Goal: Task Accomplishment & Management: Manage account settings

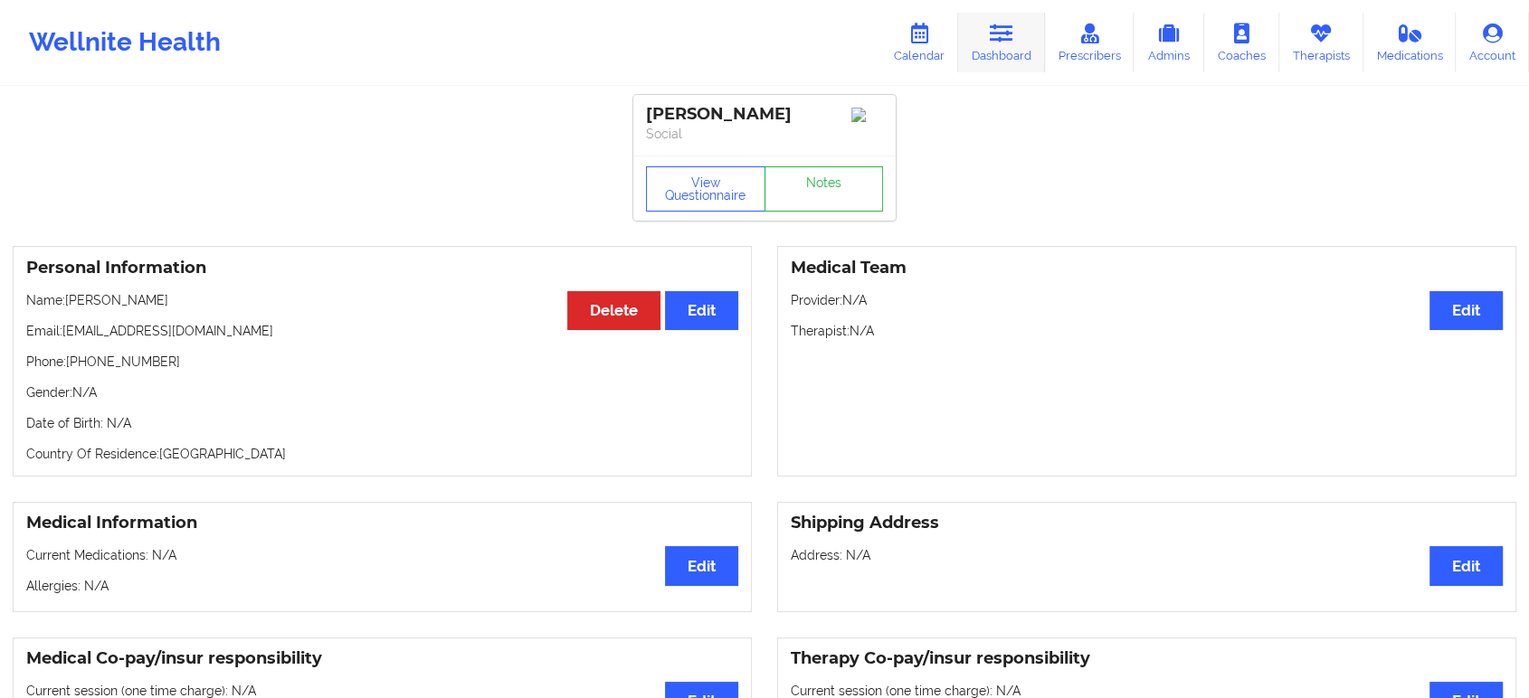
click at [1003, 39] on icon at bounding box center [1002, 34] width 24 height 20
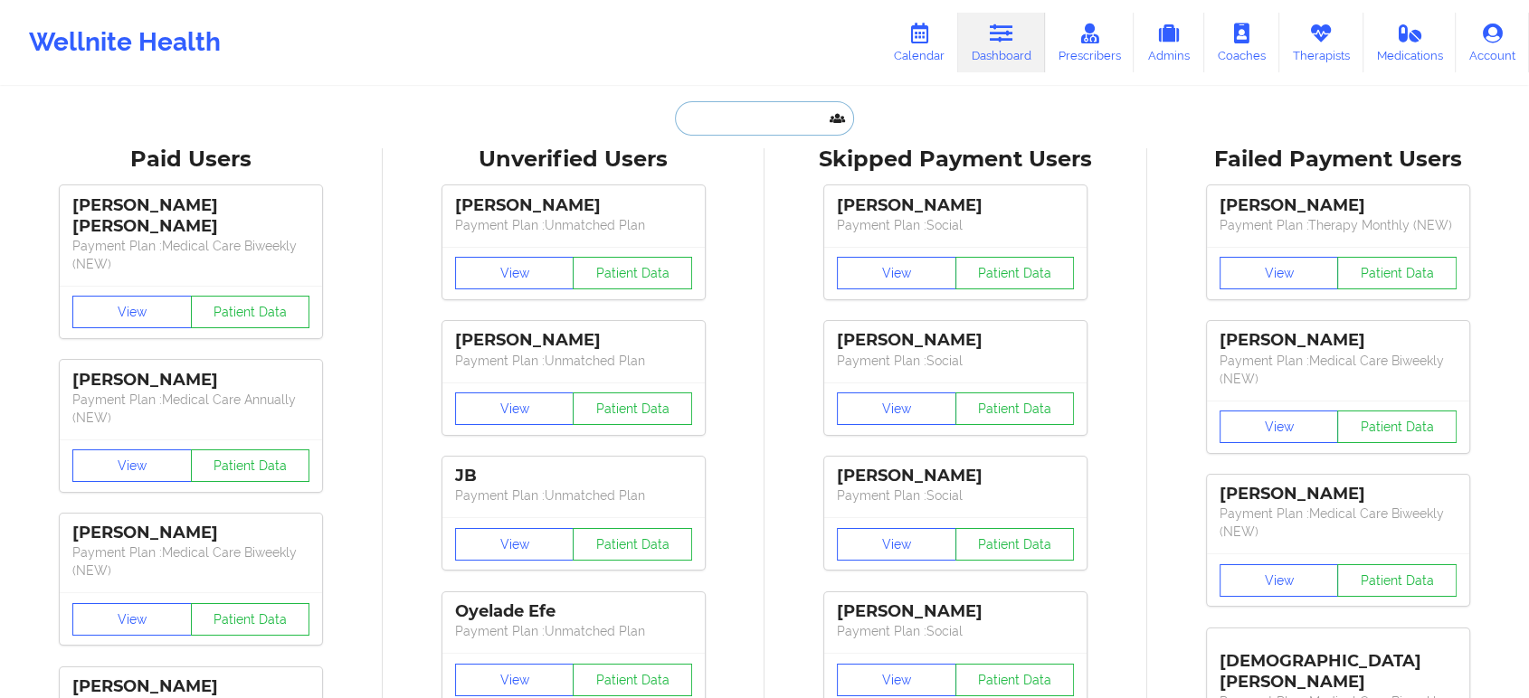
click at [789, 127] on input "text" at bounding box center [764, 118] width 179 height 34
paste input "[PERSON_NAME]"
type input "[PERSON_NAME]"
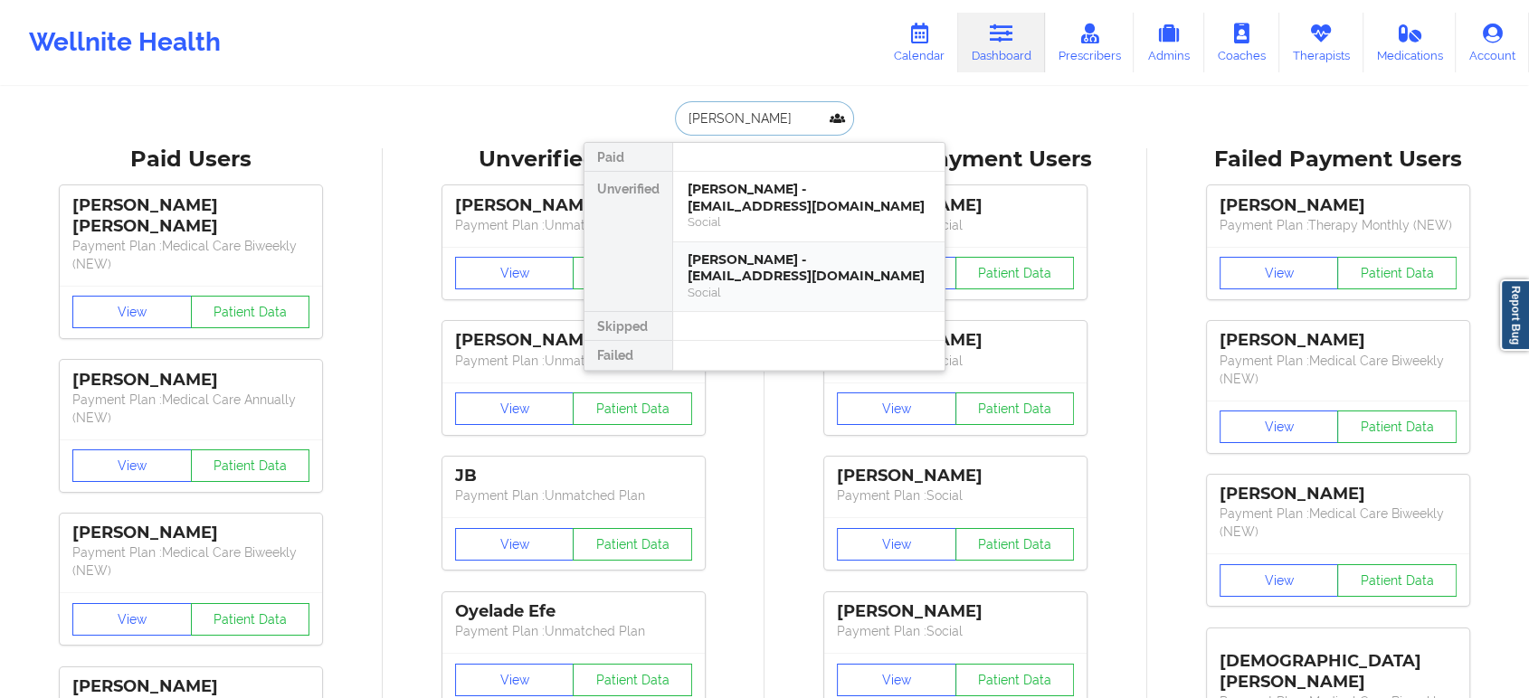
click at [779, 272] on div "[PERSON_NAME] - [EMAIL_ADDRESS][DOMAIN_NAME]" at bounding box center [809, 268] width 242 height 33
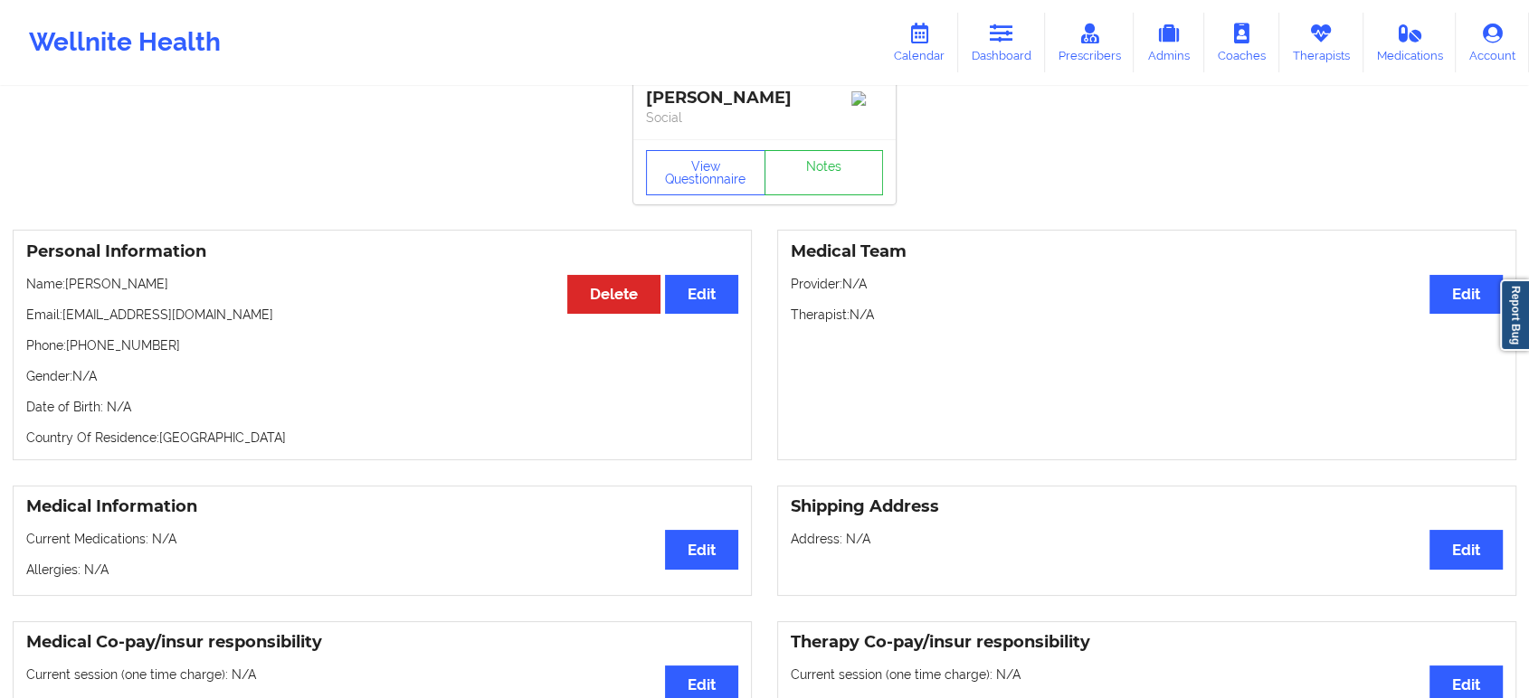
scroll to position [14, 0]
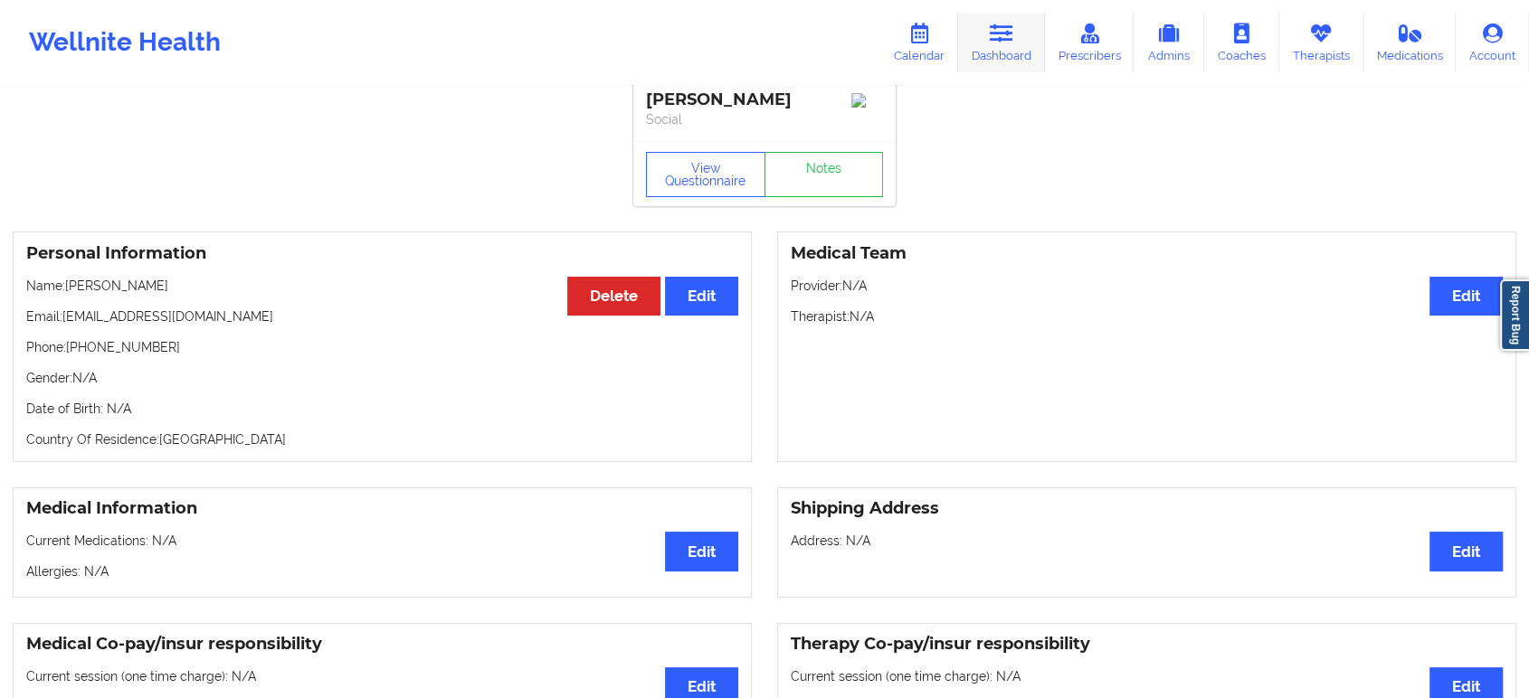
click at [979, 26] on link "Dashboard" at bounding box center [1001, 43] width 87 height 60
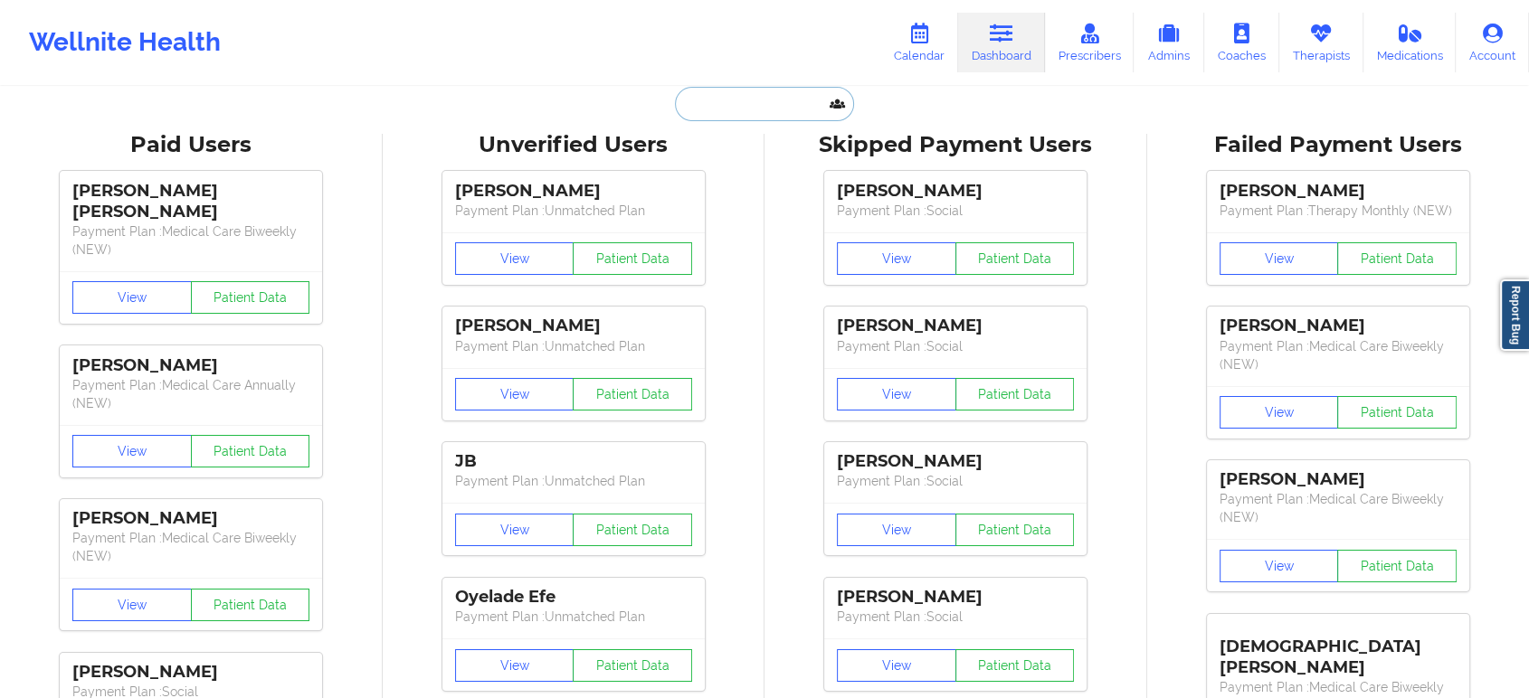
click at [728, 110] on input "text" at bounding box center [764, 104] width 179 height 34
paste input "[PERSON_NAME]"
type input "[PERSON_NAME]"
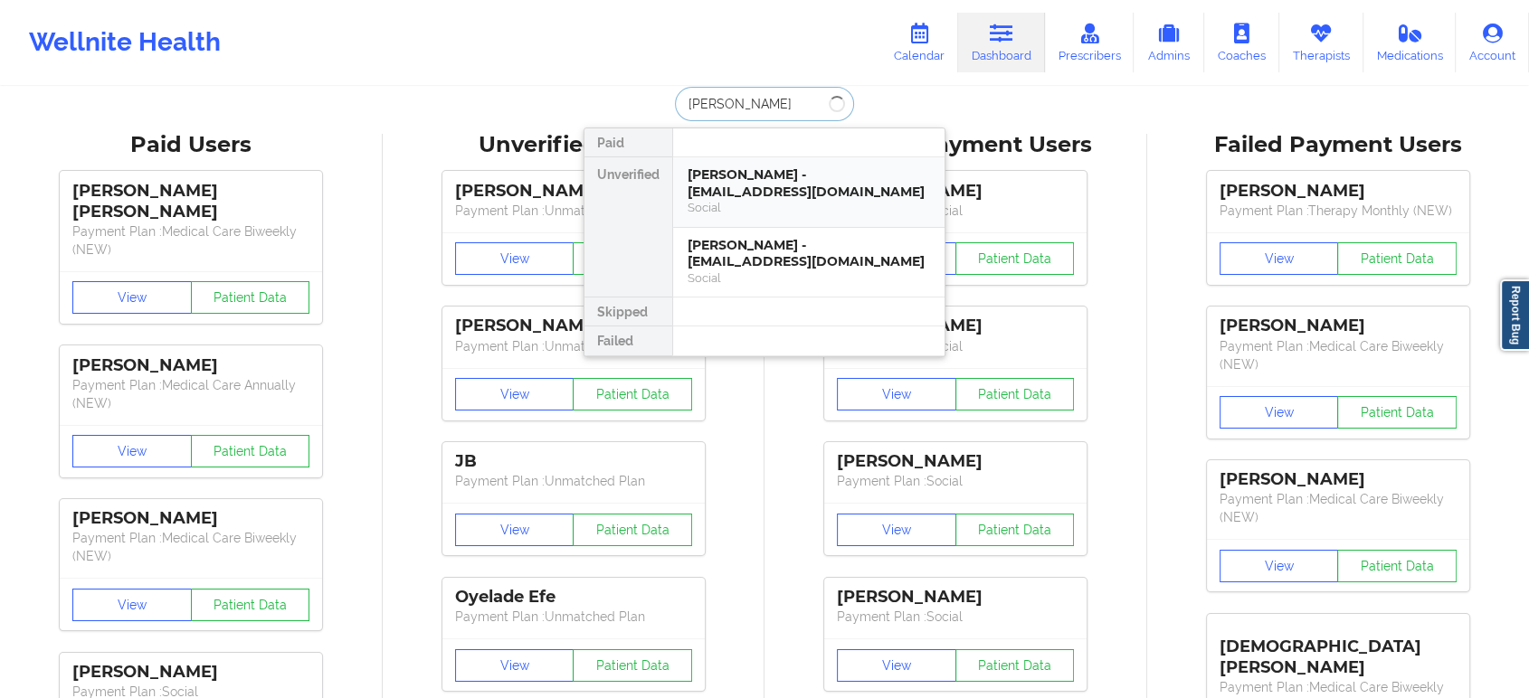
click at [789, 189] on div "[PERSON_NAME] - [EMAIL_ADDRESS][DOMAIN_NAME]" at bounding box center [809, 182] width 242 height 33
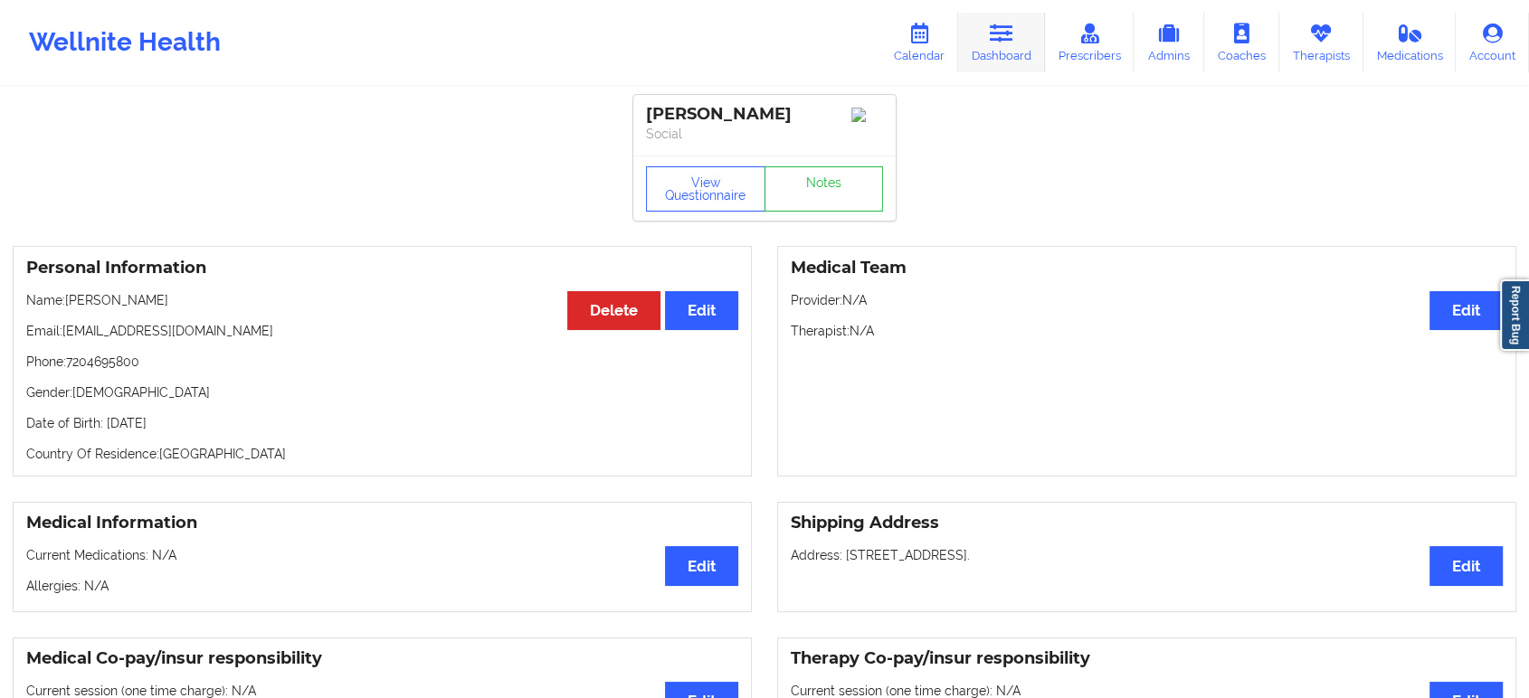
drag, startPoint x: 1021, startPoint y: 35, endPoint x: 1013, endPoint y: 43, distance: 10.9
click at [1021, 35] on link "Dashboard" at bounding box center [1001, 43] width 87 height 60
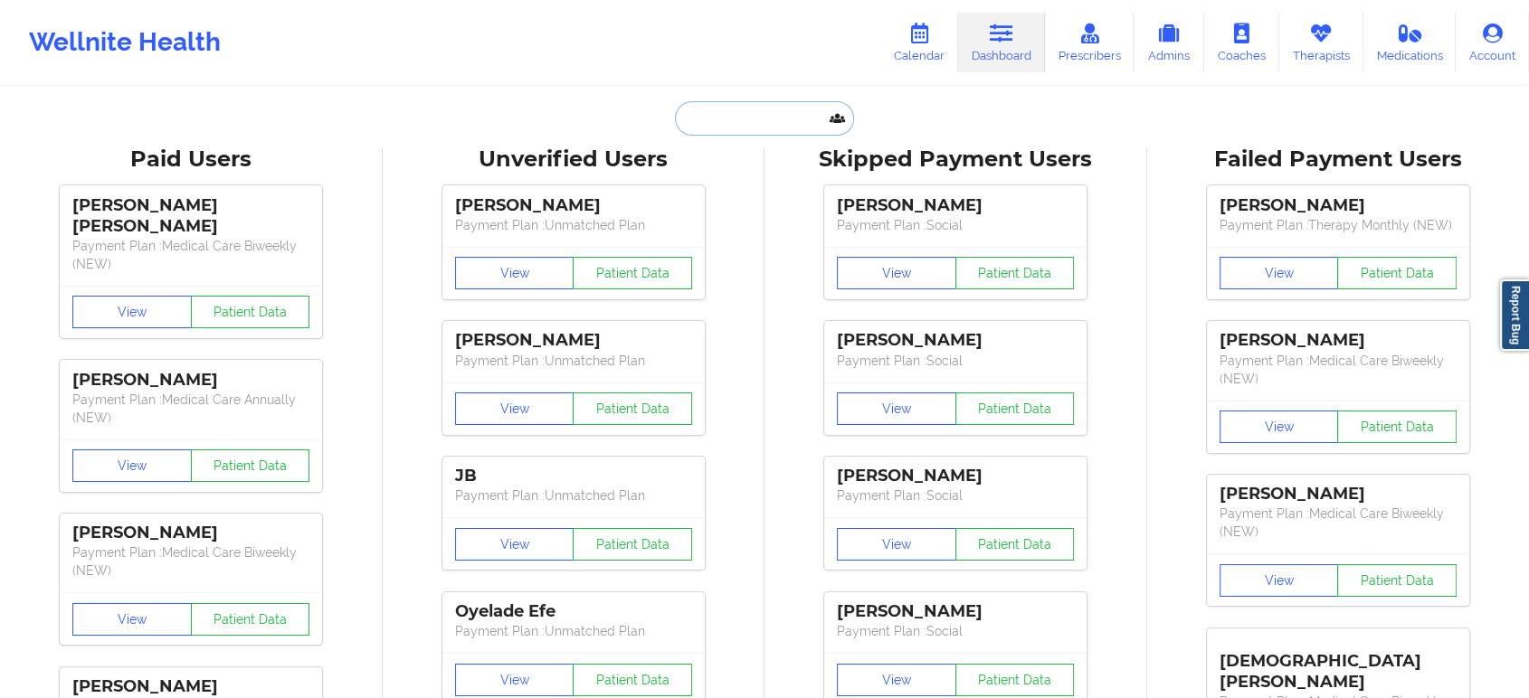
click at [782, 121] on input "text" at bounding box center [764, 118] width 179 height 34
paste input "[PERSON_NAME]"
type input "[PERSON_NAME]"
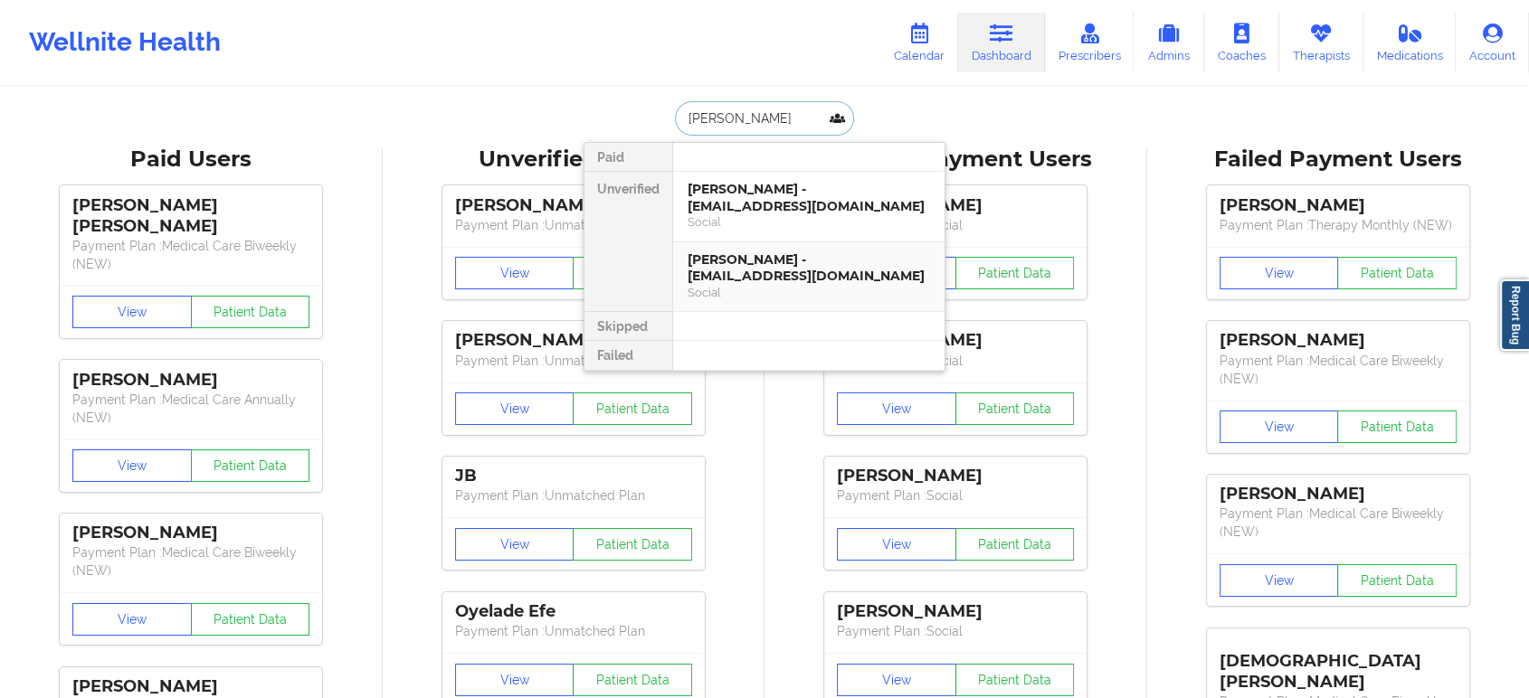
click at [757, 272] on div "[PERSON_NAME] - [EMAIL_ADDRESS][DOMAIN_NAME]" at bounding box center [809, 268] width 242 height 33
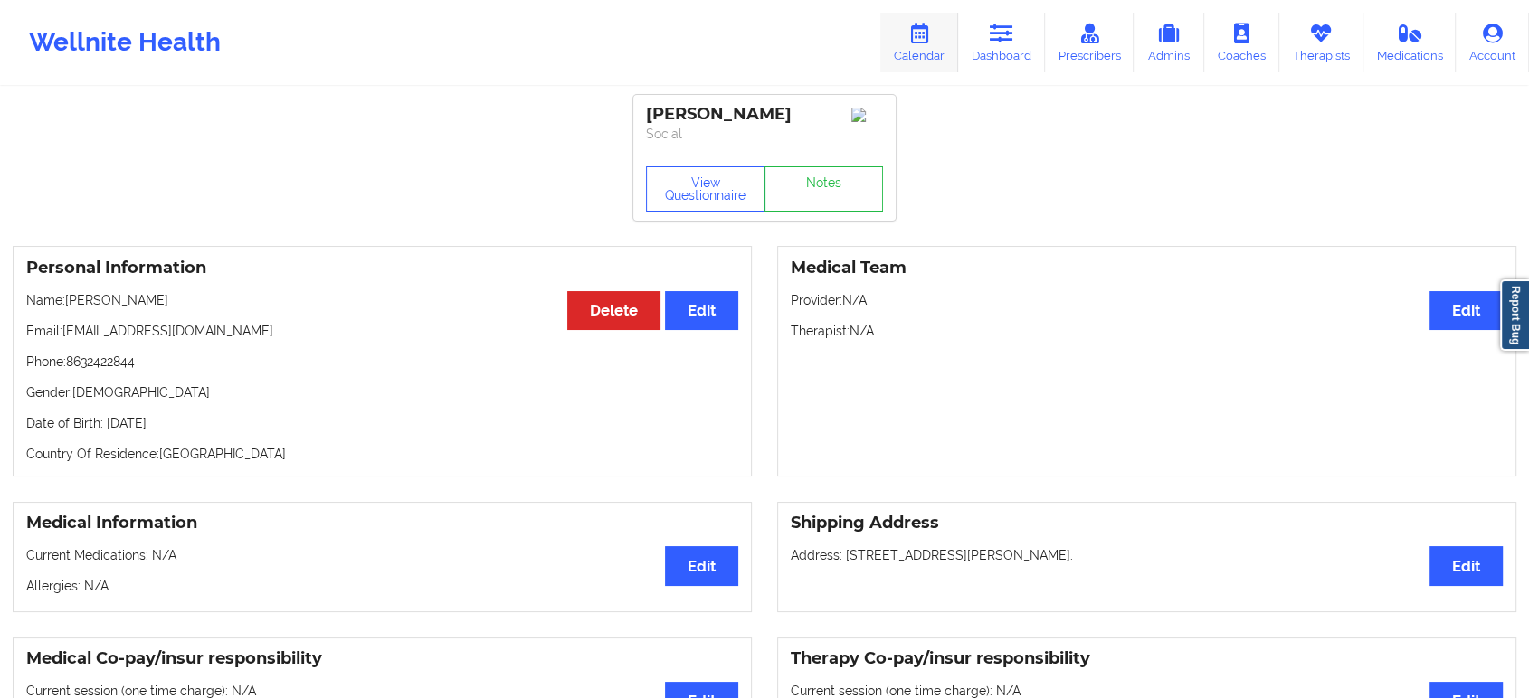
drag, startPoint x: 1003, startPoint y: 24, endPoint x: 941, endPoint y: 56, distance: 70.0
click at [1003, 24] on icon at bounding box center [1002, 34] width 24 height 20
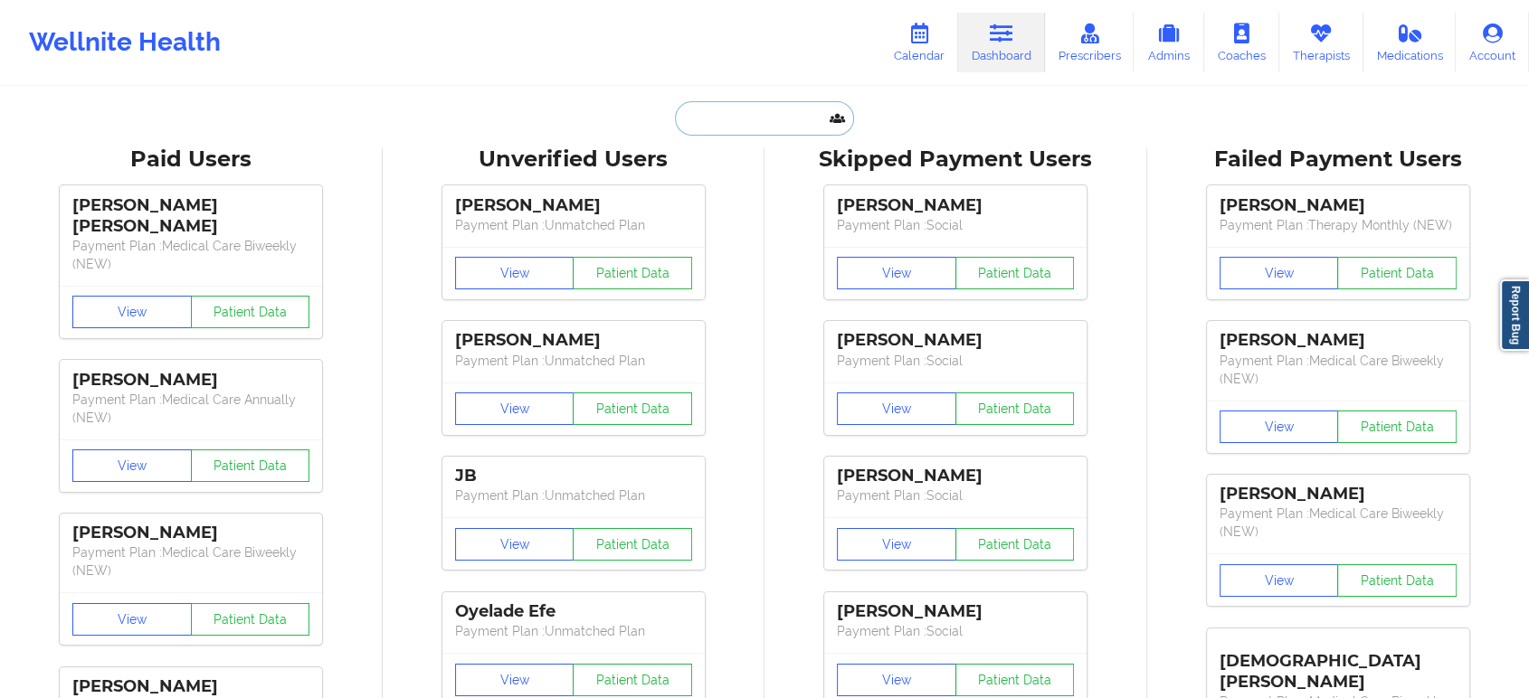
click at [732, 122] on input "text" at bounding box center [764, 118] width 179 height 34
paste input "[PERSON_NAME]"
type input "[PERSON_NAME]"
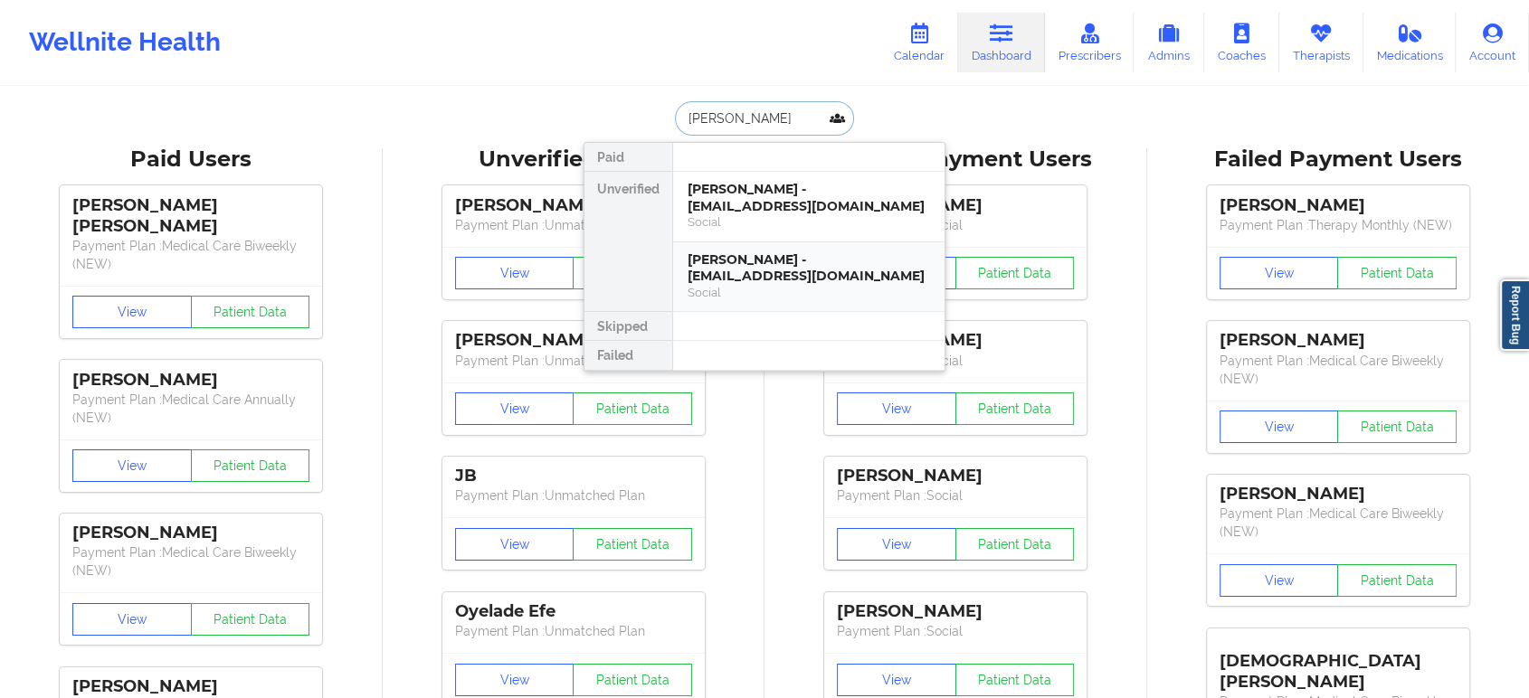
click at [767, 252] on div "[PERSON_NAME] - [EMAIL_ADDRESS][DOMAIN_NAME]" at bounding box center [809, 268] width 242 height 33
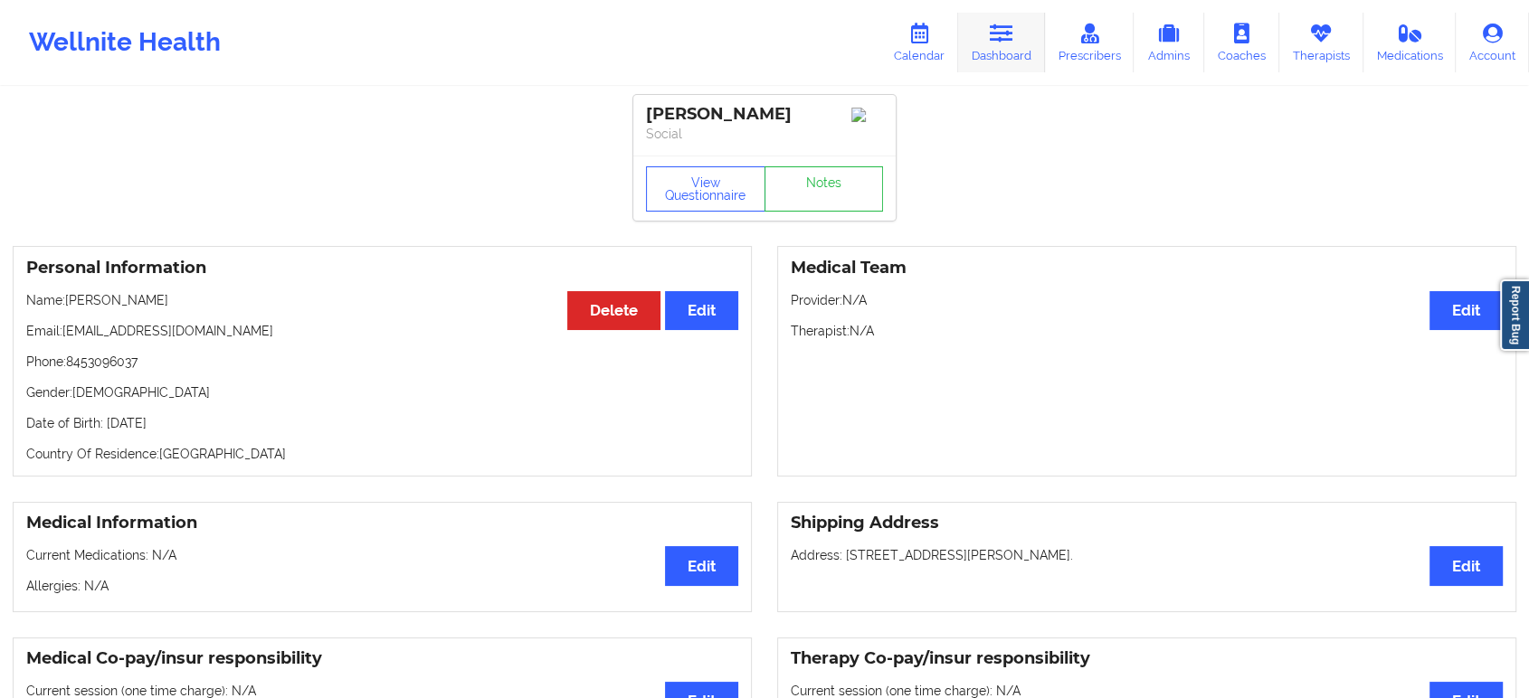
click at [1021, 34] on link "Dashboard" at bounding box center [1001, 43] width 87 height 60
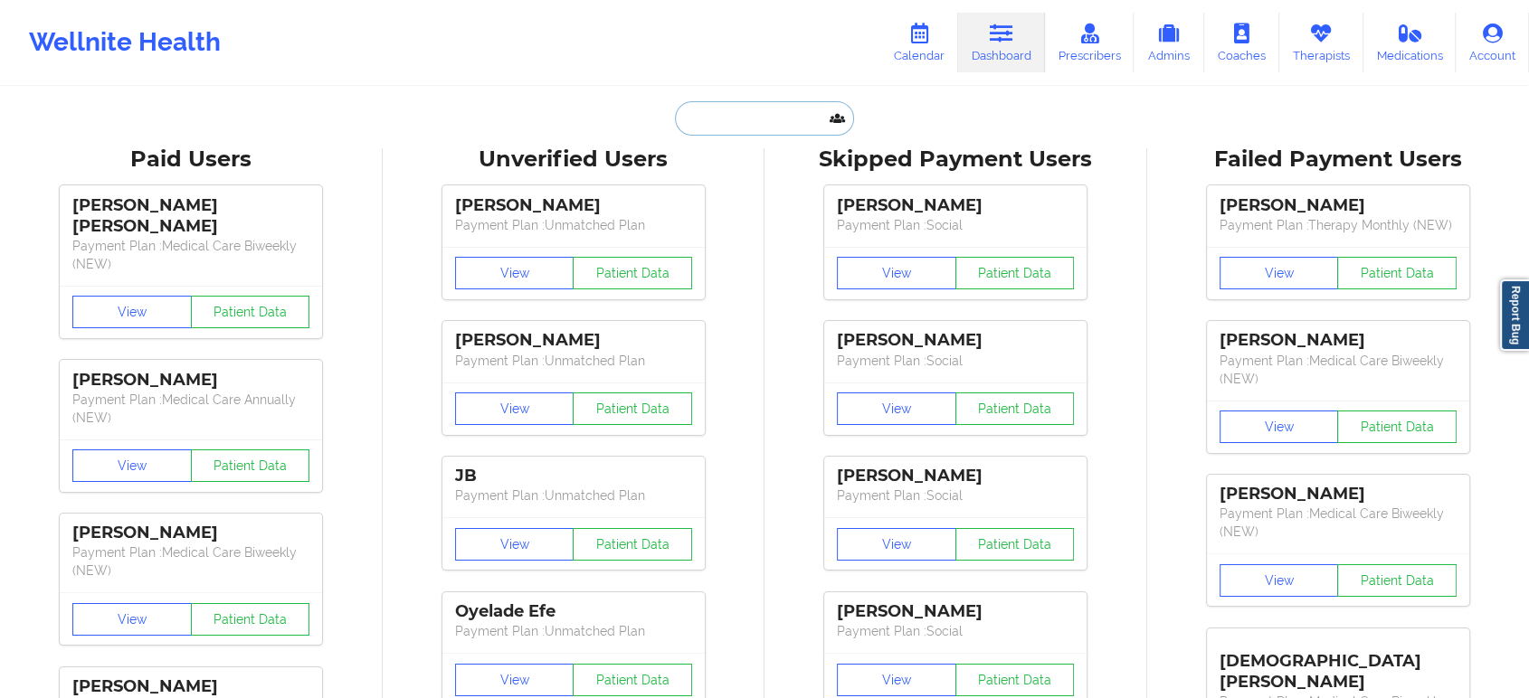
click at [760, 125] on input "text" at bounding box center [764, 118] width 179 height 34
paste input "[PERSON_NAME]"
type input "[PERSON_NAME]"
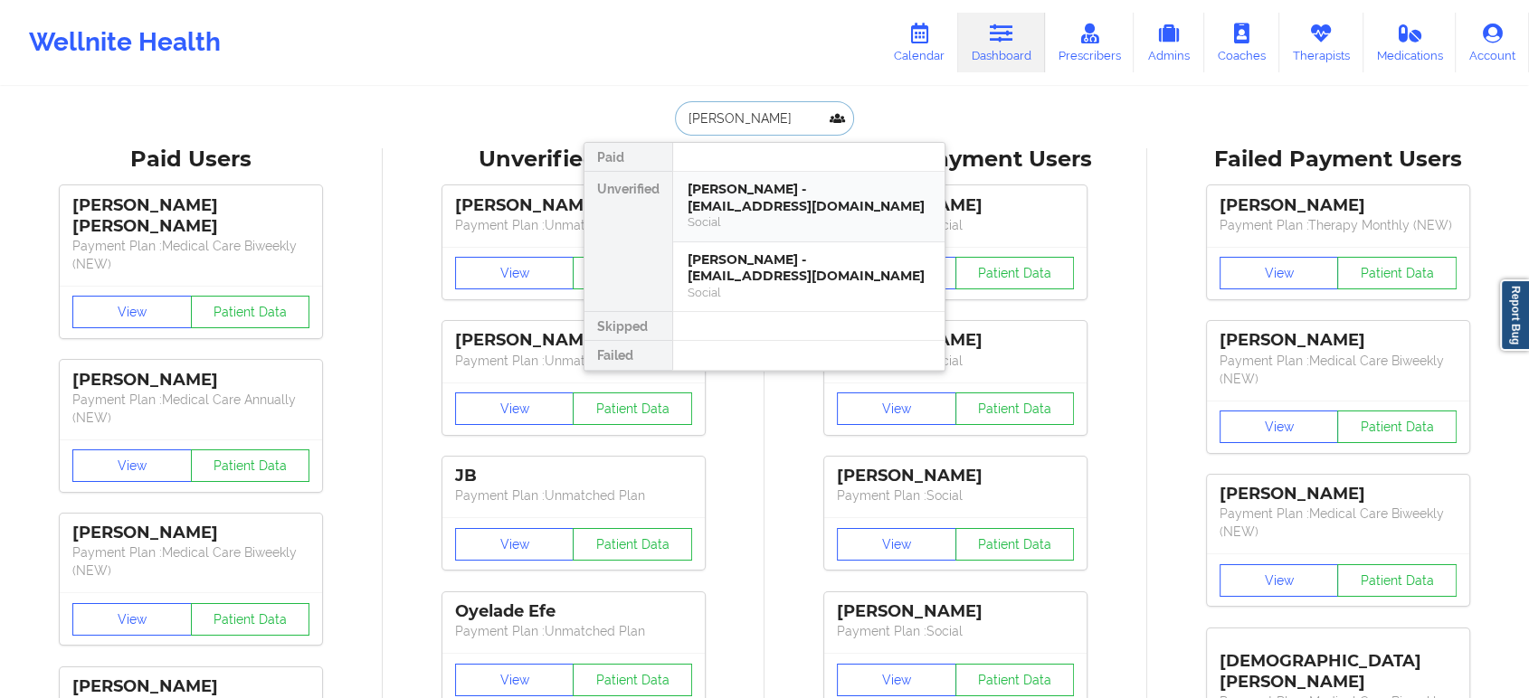
click at [822, 198] on div "[PERSON_NAME] - [EMAIL_ADDRESS][DOMAIN_NAME]" at bounding box center [809, 197] width 242 height 33
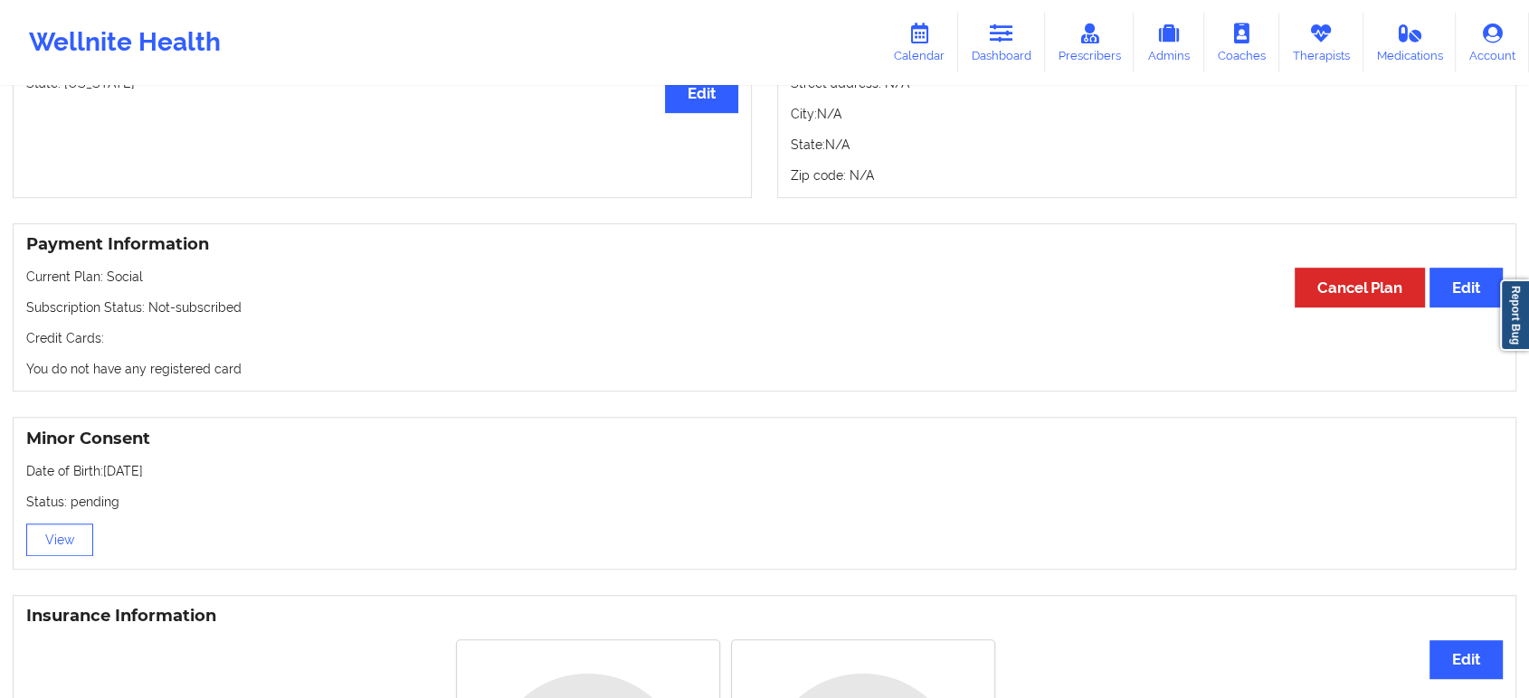
scroll to position [803, 0]
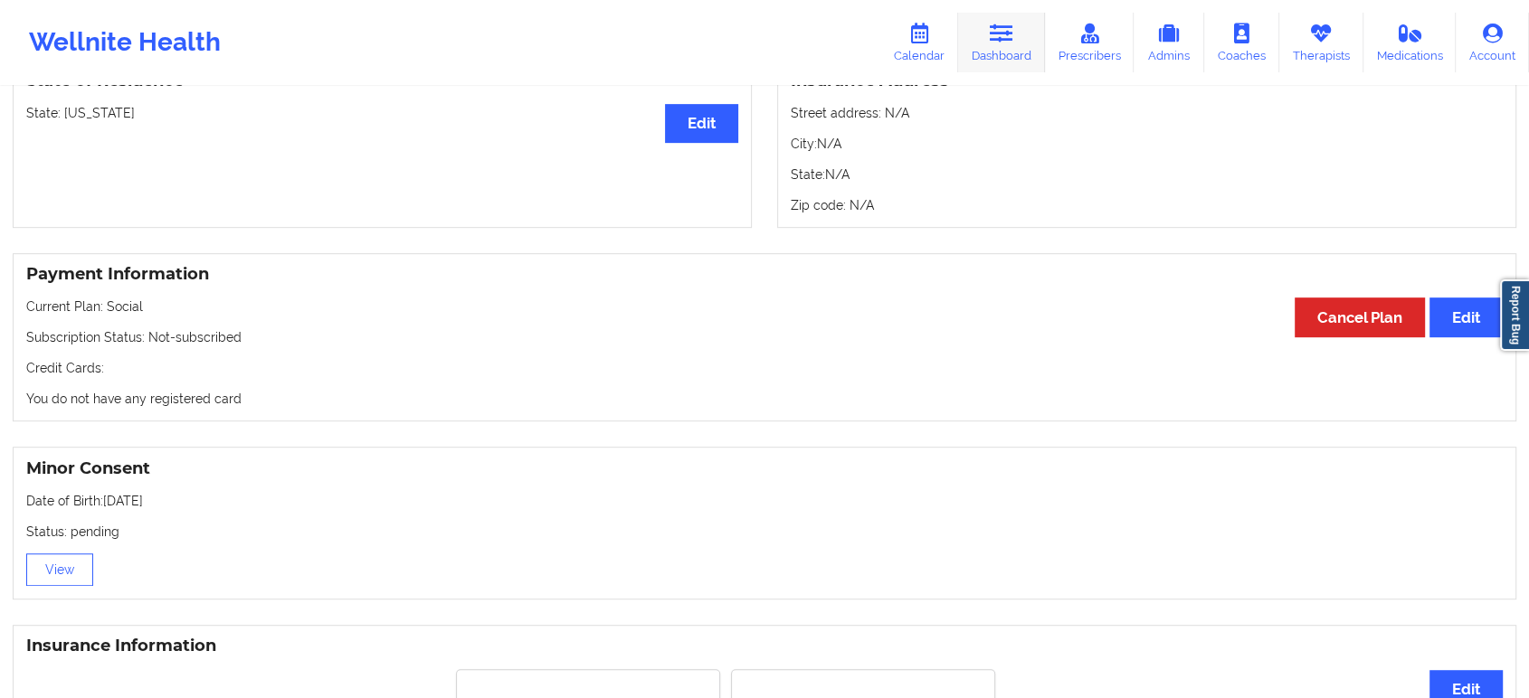
click at [1028, 40] on link "Dashboard" at bounding box center [1001, 43] width 87 height 60
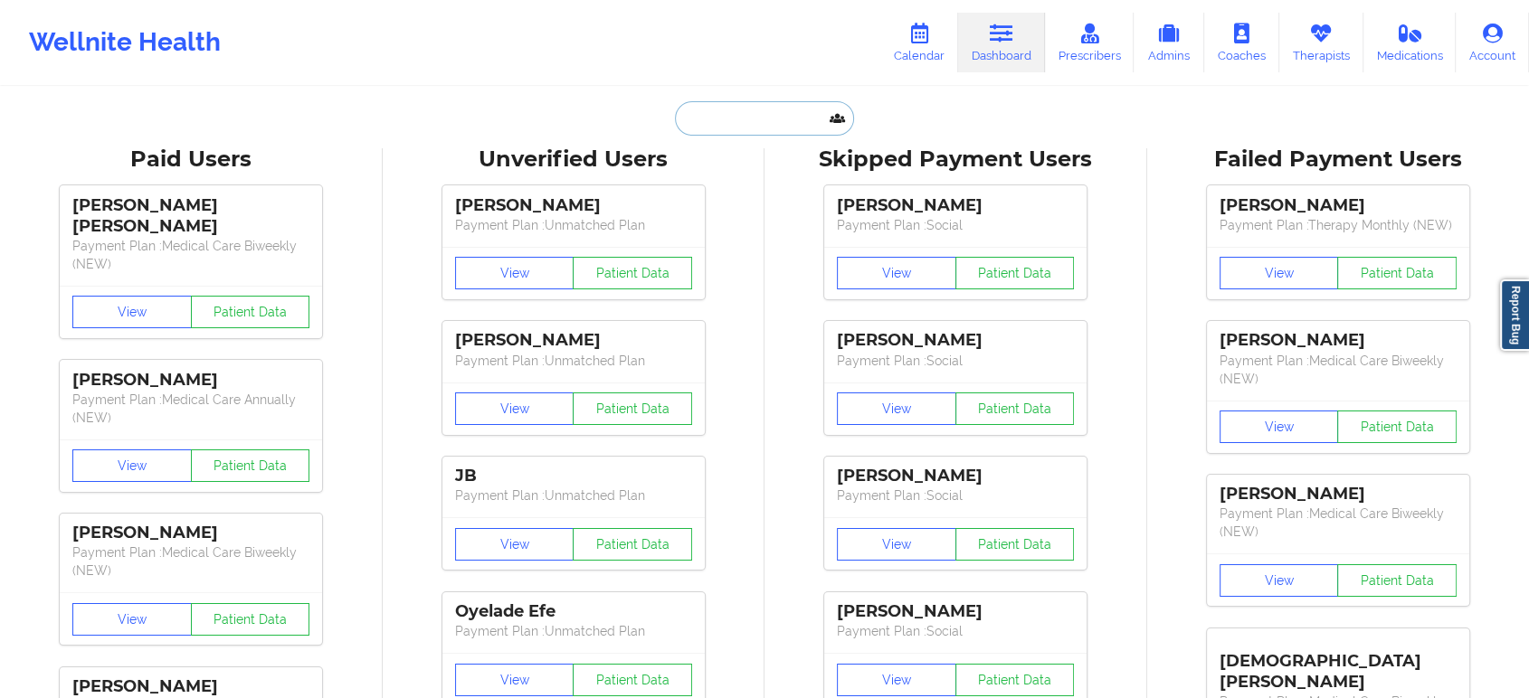
click at [780, 120] on input "text" at bounding box center [764, 118] width 179 height 34
paste input "[PERSON_NAME]"
type input "[PERSON_NAME]"
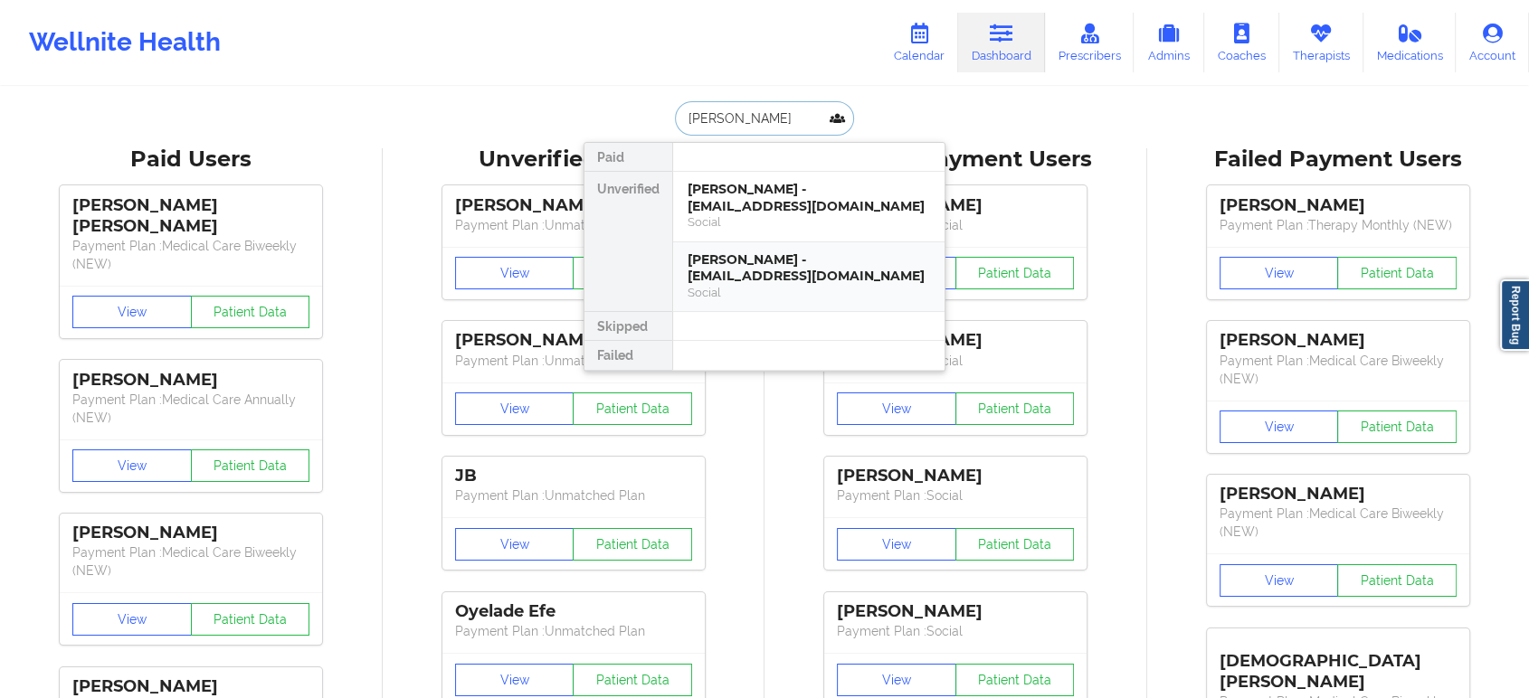
click at [777, 260] on div "[PERSON_NAME] - [EMAIL_ADDRESS][DOMAIN_NAME]" at bounding box center [809, 268] width 242 height 33
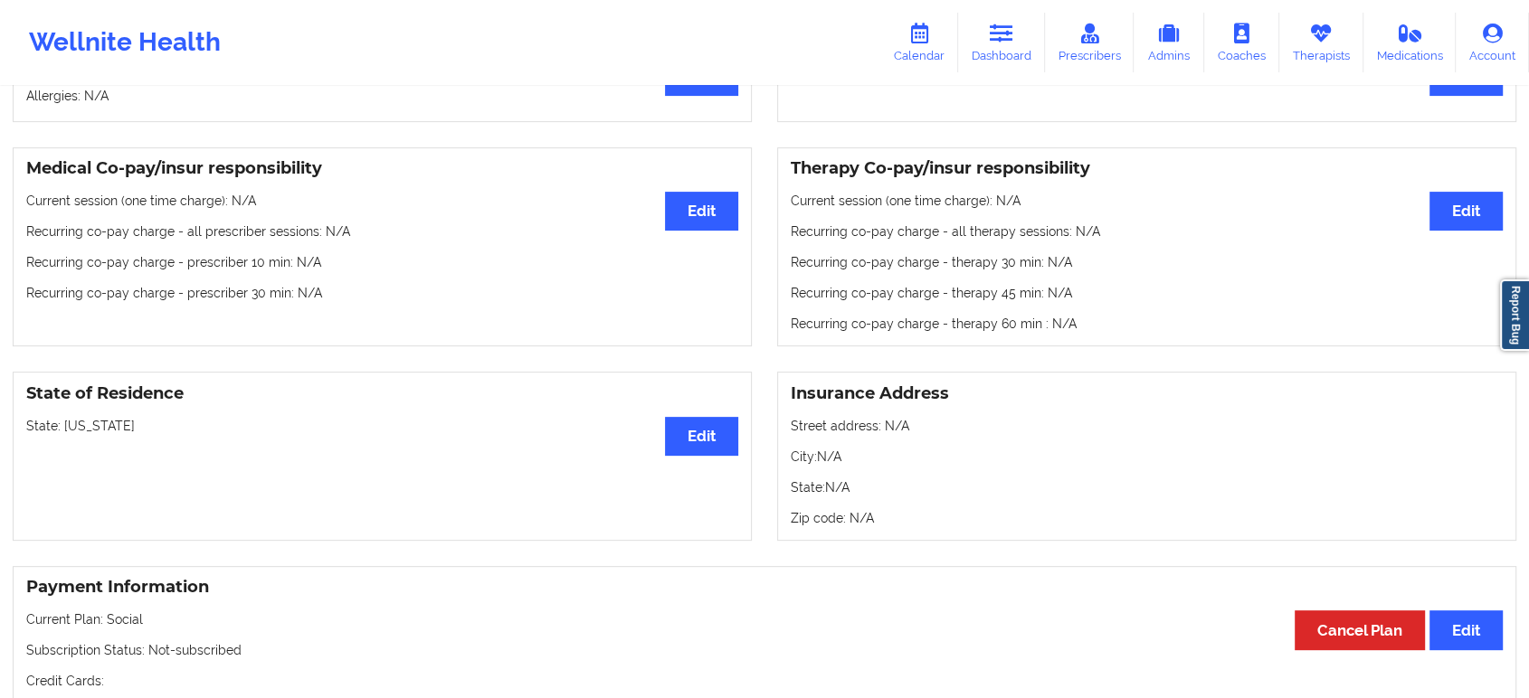
scroll to position [502, 0]
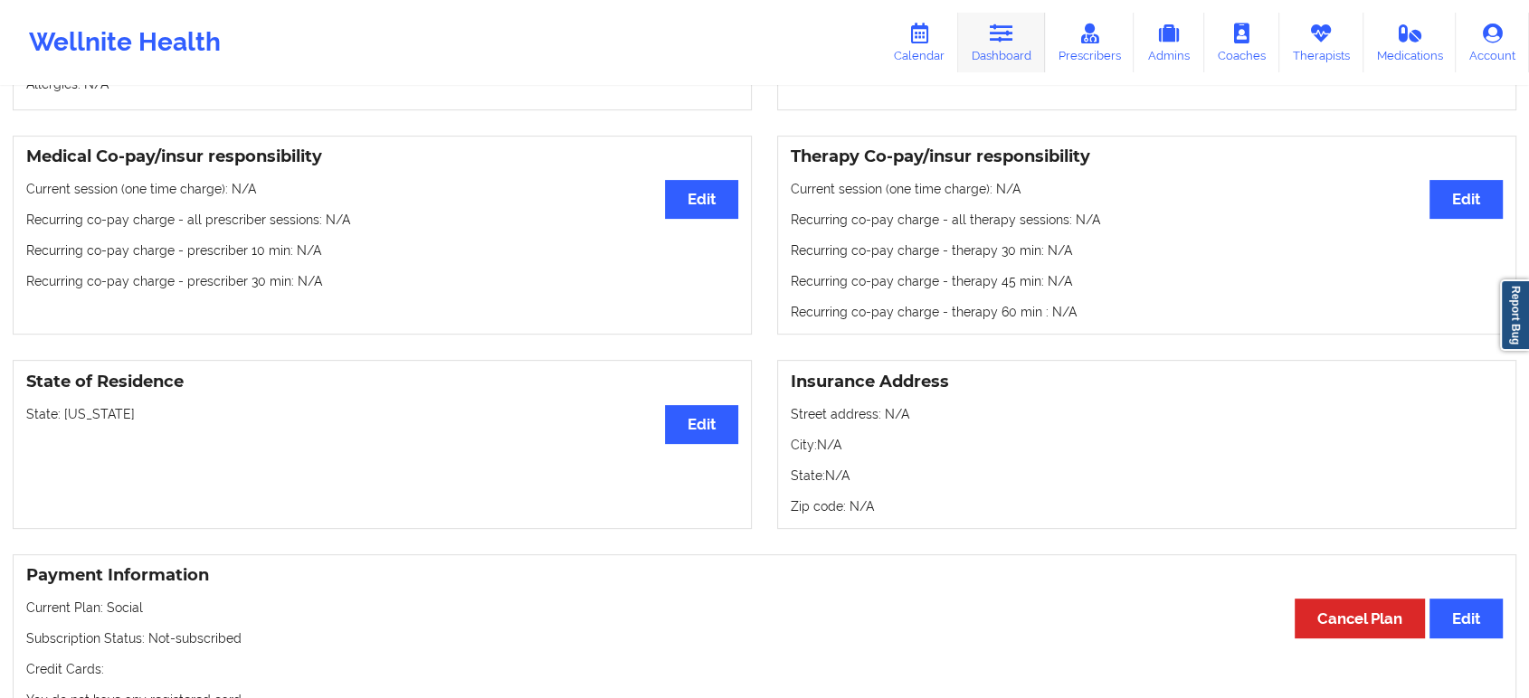
click at [1011, 45] on link "Dashboard" at bounding box center [1001, 43] width 87 height 60
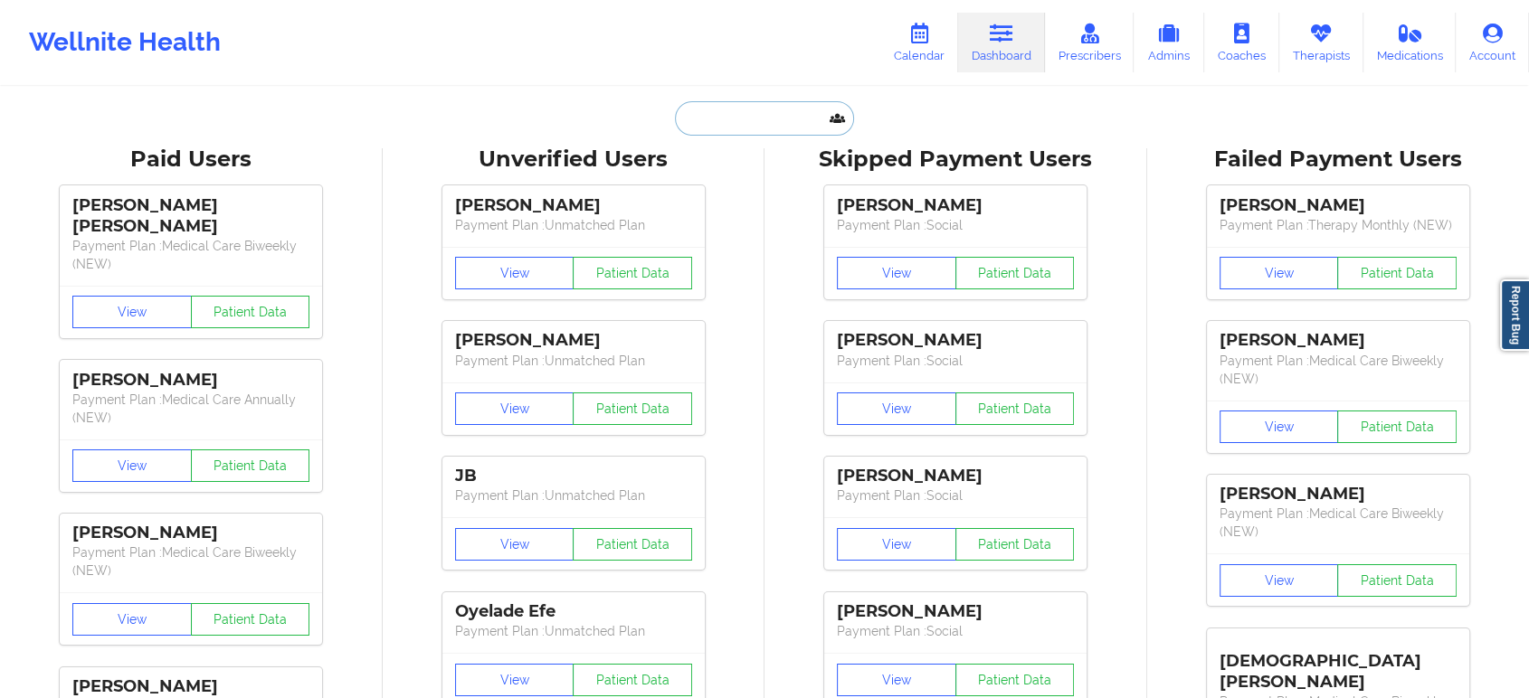
click at [764, 109] on input "text" at bounding box center [764, 118] width 179 height 34
paste input "[EMAIL_ADDRESS][DOMAIN_NAME]"
type input "[EMAIL_ADDRESS][DOMAIN_NAME]"
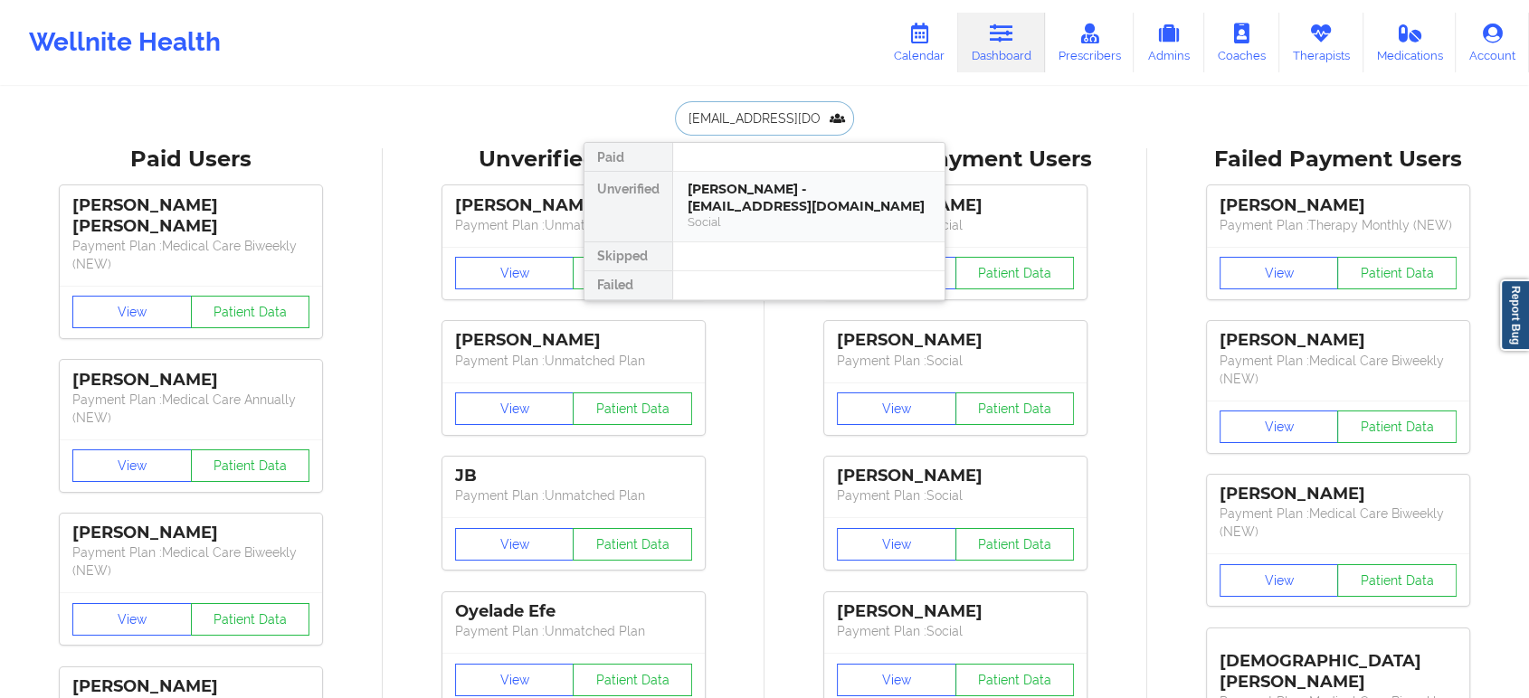
click at [720, 233] on div "[PERSON_NAME] - [EMAIL_ADDRESS][DOMAIN_NAME] Social" at bounding box center [808, 207] width 271 height 70
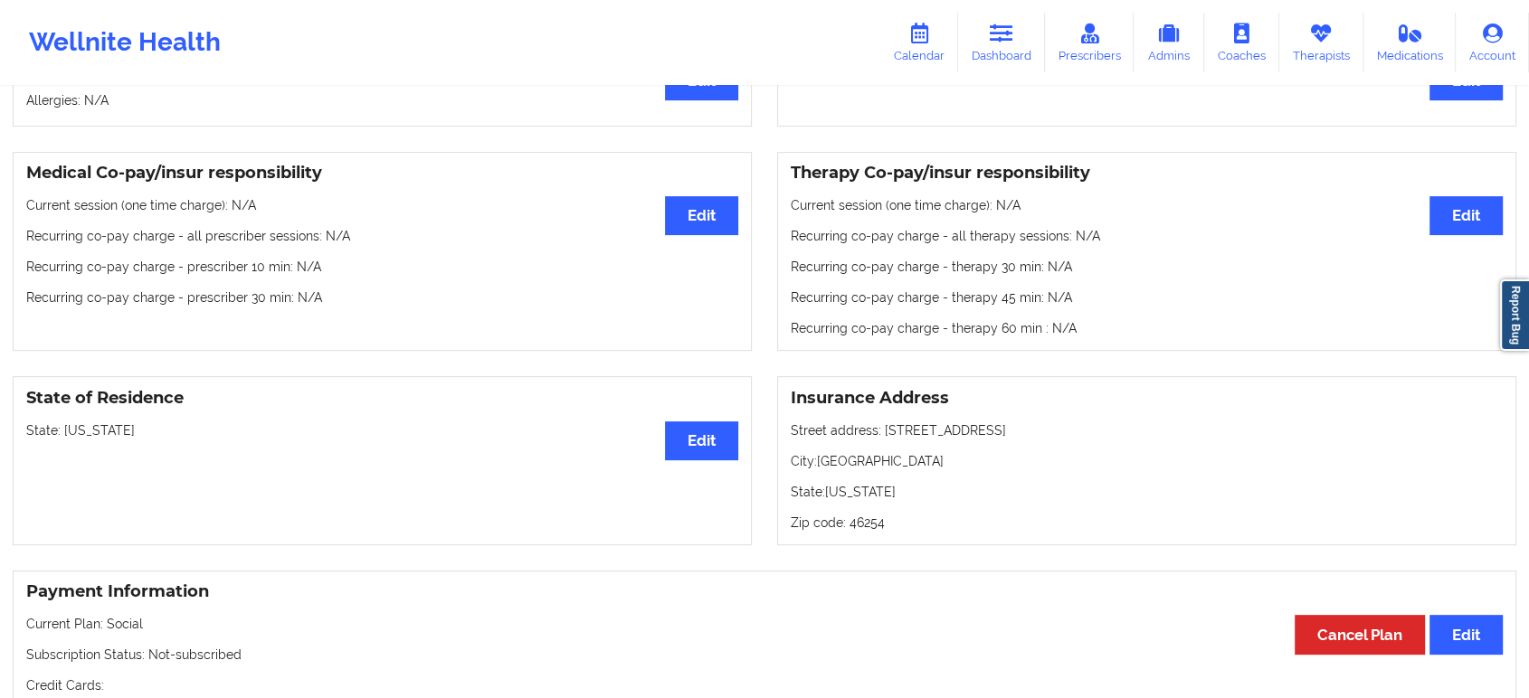
scroll to position [508, 0]
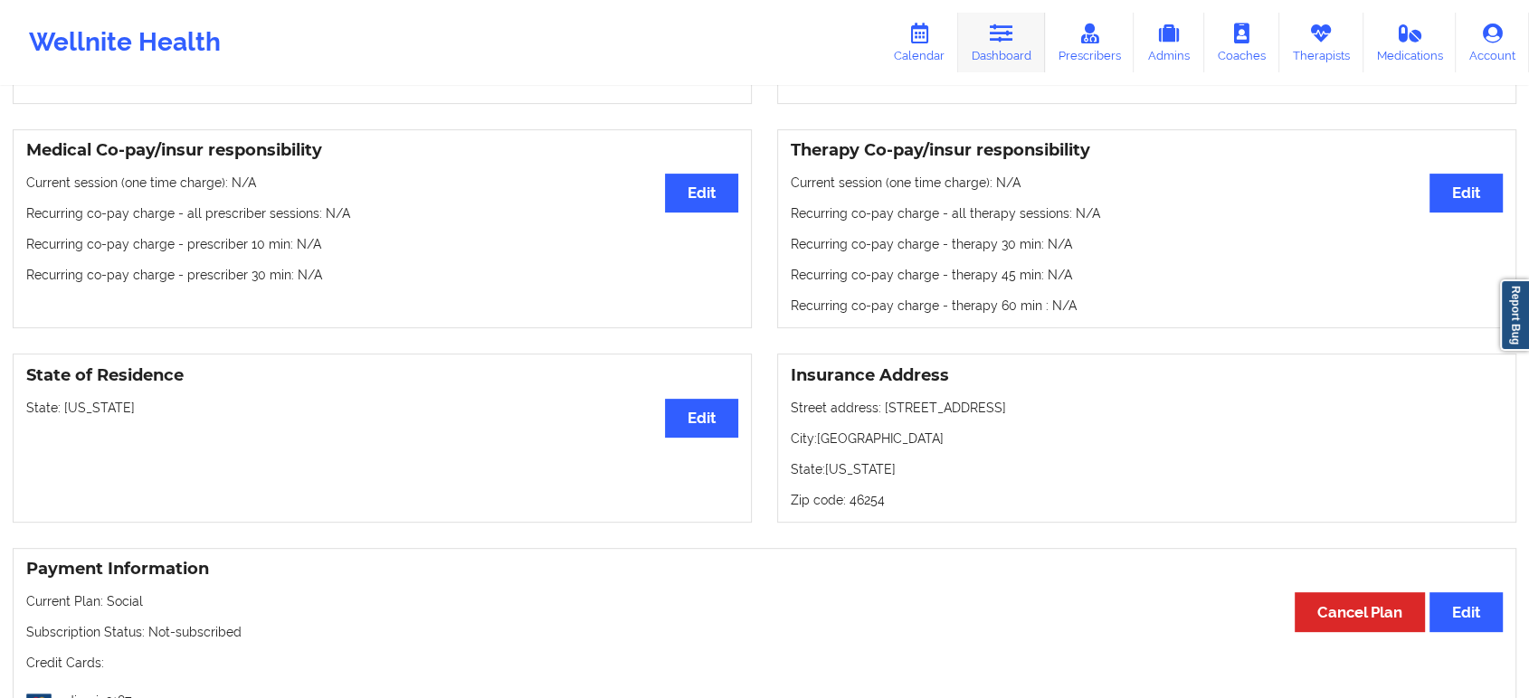
click at [1025, 54] on link "Dashboard" at bounding box center [1001, 43] width 87 height 60
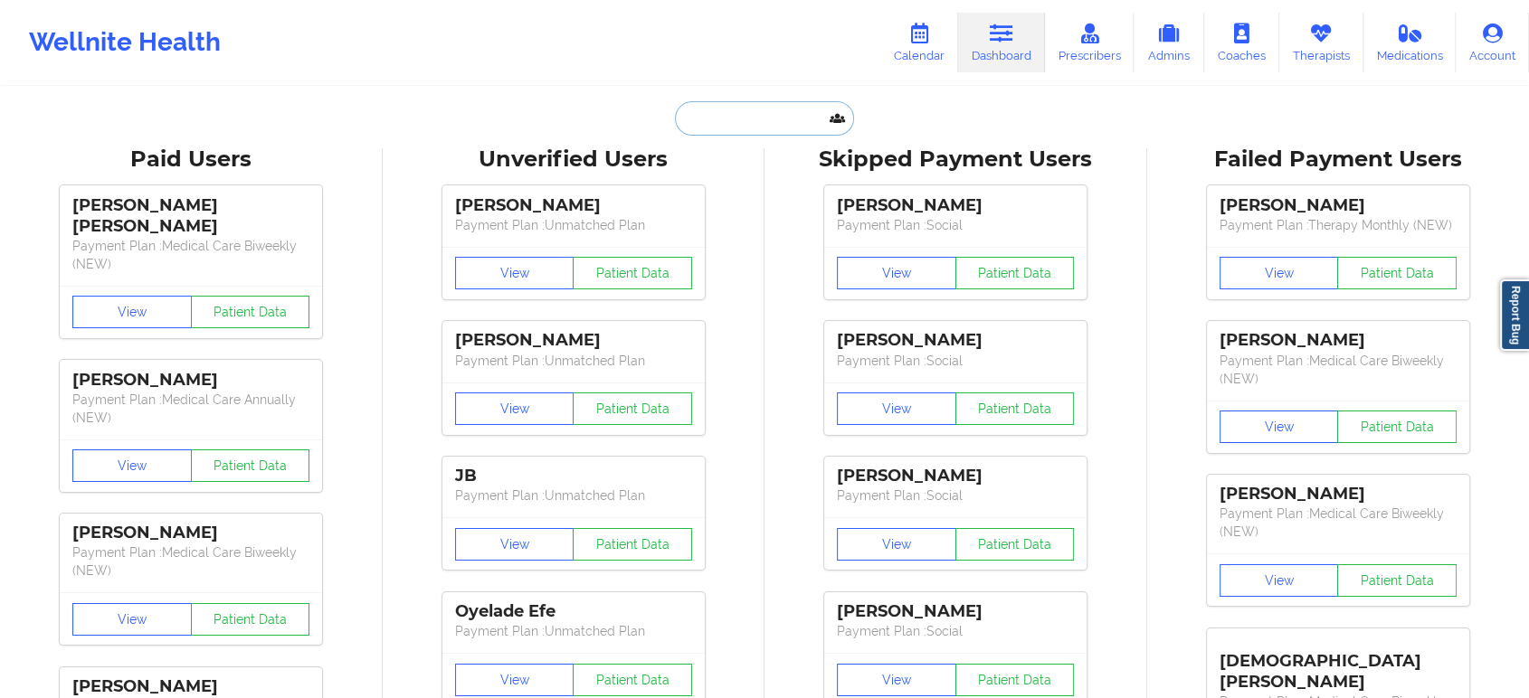
click at [780, 121] on input "text" at bounding box center [764, 118] width 179 height 34
paste input "[EMAIL_ADDRESS][DOMAIN_NAME]"
type input "[EMAIL_ADDRESS][DOMAIN_NAME]"
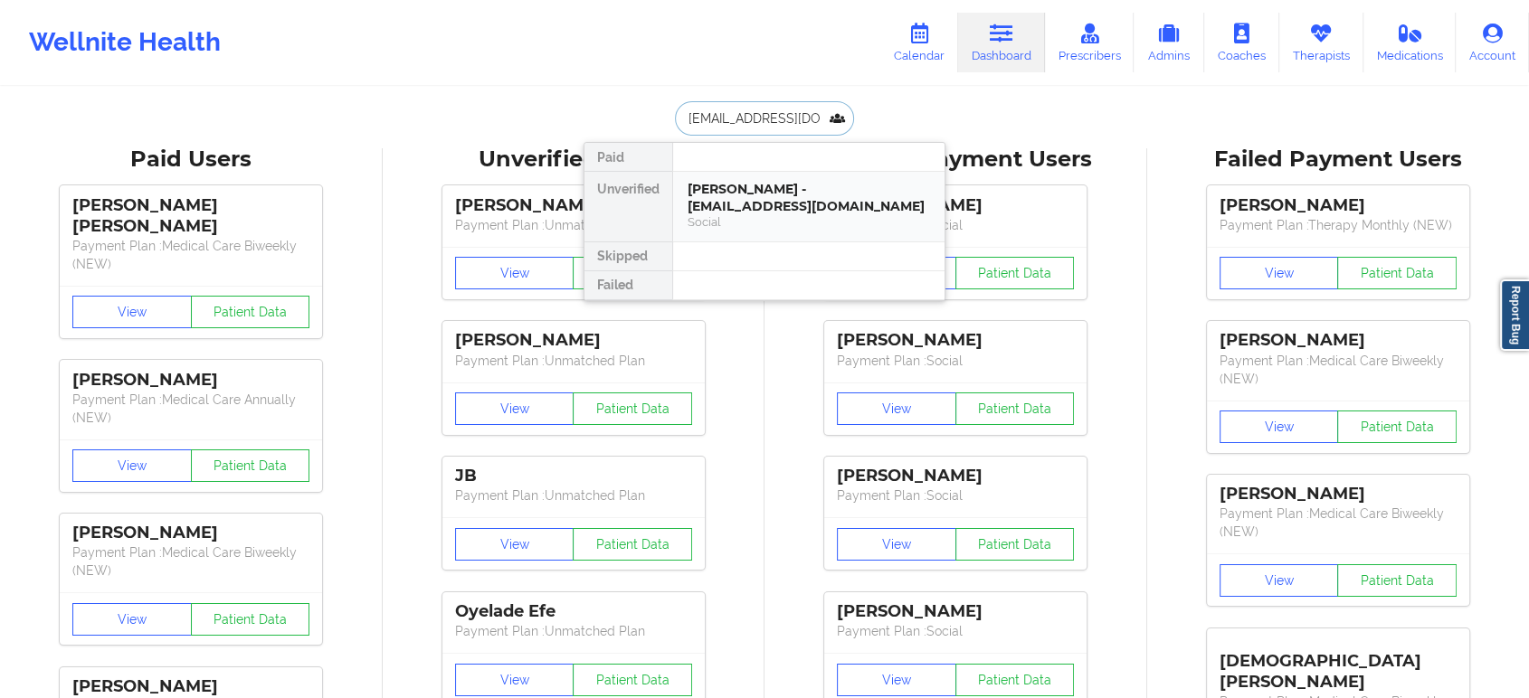
click at [771, 194] on div "[PERSON_NAME] - [EMAIL_ADDRESS][DOMAIN_NAME]" at bounding box center [809, 197] width 242 height 33
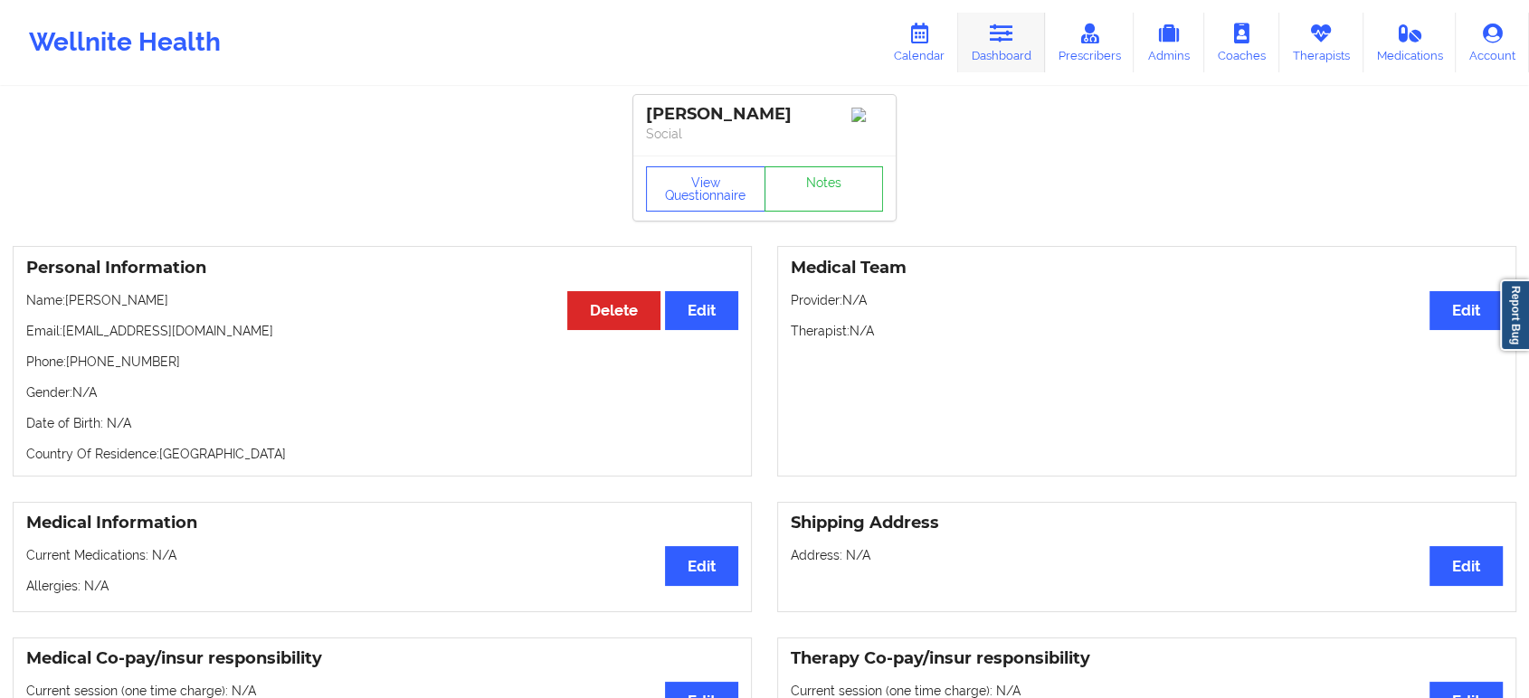
click at [988, 46] on link "Dashboard" at bounding box center [1001, 43] width 87 height 60
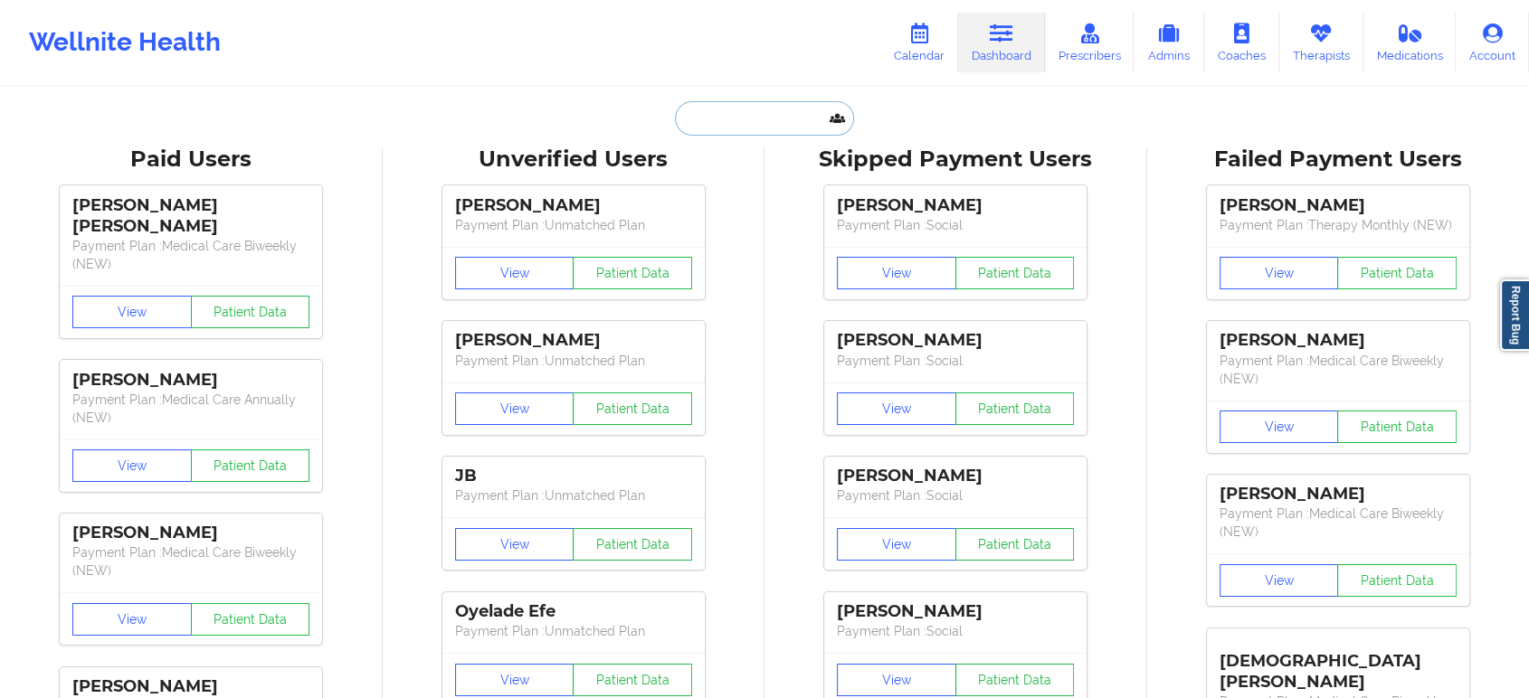
click at [767, 119] on input "text" at bounding box center [764, 118] width 179 height 34
paste input "[EMAIL_ADDRESS][DOMAIN_NAME]"
type input "[EMAIL_ADDRESS][DOMAIN_NAME]"
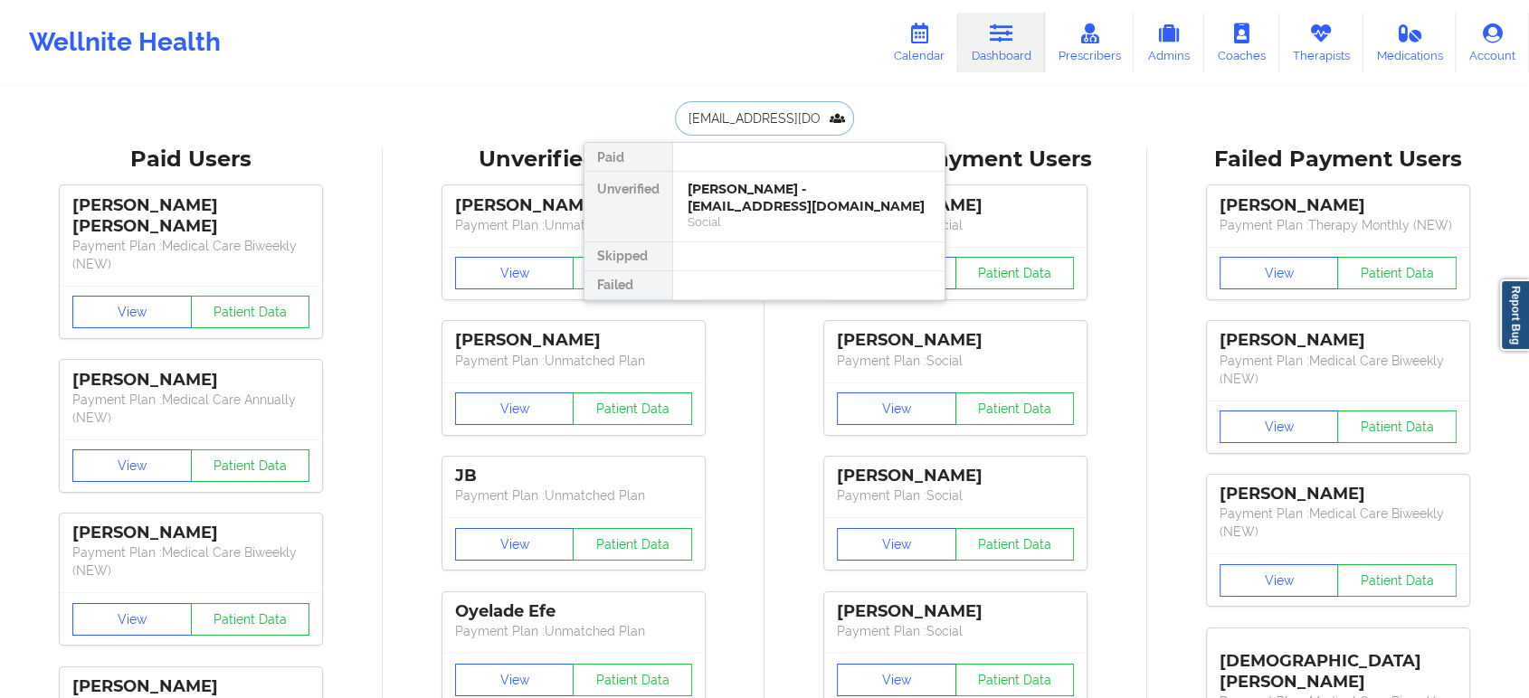
scroll to position [0, 10]
click at [751, 218] on div "Social" at bounding box center [809, 221] width 242 height 15
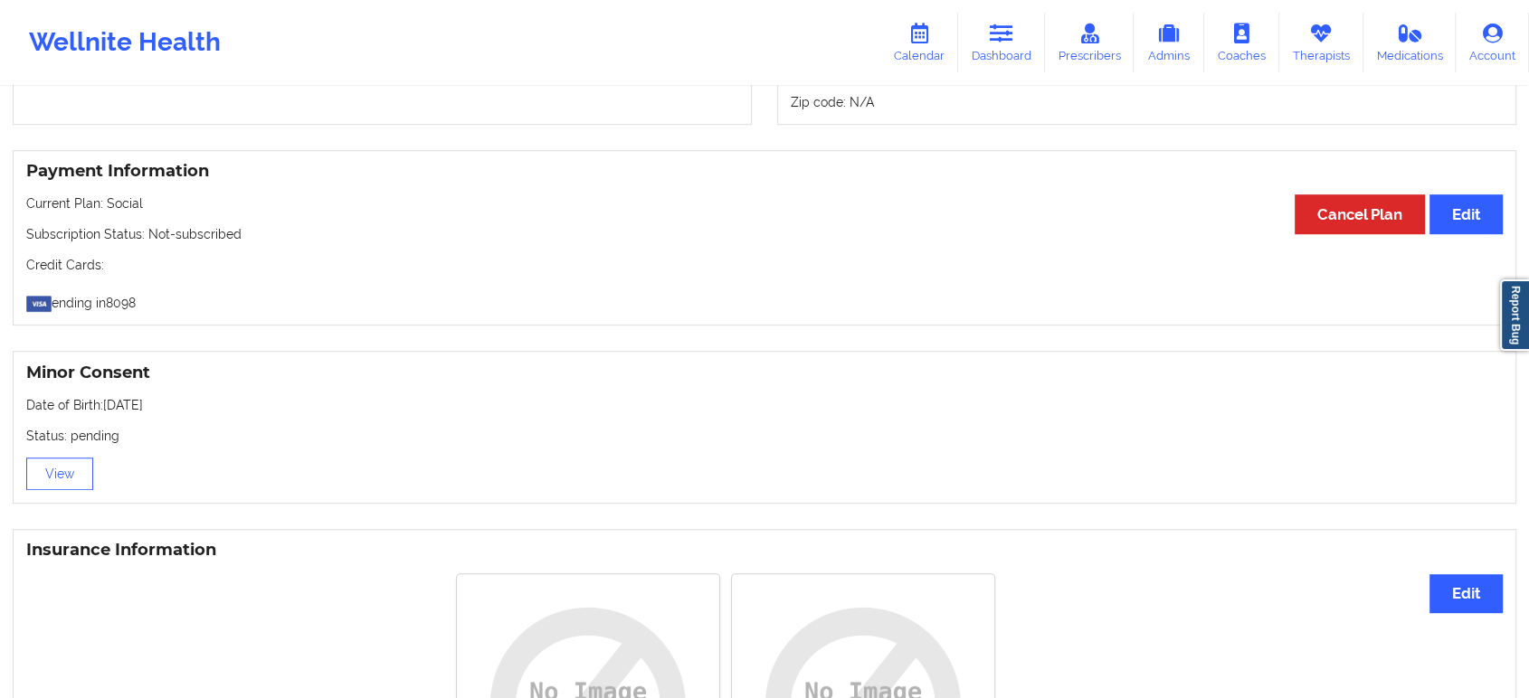
scroll to position [876, 0]
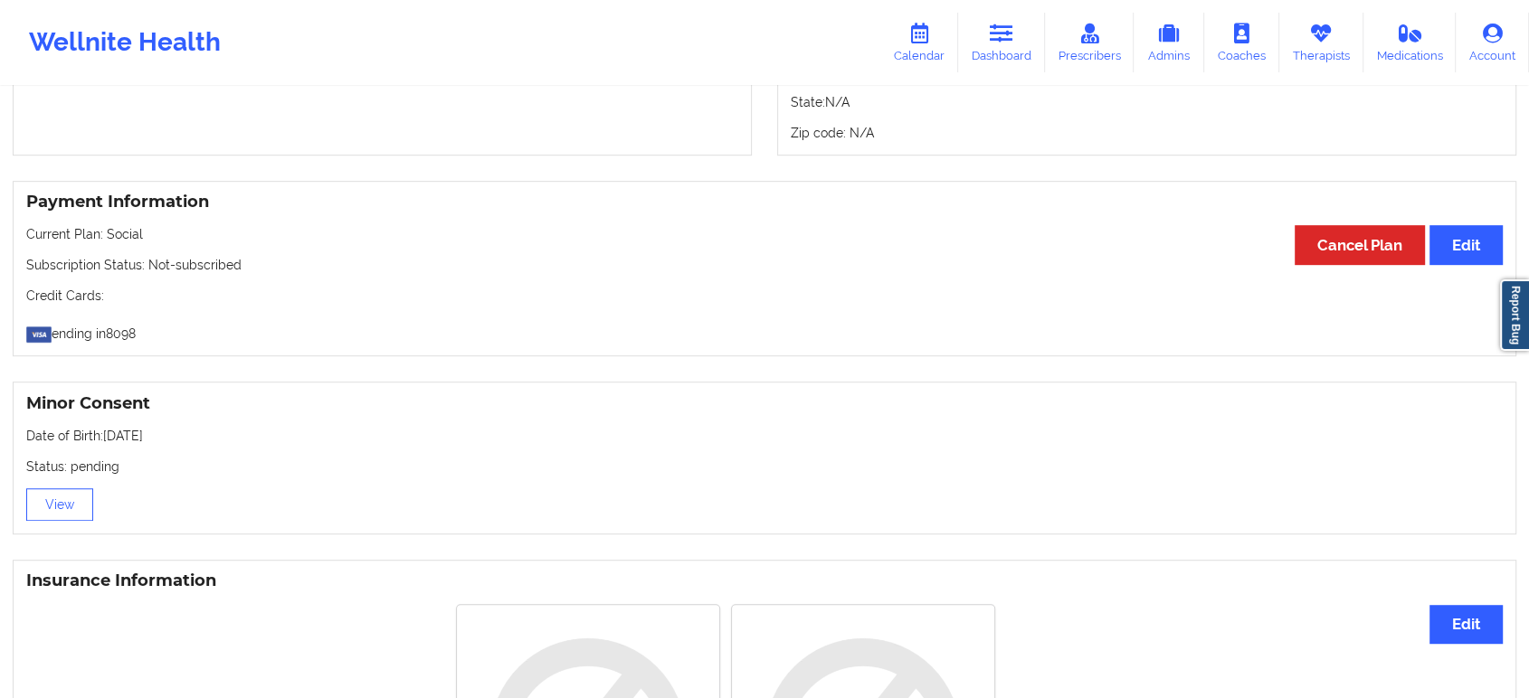
drag, startPoint x: 962, startPoint y: 435, endPoint x: 950, endPoint y: 417, distance: 21.6
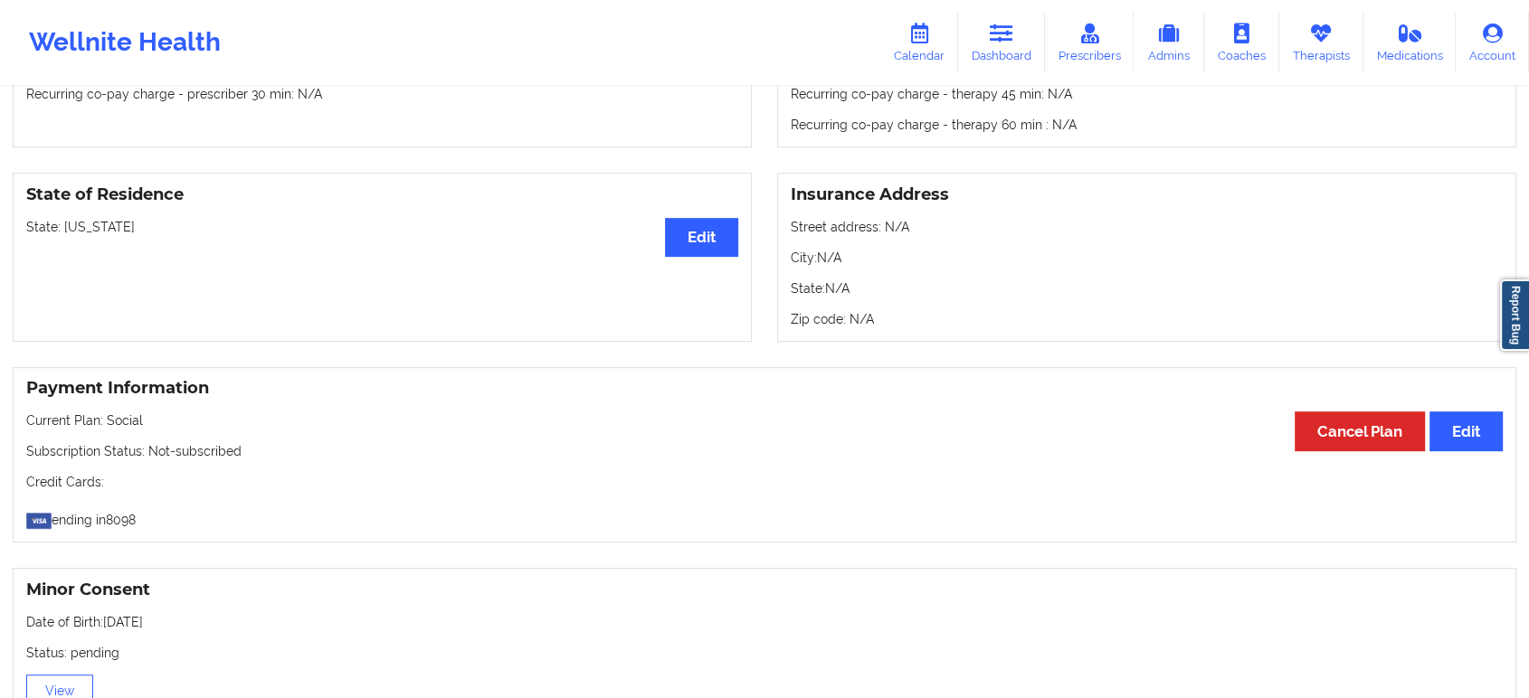
scroll to position [0, 0]
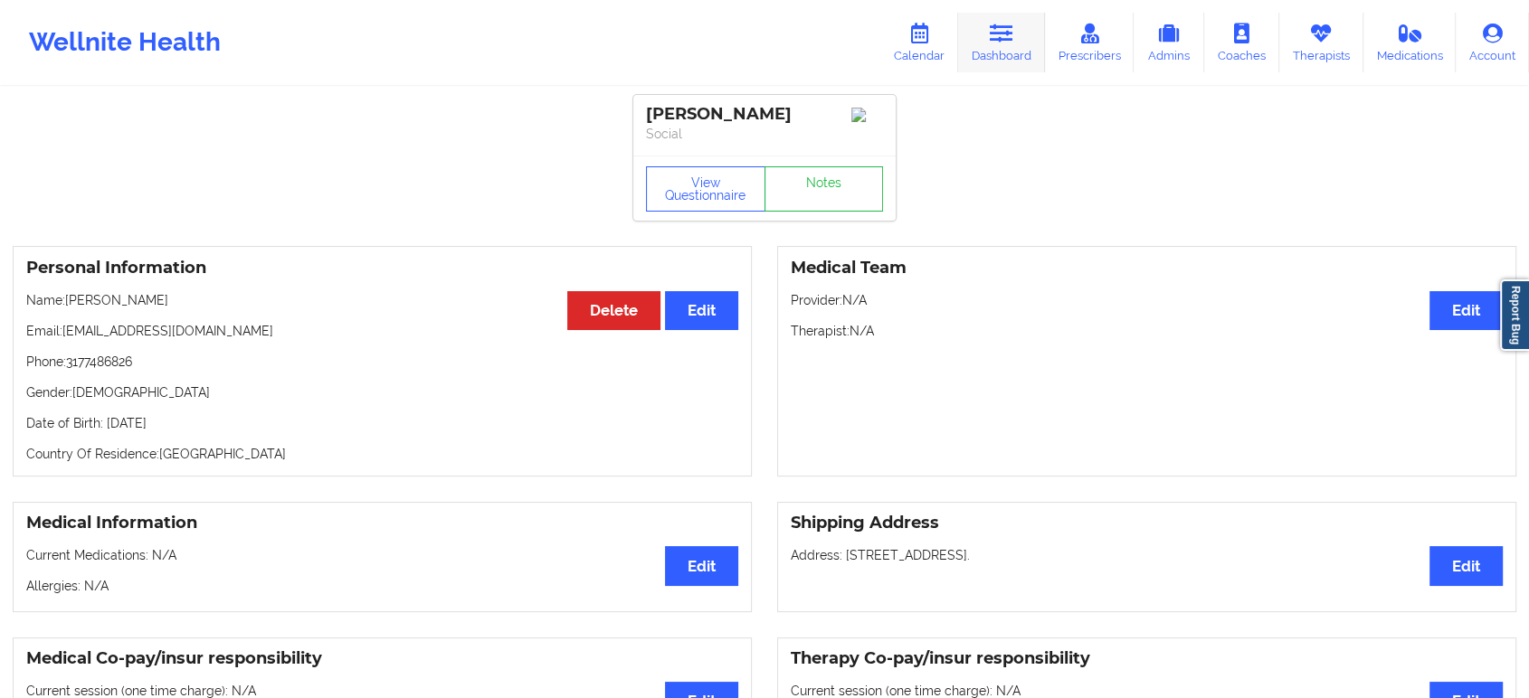
click at [1000, 33] on icon at bounding box center [1002, 34] width 24 height 20
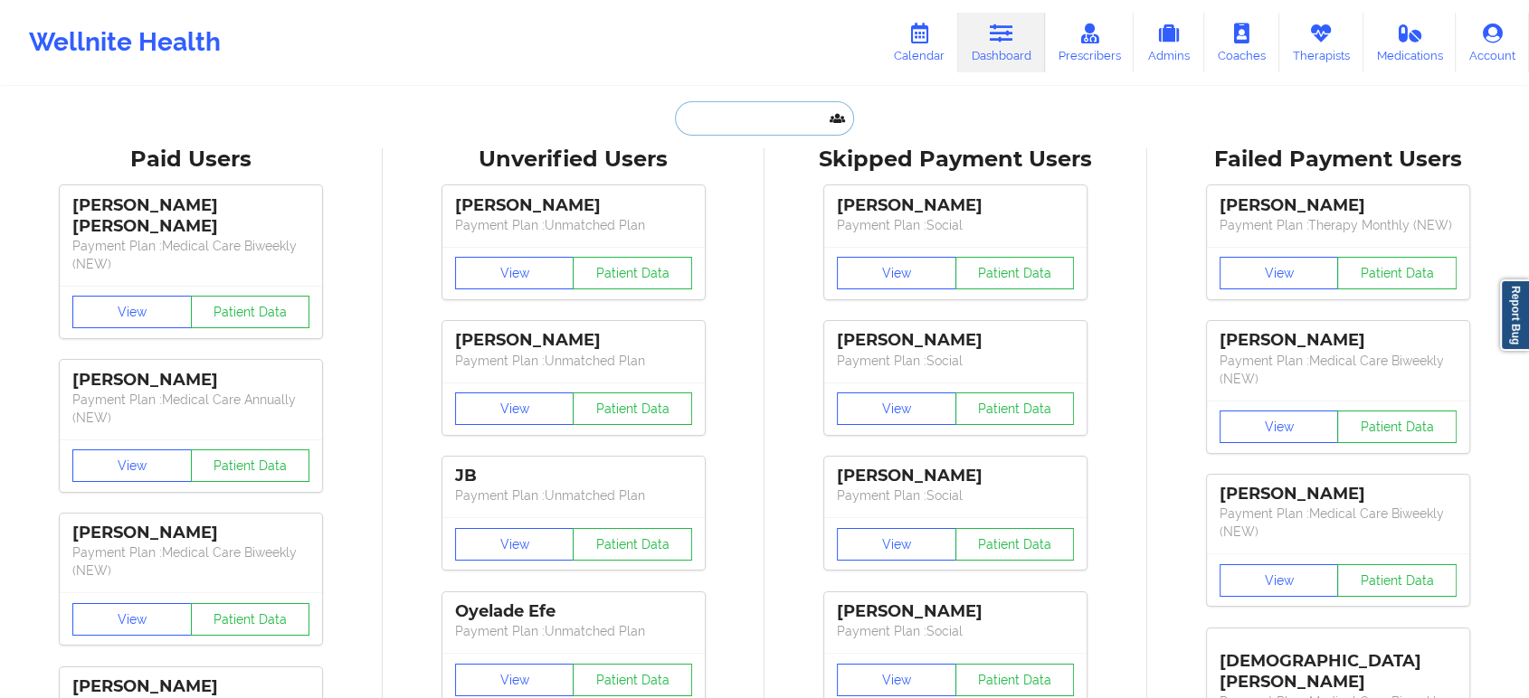
click at [770, 124] on input "text" at bounding box center [764, 118] width 179 height 34
paste input "[PERSON_NAME]"
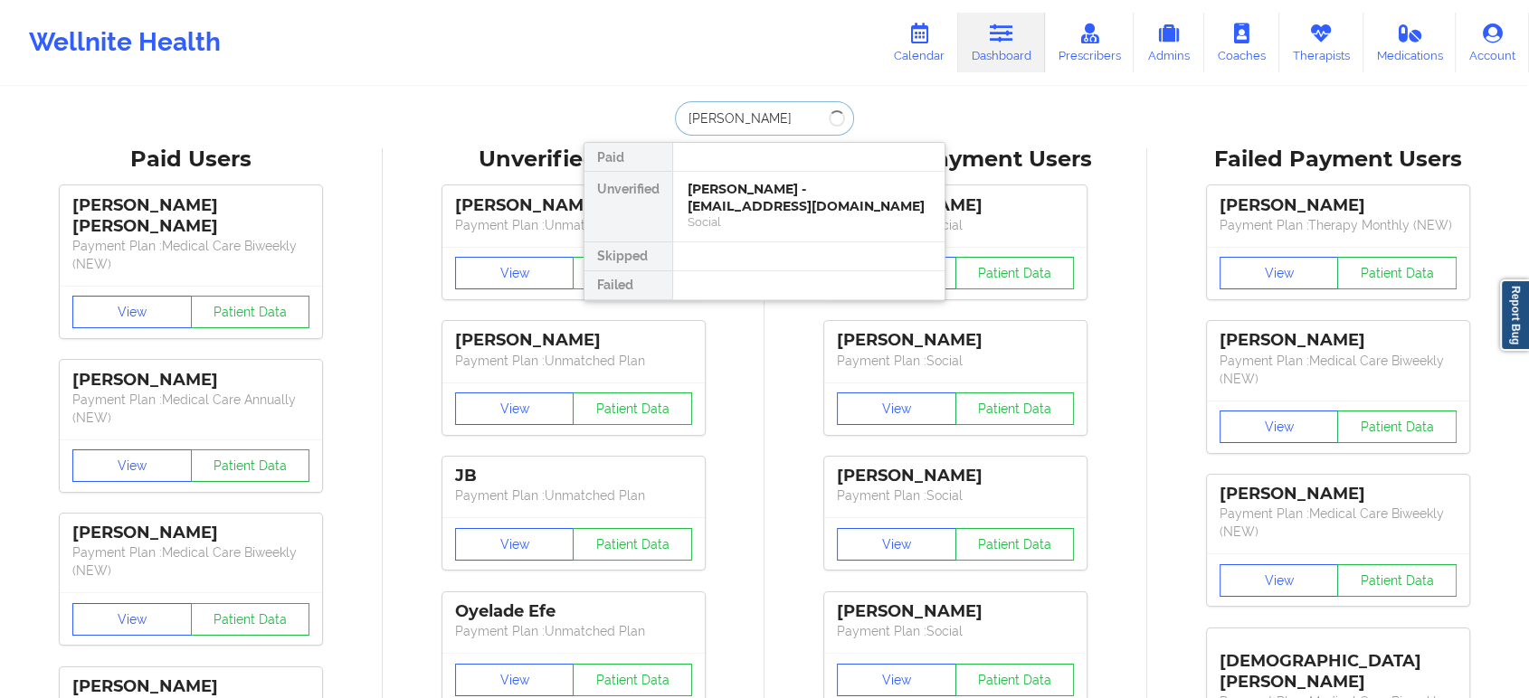
type input "[PERSON_NAME]"
click at [792, 198] on div "[PERSON_NAME] - [PERSON_NAME][EMAIL_ADDRESS][DOMAIN_NAME]" at bounding box center [809, 197] width 242 height 33
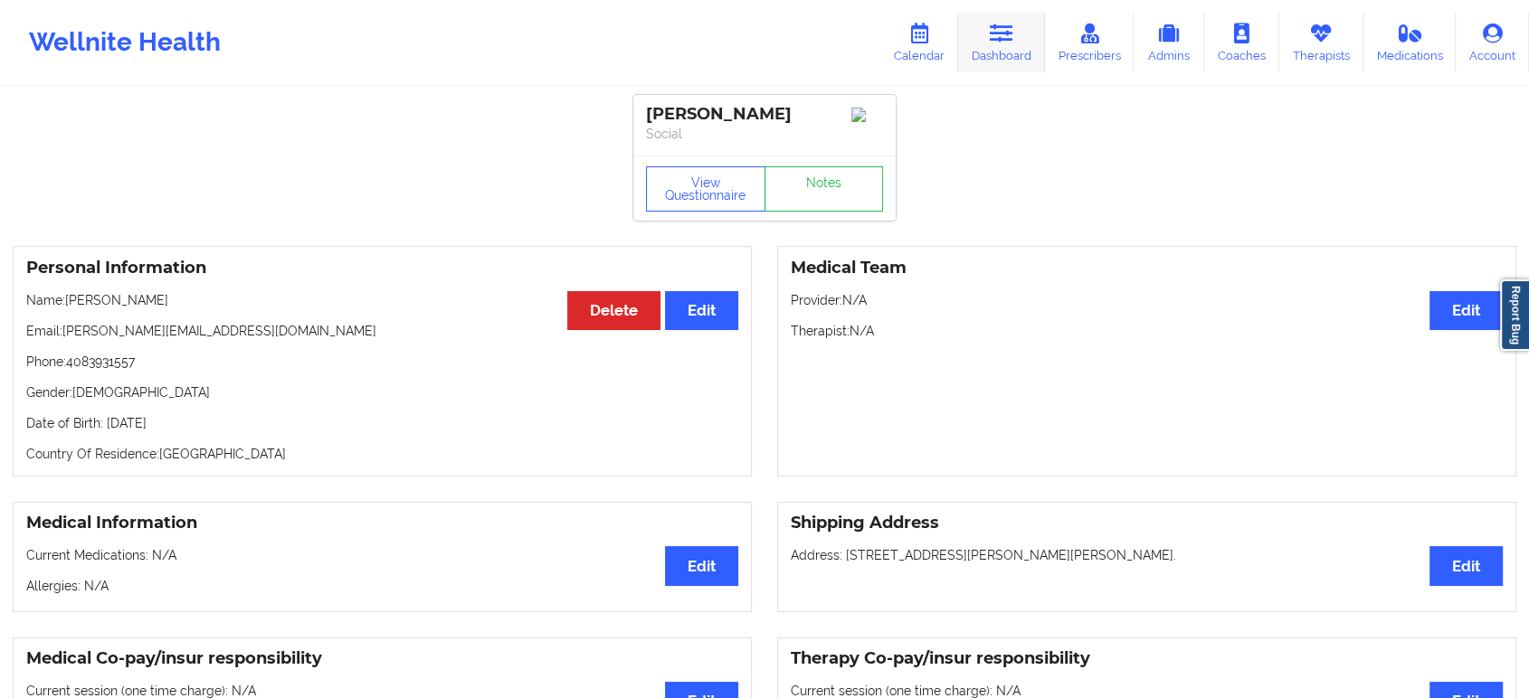
click at [1006, 46] on link "Dashboard" at bounding box center [1001, 43] width 87 height 60
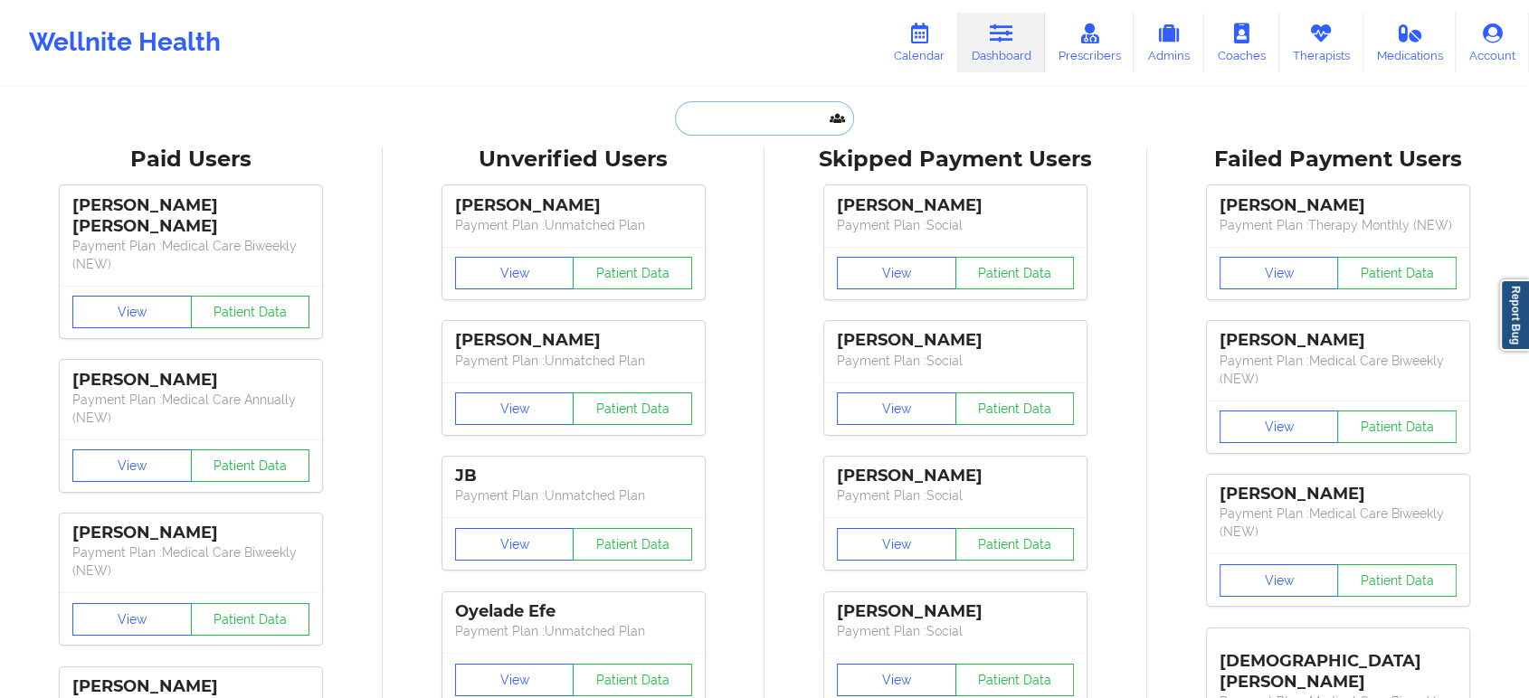
click at [725, 126] on input "text" at bounding box center [764, 118] width 179 height 34
paste input "[PERSON_NAME]"
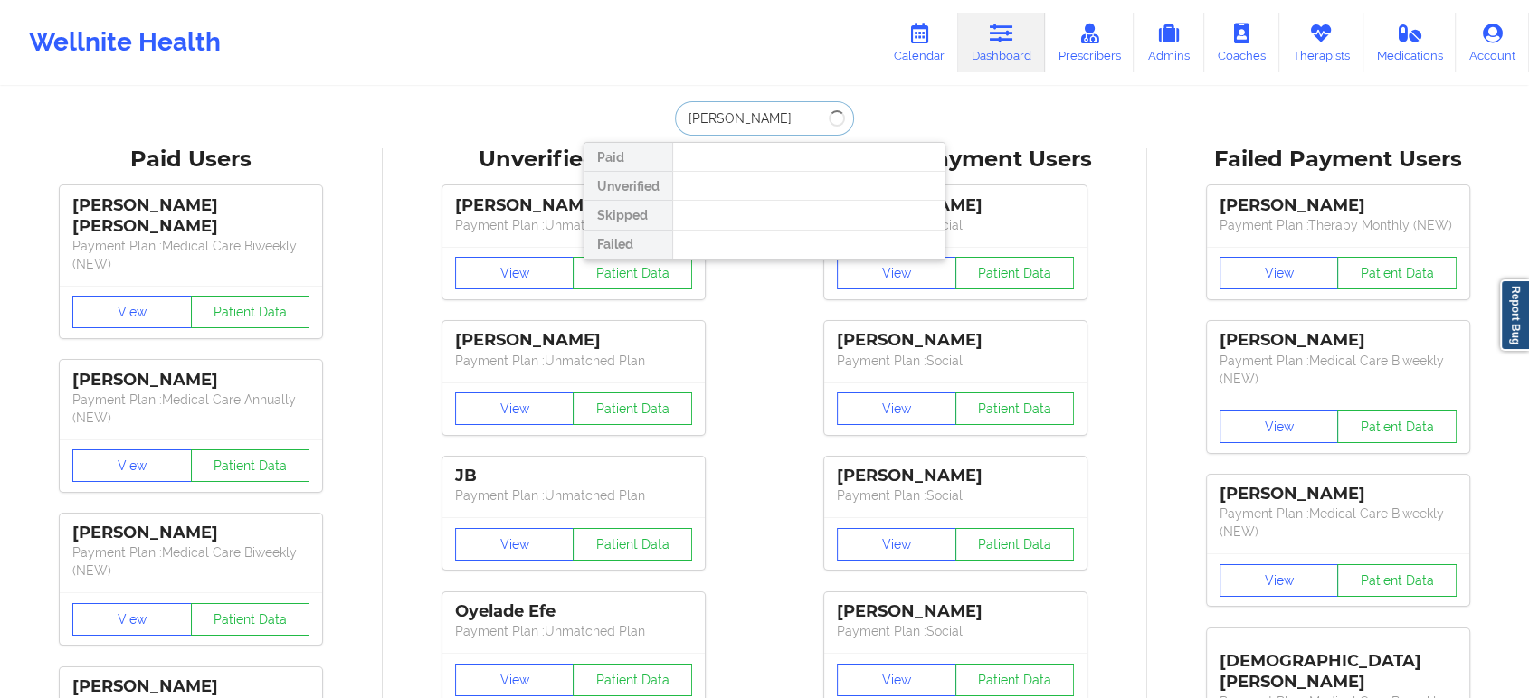
type input "ESTANILLA"
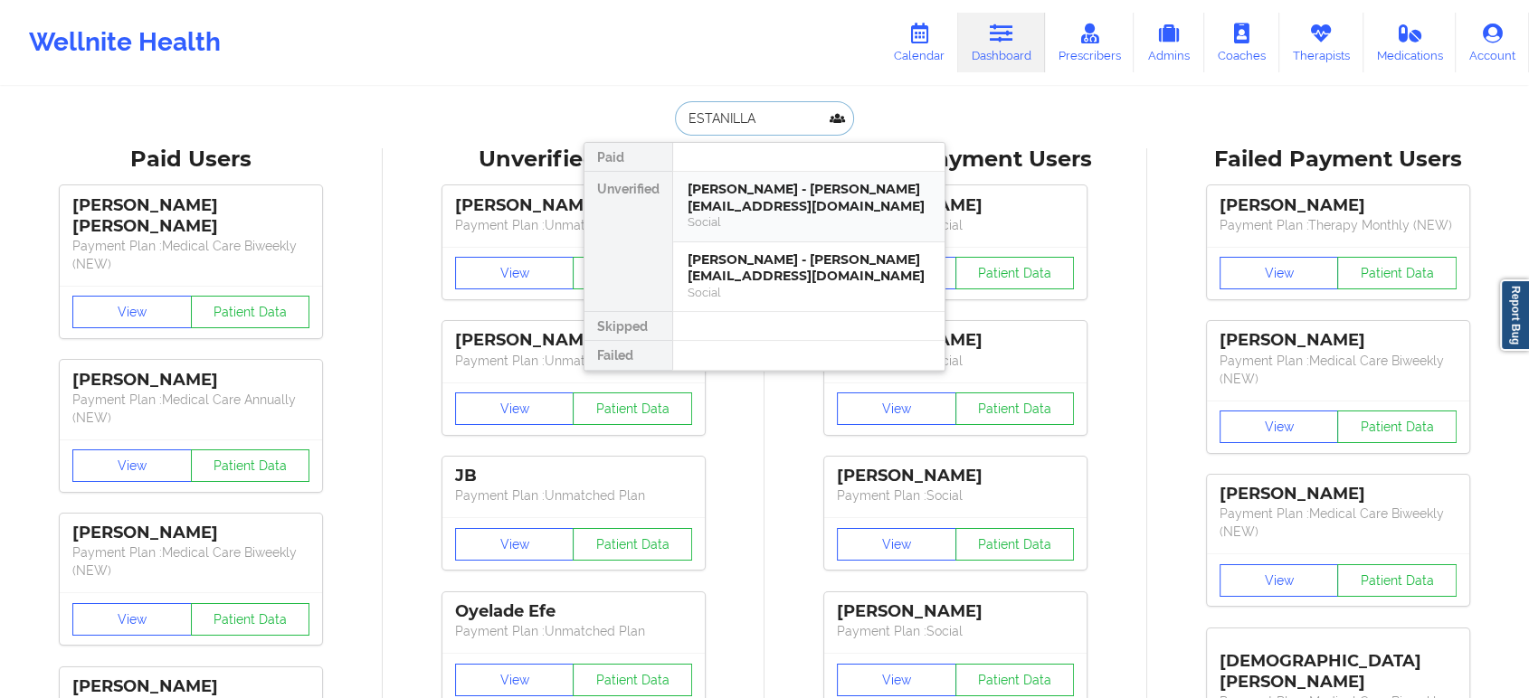
click at [793, 206] on div "[PERSON_NAME] - [PERSON_NAME][EMAIL_ADDRESS][DOMAIN_NAME]" at bounding box center [809, 197] width 242 height 33
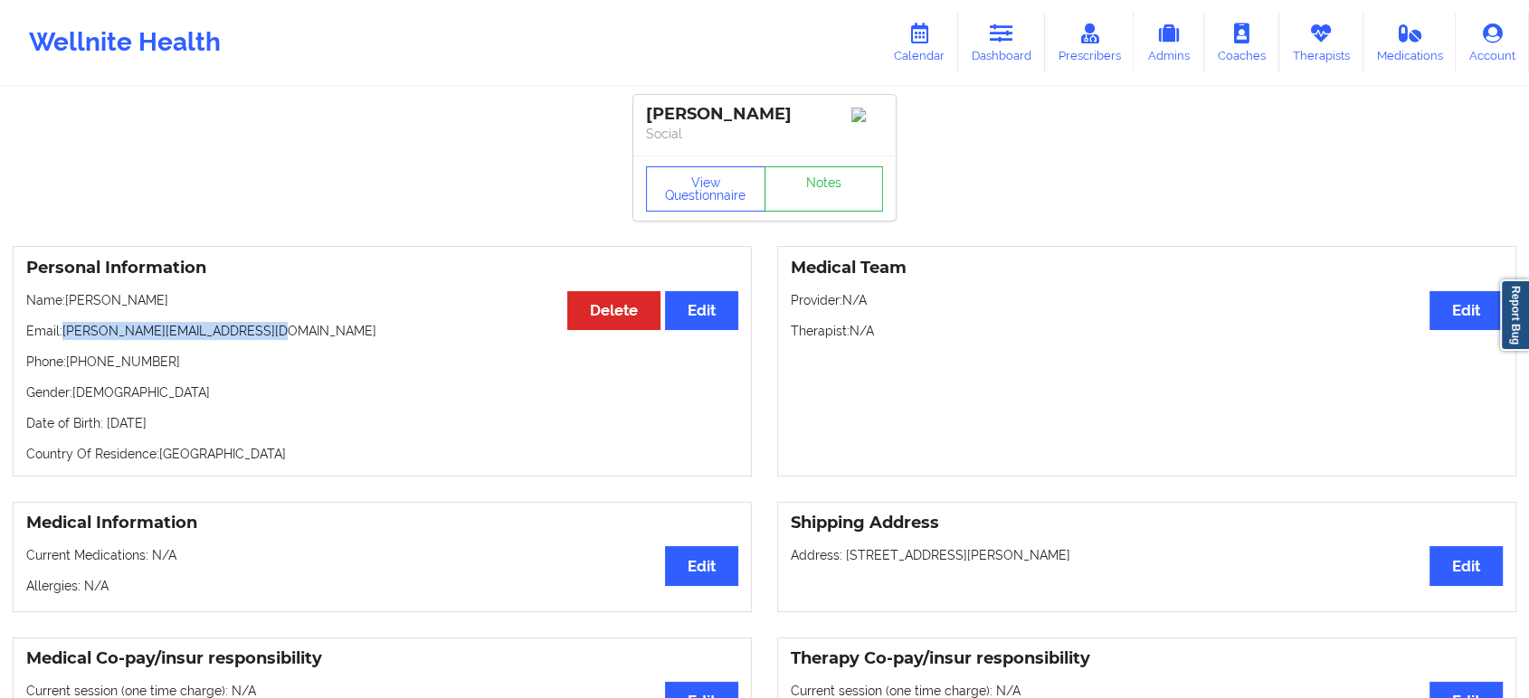
drag, startPoint x: 252, startPoint y: 339, endPoint x: 65, endPoint y: 332, distance: 187.4
click at [65, 332] on p "Email: [PERSON_NAME][EMAIL_ADDRESS][DOMAIN_NAME]" at bounding box center [382, 331] width 712 height 18
copy p "[PERSON_NAME][EMAIL_ADDRESS][DOMAIN_NAME]"
click at [999, 47] on link "Dashboard" at bounding box center [1001, 43] width 87 height 60
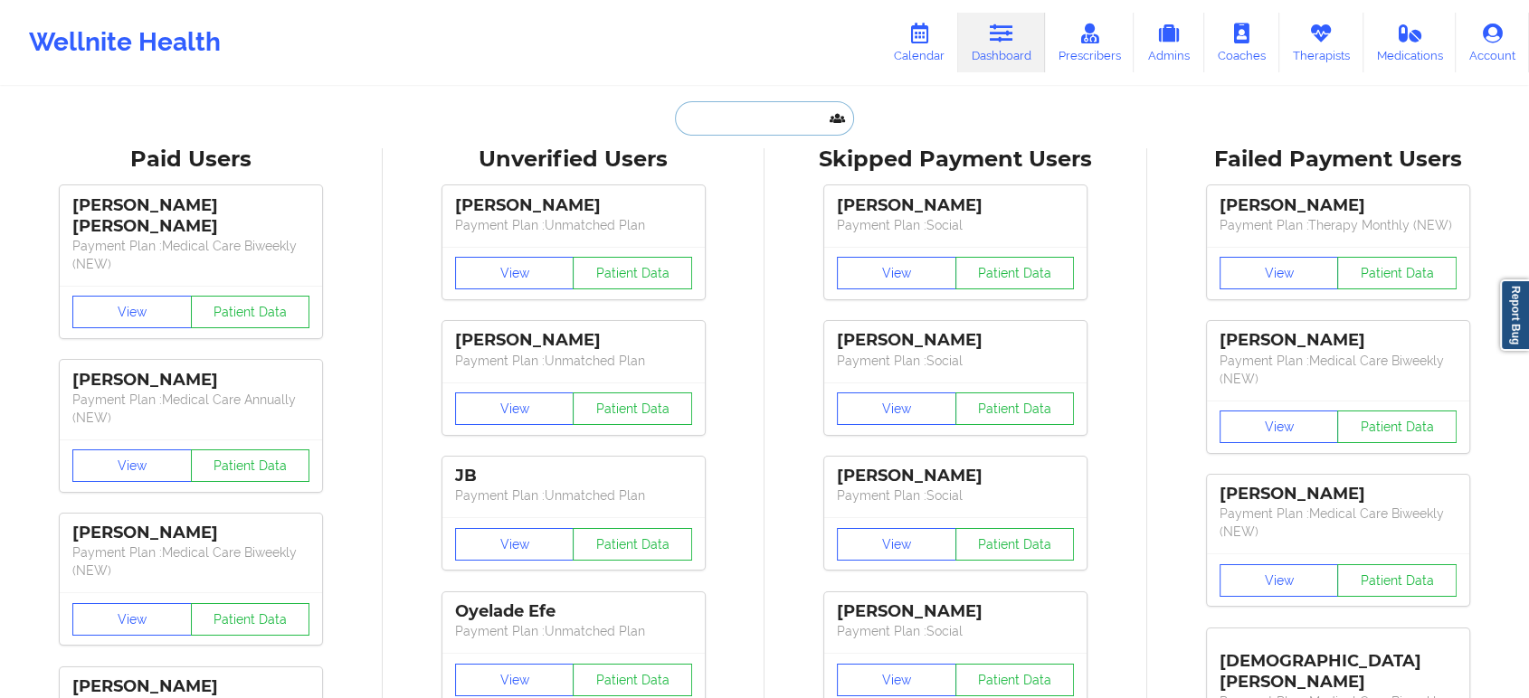
click at [782, 121] on input "text" at bounding box center [764, 118] width 179 height 34
paste input "[PERSON_NAME]"
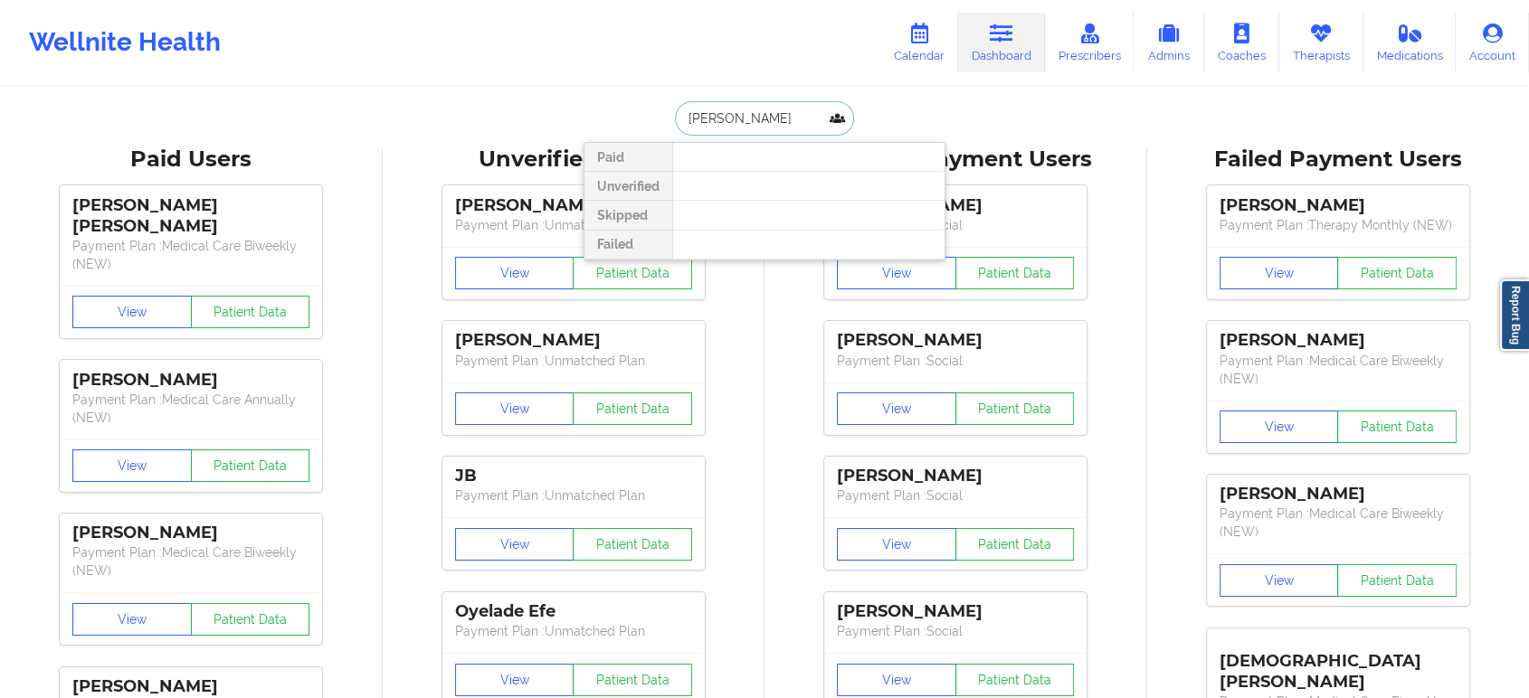
type input "[PERSON_NAME]"
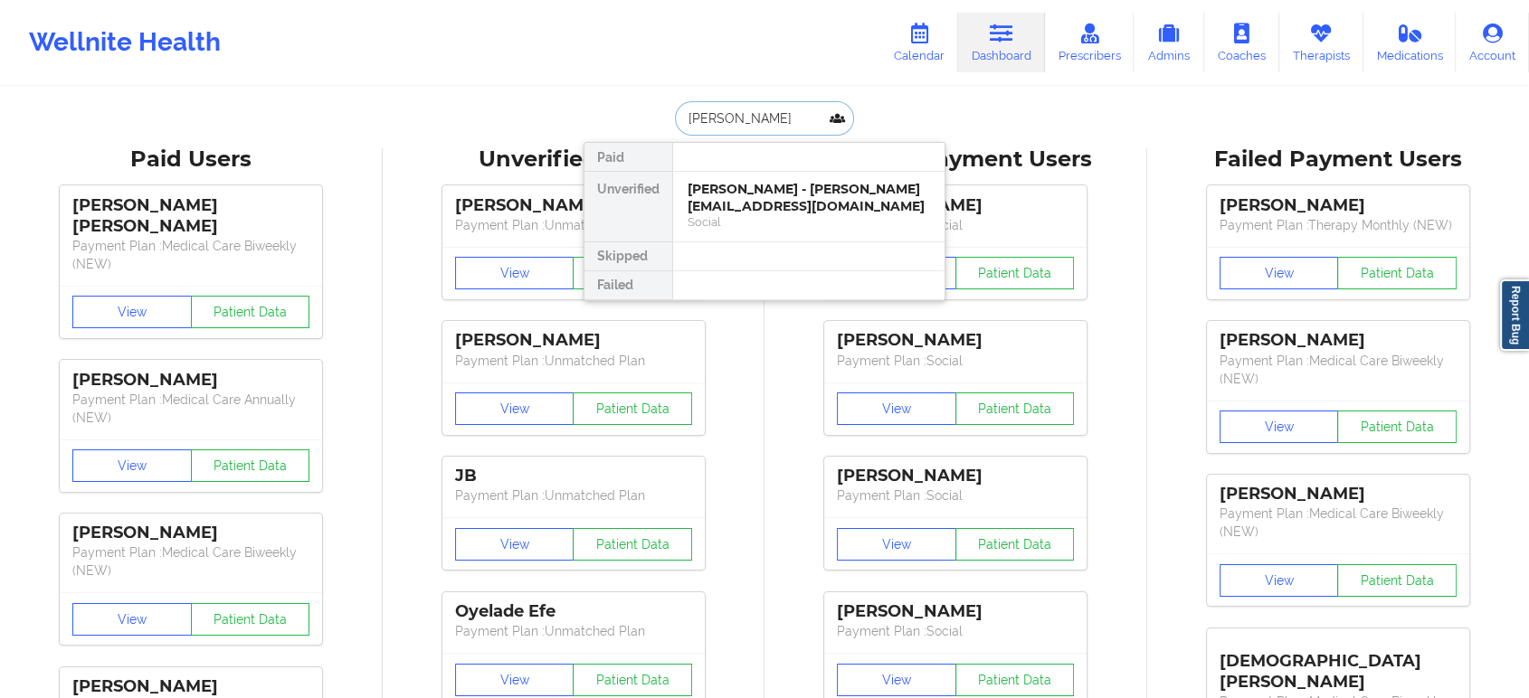
click at [787, 192] on div "[PERSON_NAME] - [PERSON_NAME][EMAIL_ADDRESS][DOMAIN_NAME]" at bounding box center [809, 197] width 242 height 33
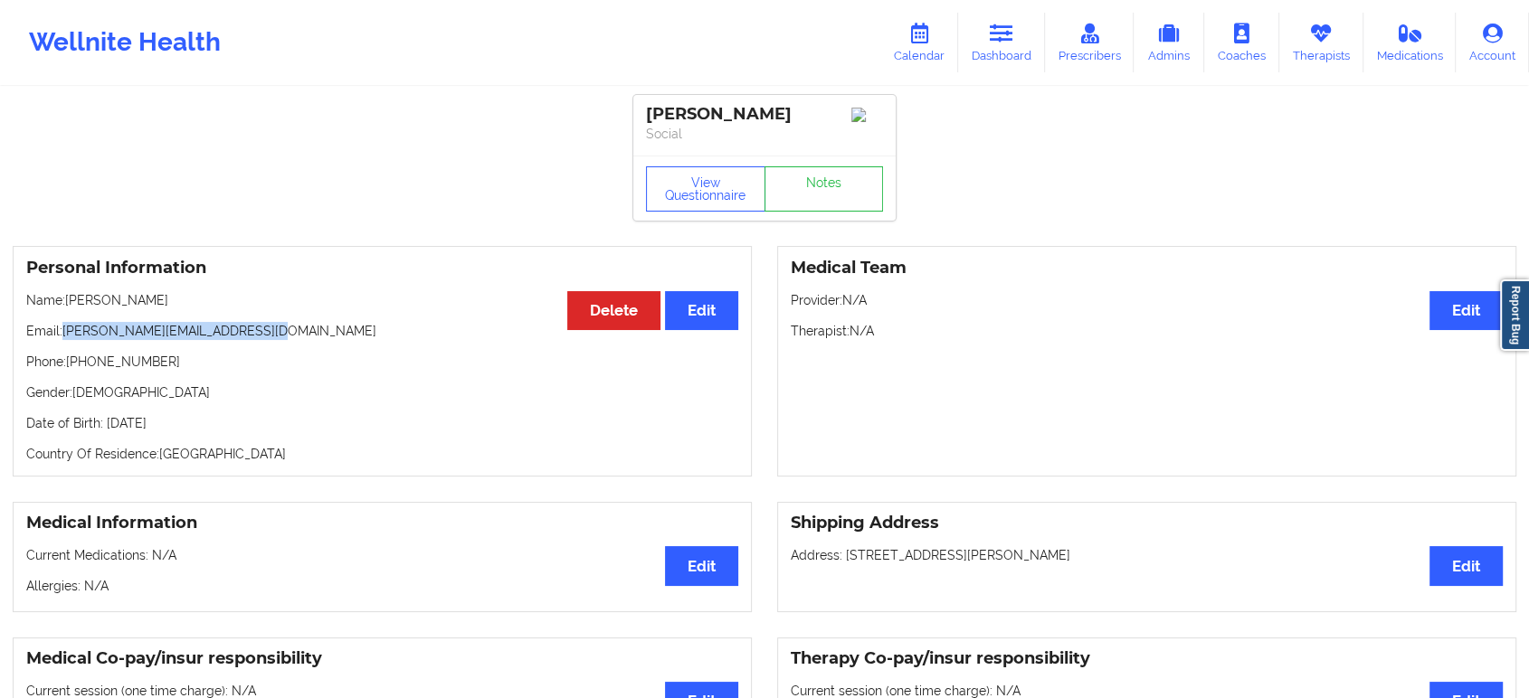
drag, startPoint x: 251, startPoint y: 336, endPoint x: 69, endPoint y: 329, distance: 182.0
click at [69, 329] on p "Email: [PERSON_NAME][EMAIL_ADDRESS][DOMAIN_NAME]" at bounding box center [382, 331] width 712 height 18
copy p "[PERSON_NAME][EMAIL_ADDRESS][DOMAIN_NAME]"
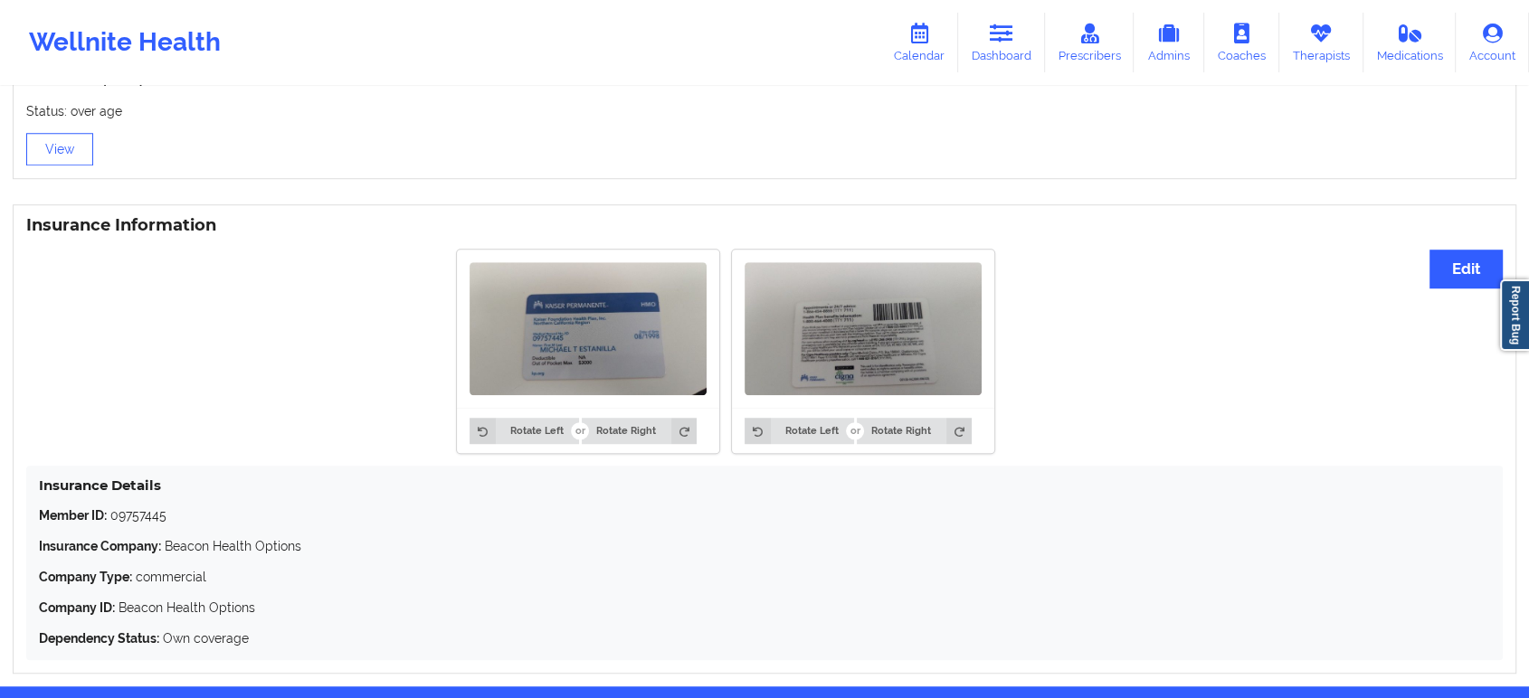
scroll to position [1197, 0]
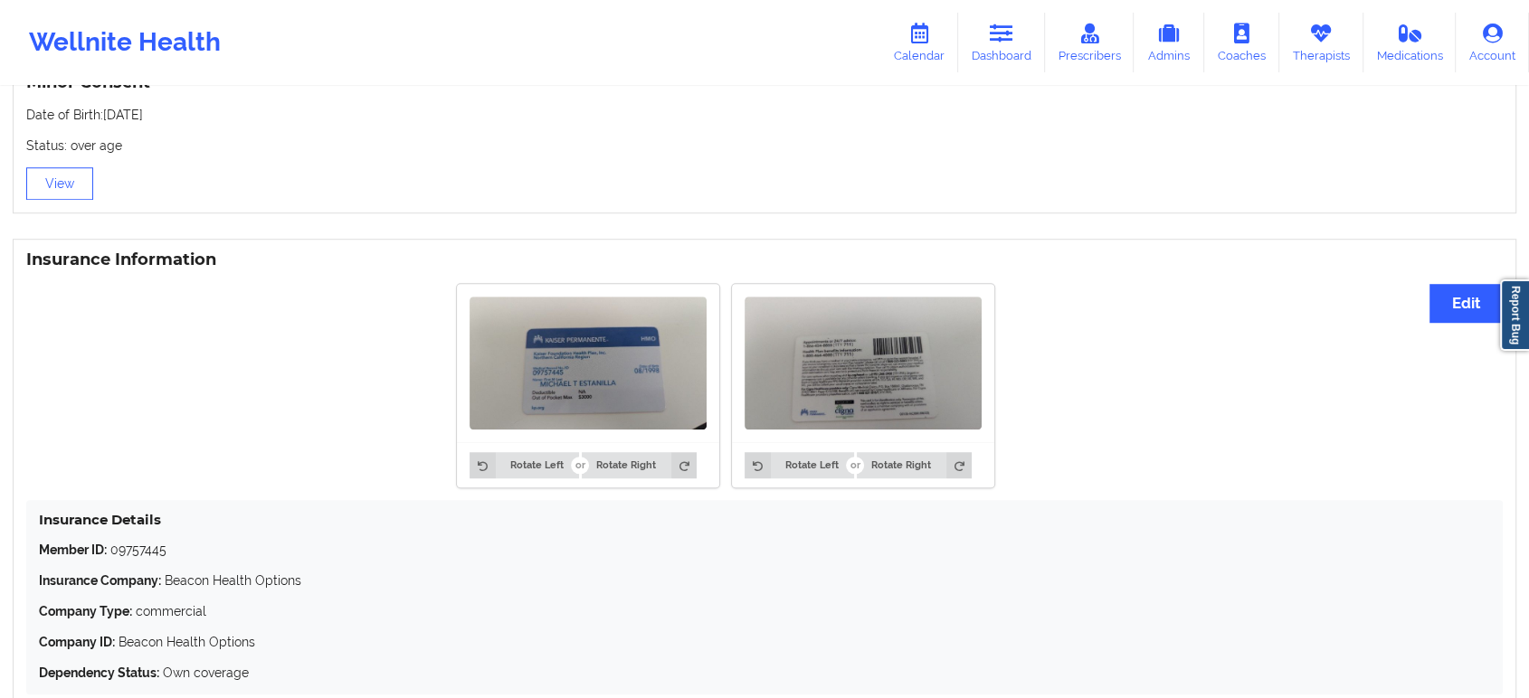
click at [540, 358] on img at bounding box center [588, 363] width 237 height 133
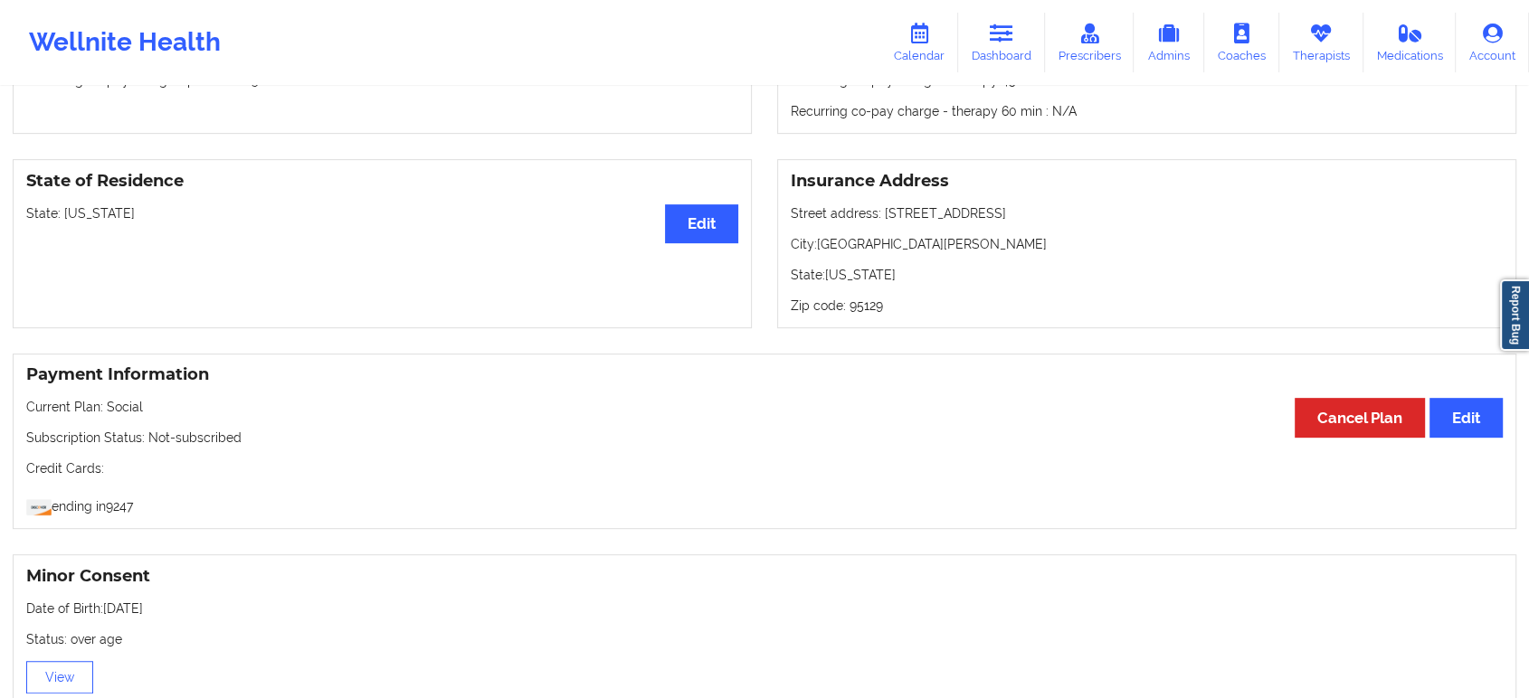
scroll to position [695, 0]
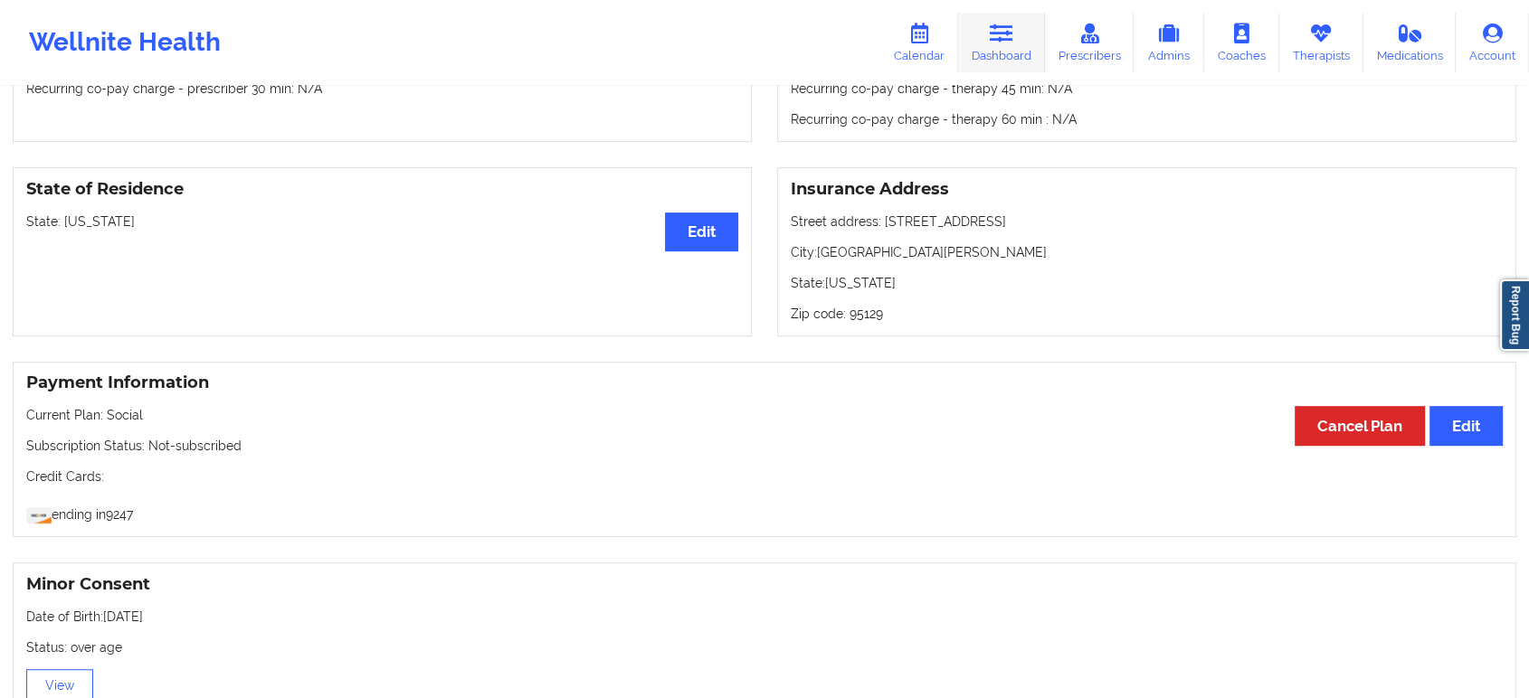
click at [1003, 50] on link "Dashboard" at bounding box center [1001, 43] width 87 height 60
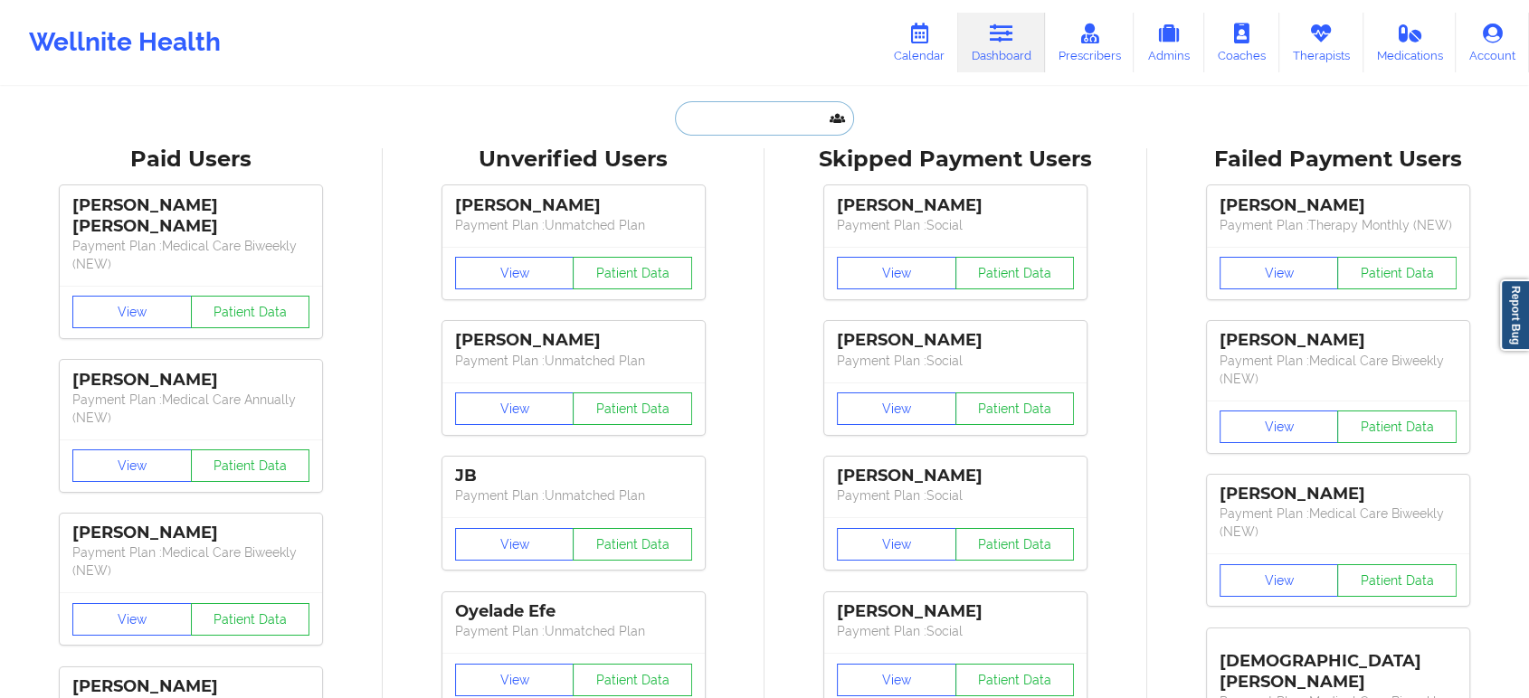
click at [762, 130] on input "text" at bounding box center [764, 118] width 179 height 34
paste input "[PERSON_NAME]"
type input "[PERSON_NAME]"
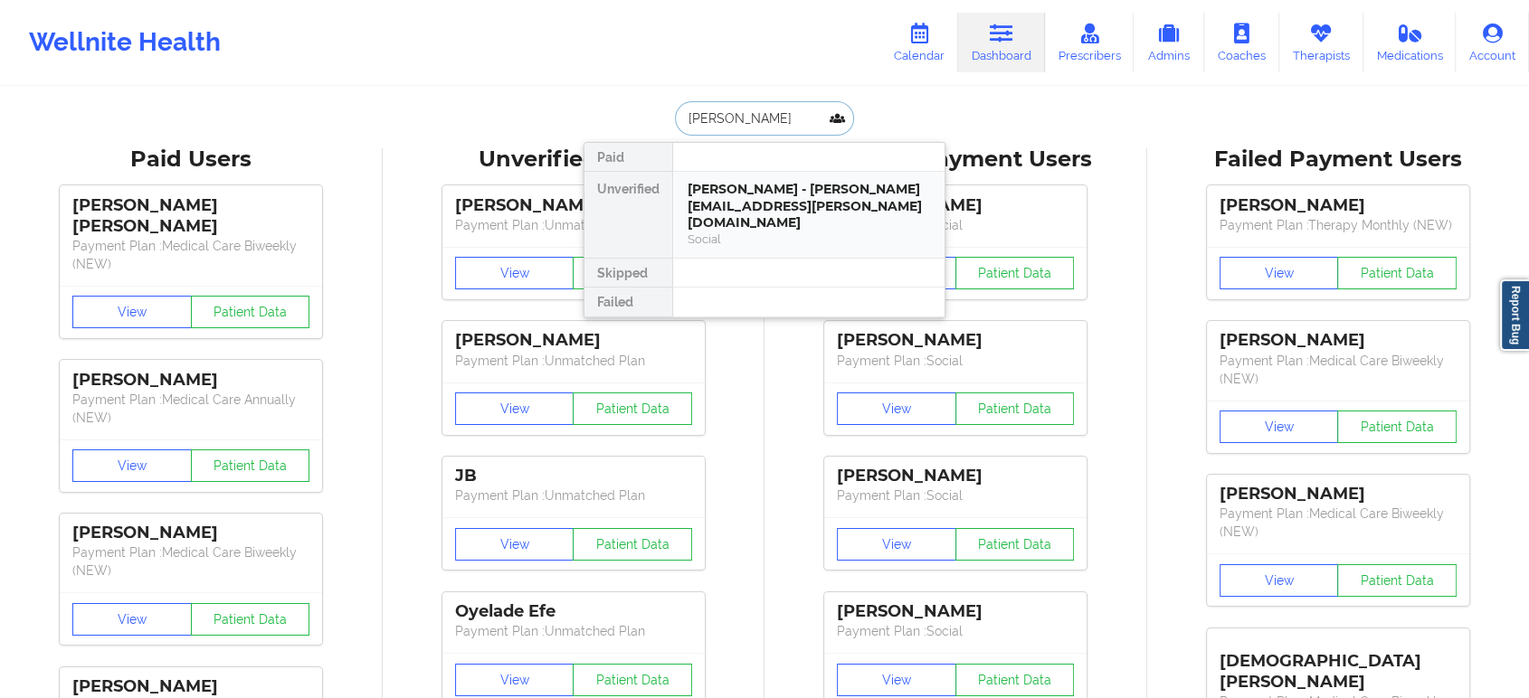
click at [786, 194] on div "[PERSON_NAME] - [PERSON_NAME][EMAIL_ADDRESS][PERSON_NAME][DOMAIN_NAME]" at bounding box center [809, 206] width 242 height 51
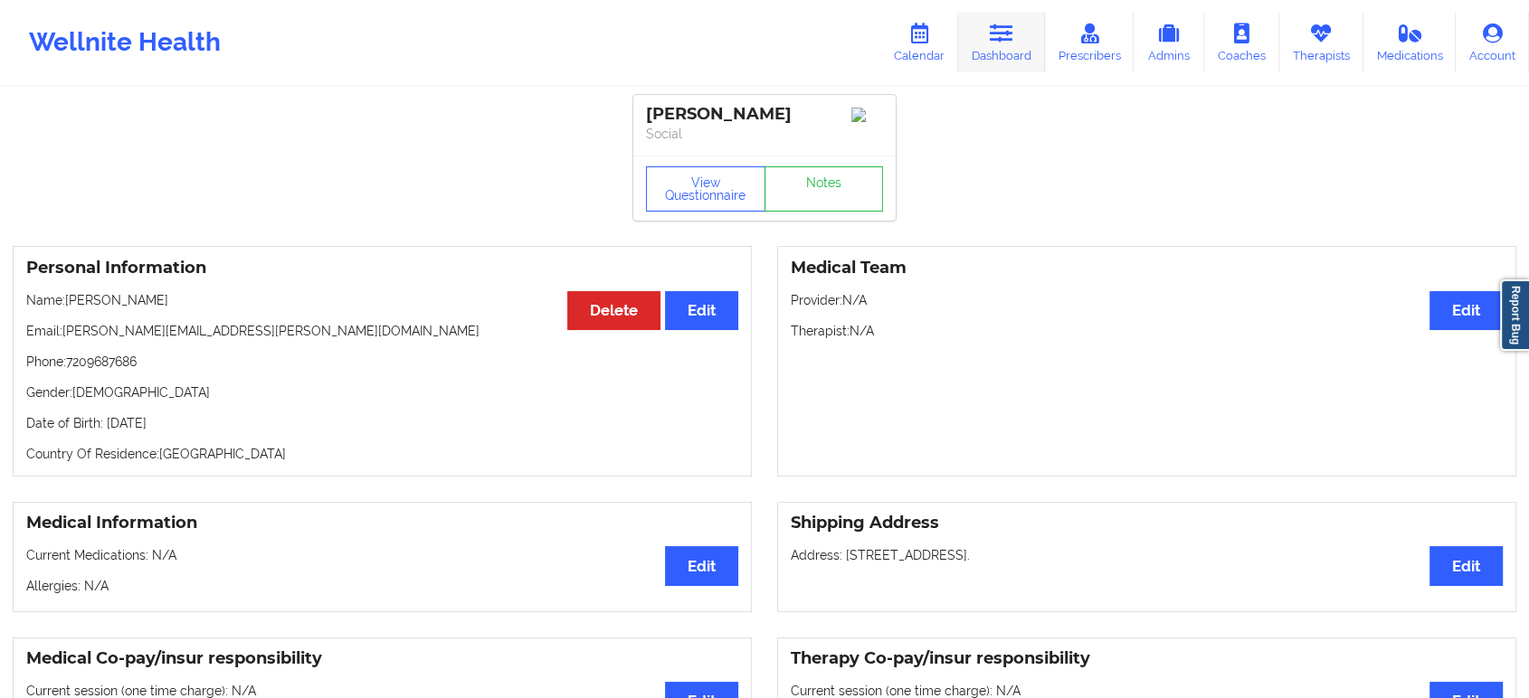
click at [1005, 43] on icon at bounding box center [1002, 34] width 24 height 20
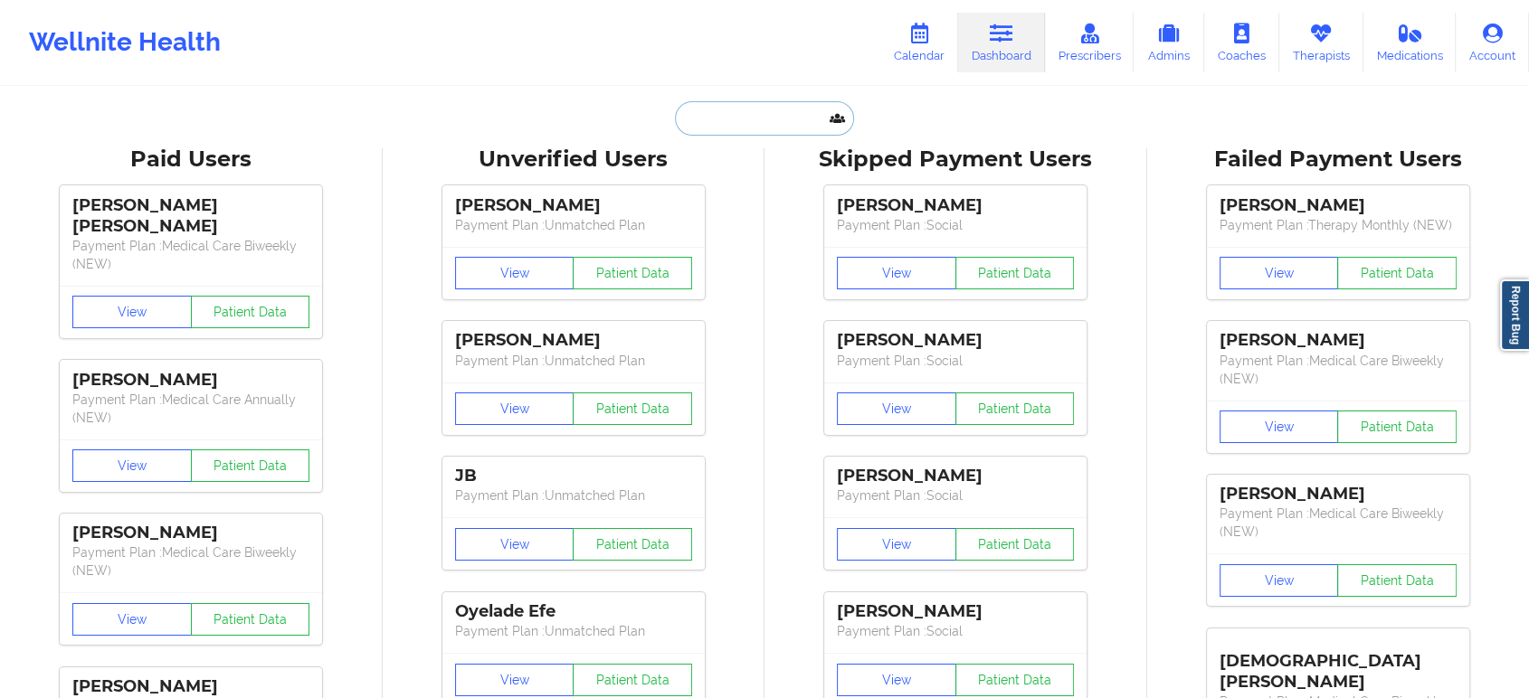
click at [746, 111] on input "text" at bounding box center [764, 118] width 179 height 34
paste input "[PERSON_NAME]"
type input "[PERSON_NAME]"
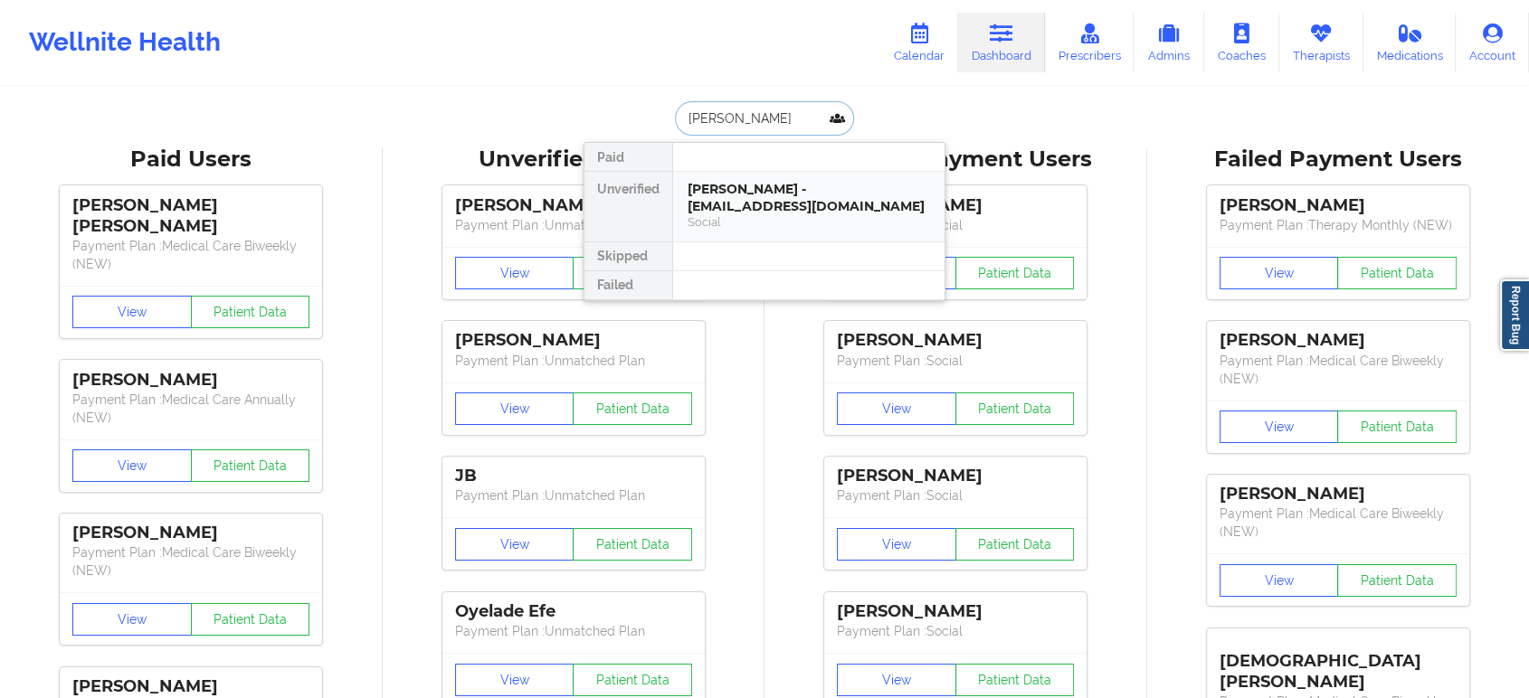
click at [739, 237] on div "[PERSON_NAME] - [EMAIL_ADDRESS][DOMAIN_NAME] Social" at bounding box center [808, 207] width 271 height 70
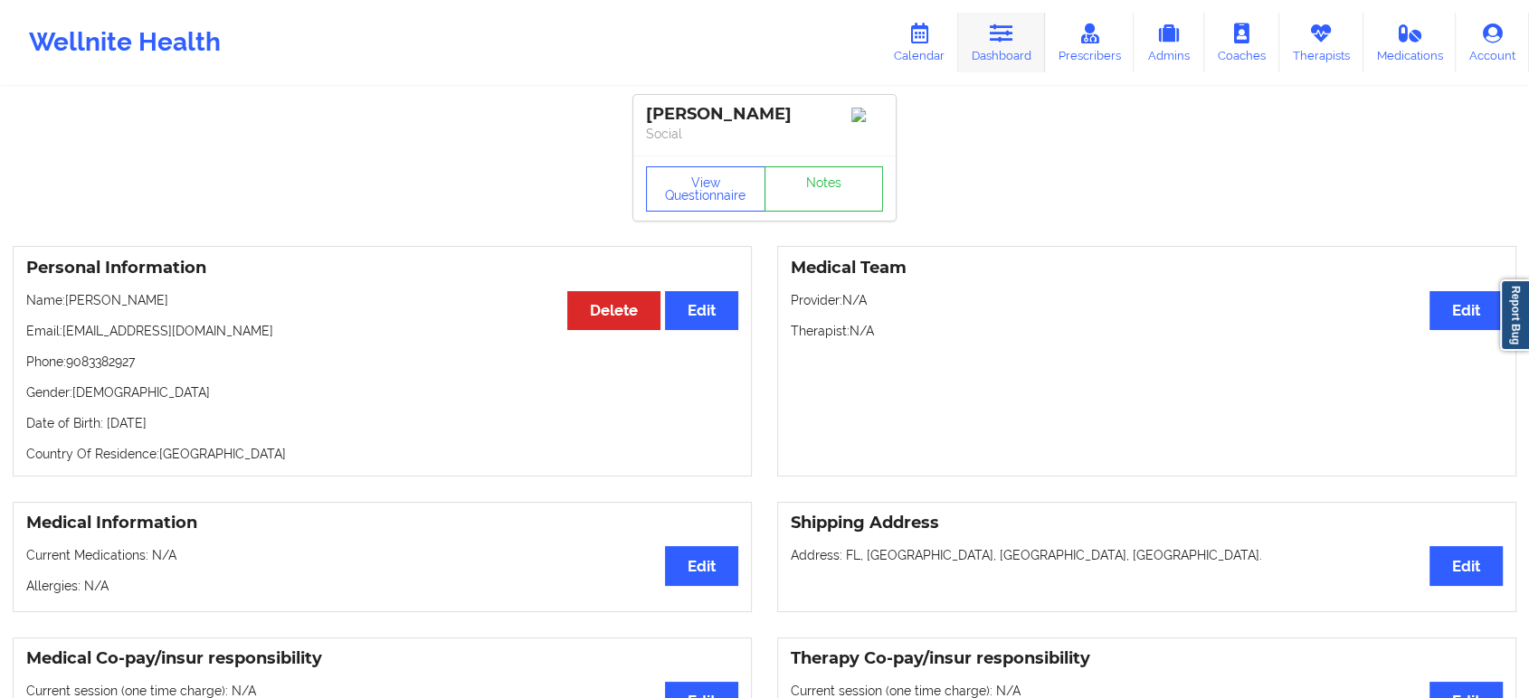
click at [1006, 44] on link "Dashboard" at bounding box center [1001, 43] width 87 height 60
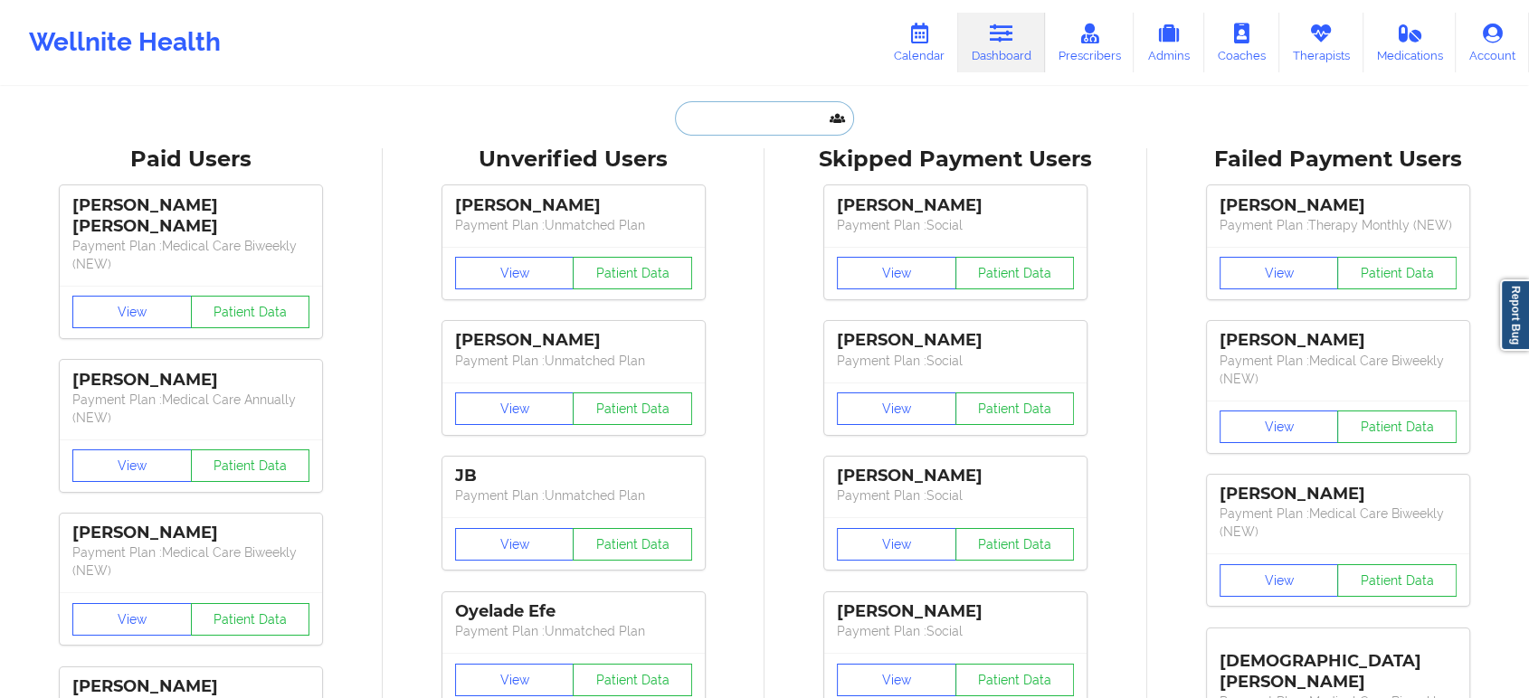
click at [748, 115] on input "text" at bounding box center [764, 118] width 179 height 34
paste input "[PERSON_NAME]"
type input "[PERSON_NAME]"
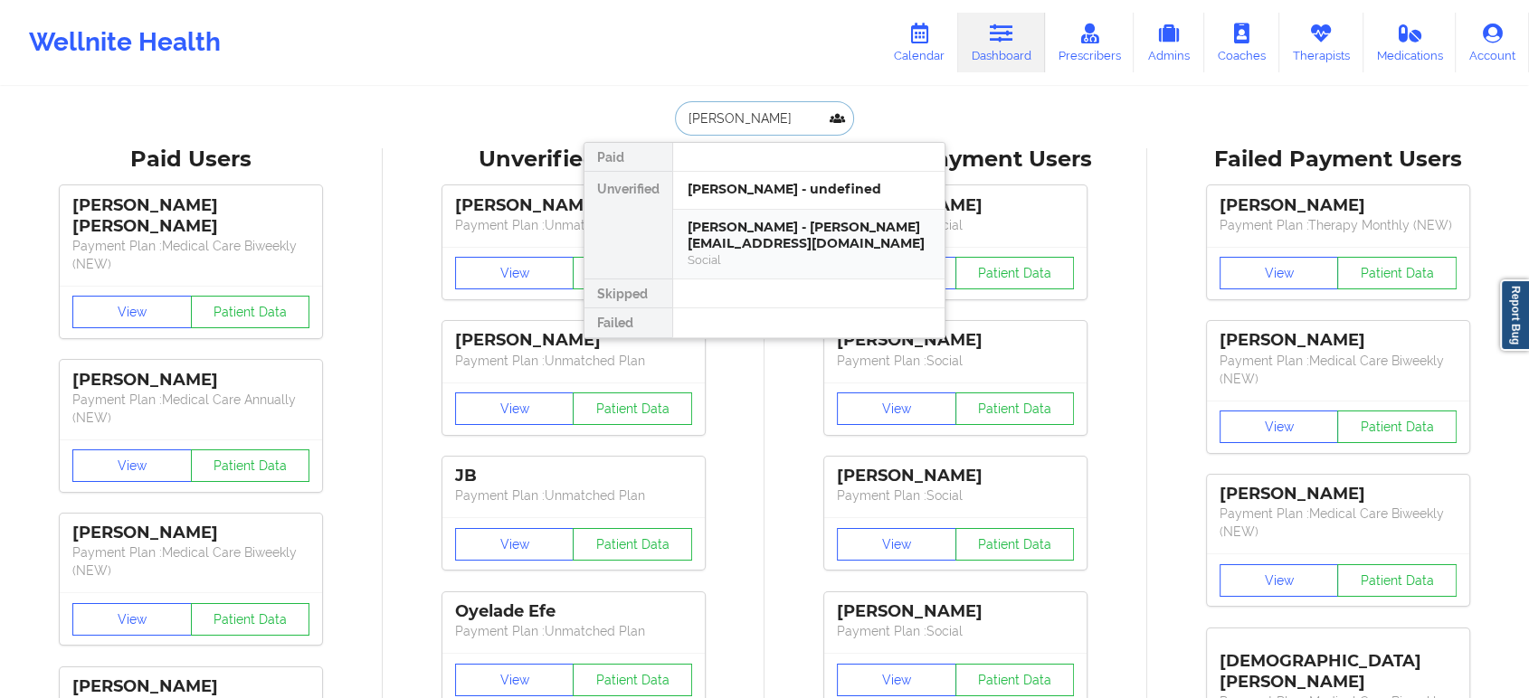
click at [784, 245] on div "[PERSON_NAME] - [PERSON_NAME][EMAIL_ADDRESS][DOMAIN_NAME]" at bounding box center [809, 235] width 242 height 33
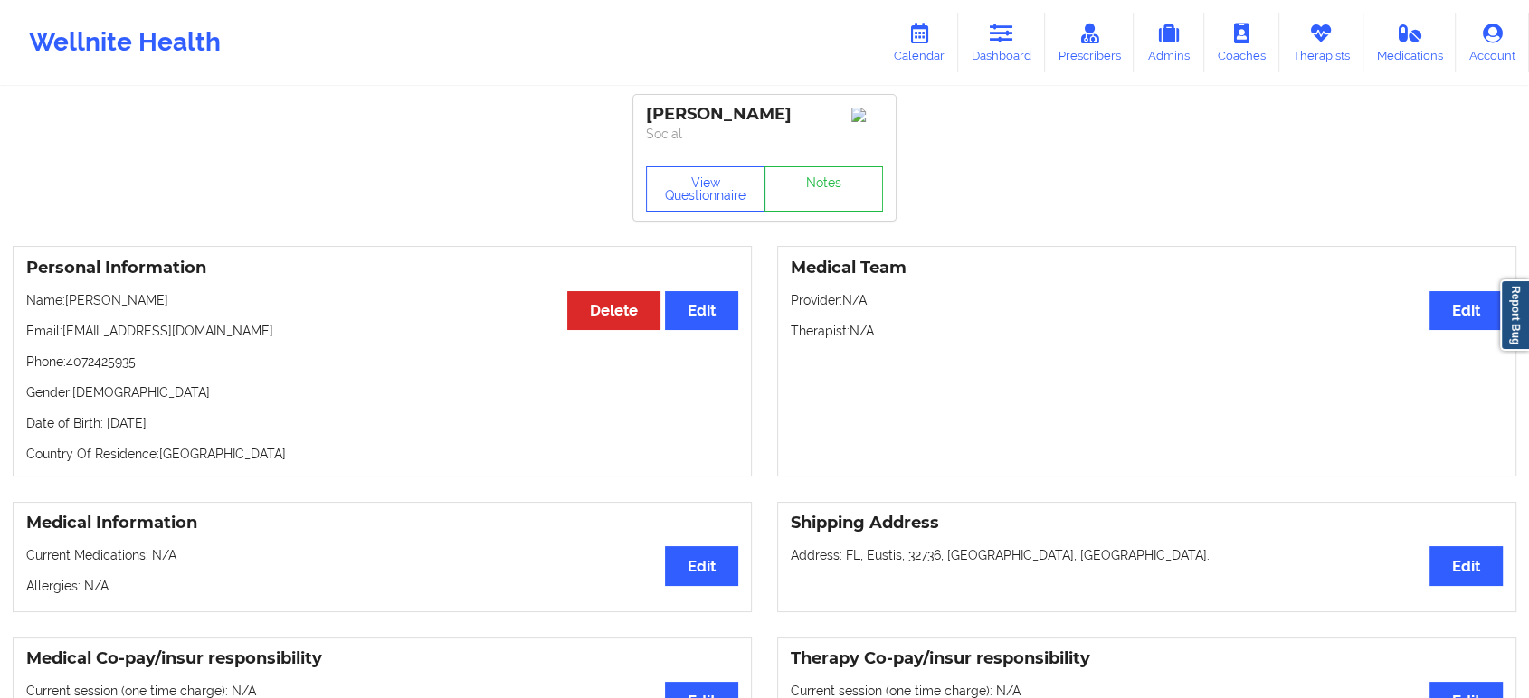
scroll to position [100, 0]
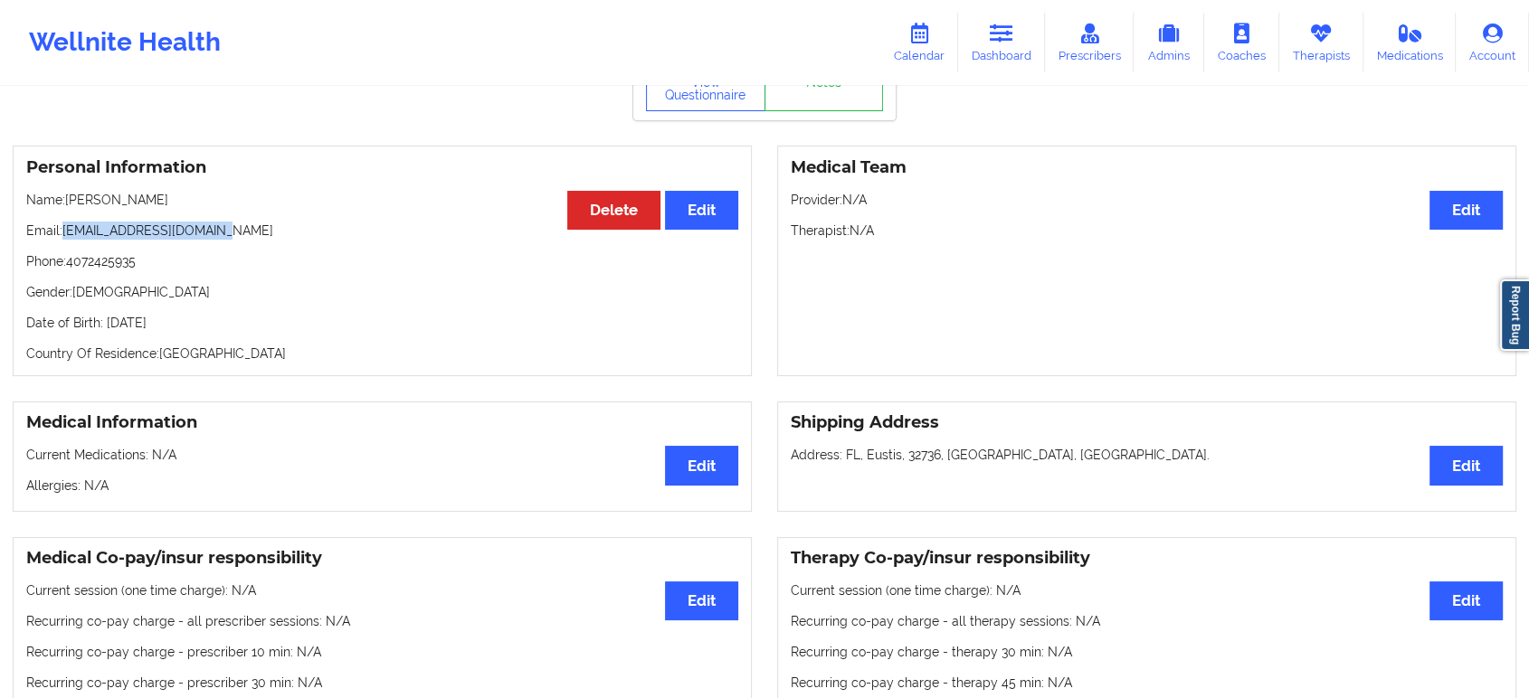
drag, startPoint x: 234, startPoint y: 237, endPoint x: 65, endPoint y: 235, distance: 169.2
click at [65, 235] on p "Email: [EMAIL_ADDRESS][DOMAIN_NAME]" at bounding box center [382, 231] width 712 height 18
copy p "[EMAIL_ADDRESS][DOMAIN_NAME]"
click at [1002, 37] on icon at bounding box center [1002, 34] width 24 height 20
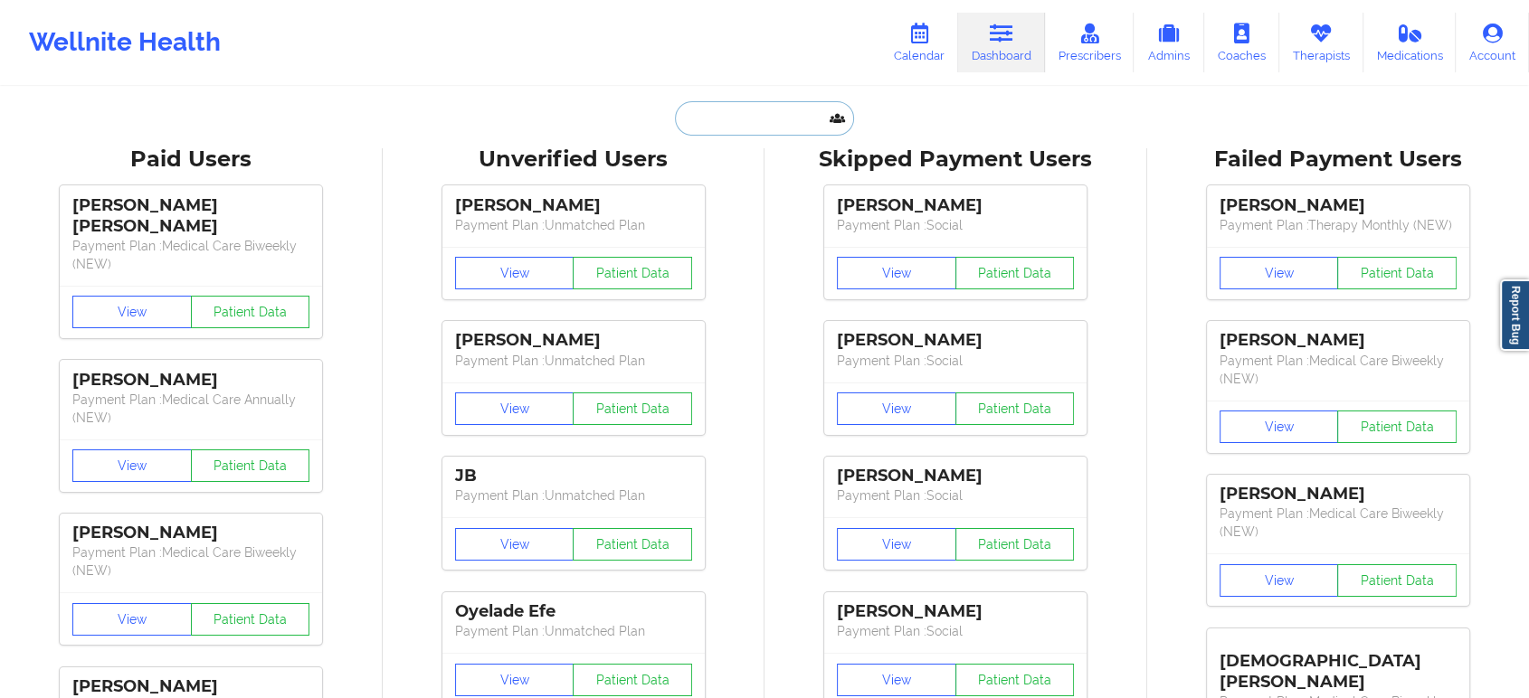
click at [766, 104] on input "text" at bounding box center [764, 118] width 179 height 34
paste input "[EMAIL_ADDRESS][DOMAIN_NAME]"
type input "[EMAIL_ADDRESS][DOMAIN_NAME]"
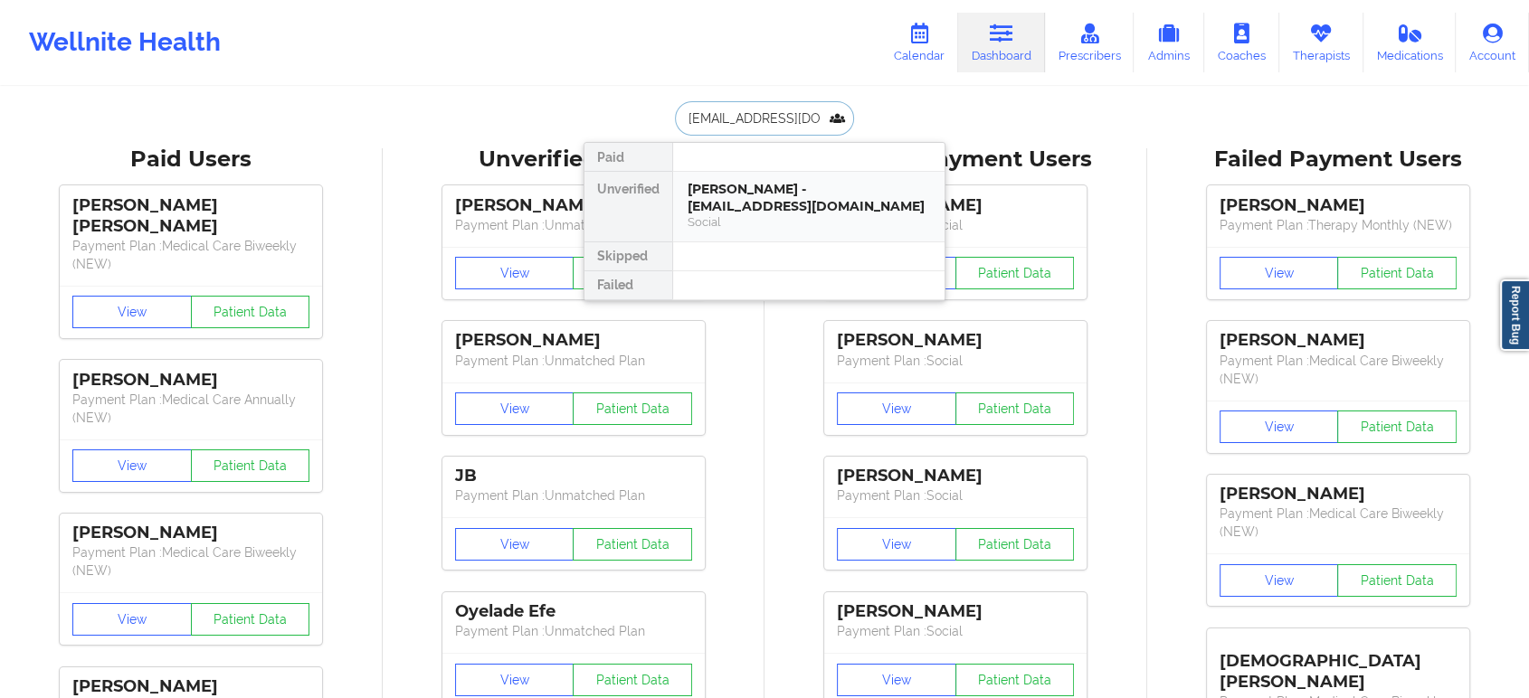
click at [759, 189] on div "[PERSON_NAME] - [EMAIL_ADDRESS][DOMAIN_NAME]" at bounding box center [809, 197] width 242 height 33
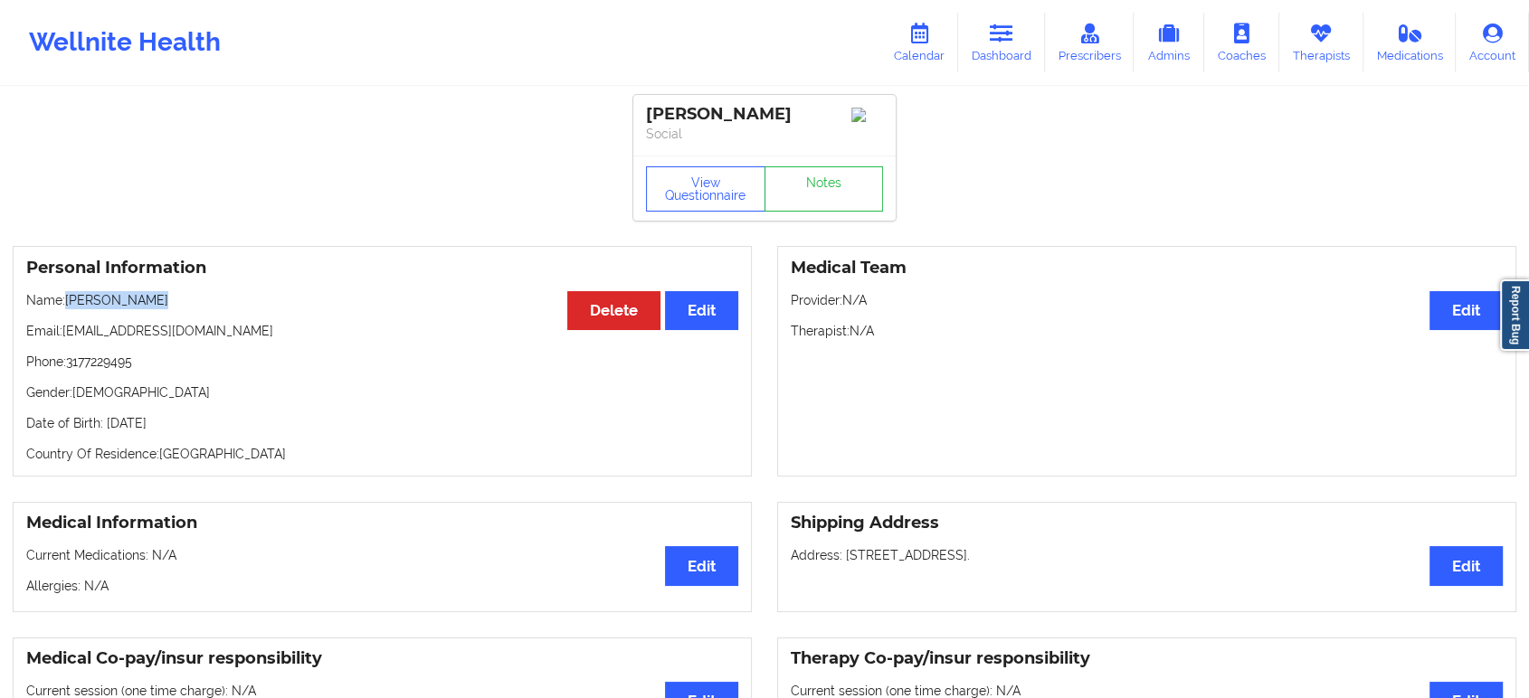
drag, startPoint x: 150, startPoint y: 308, endPoint x: 67, endPoint y: 300, distance: 83.6
click at [67, 300] on p "Name: [PERSON_NAME]" at bounding box center [382, 300] width 712 height 18
copy p "[PERSON_NAME]"
click at [104, 370] on p "Phone: [PHONE_NUMBER]" at bounding box center [382, 362] width 712 height 18
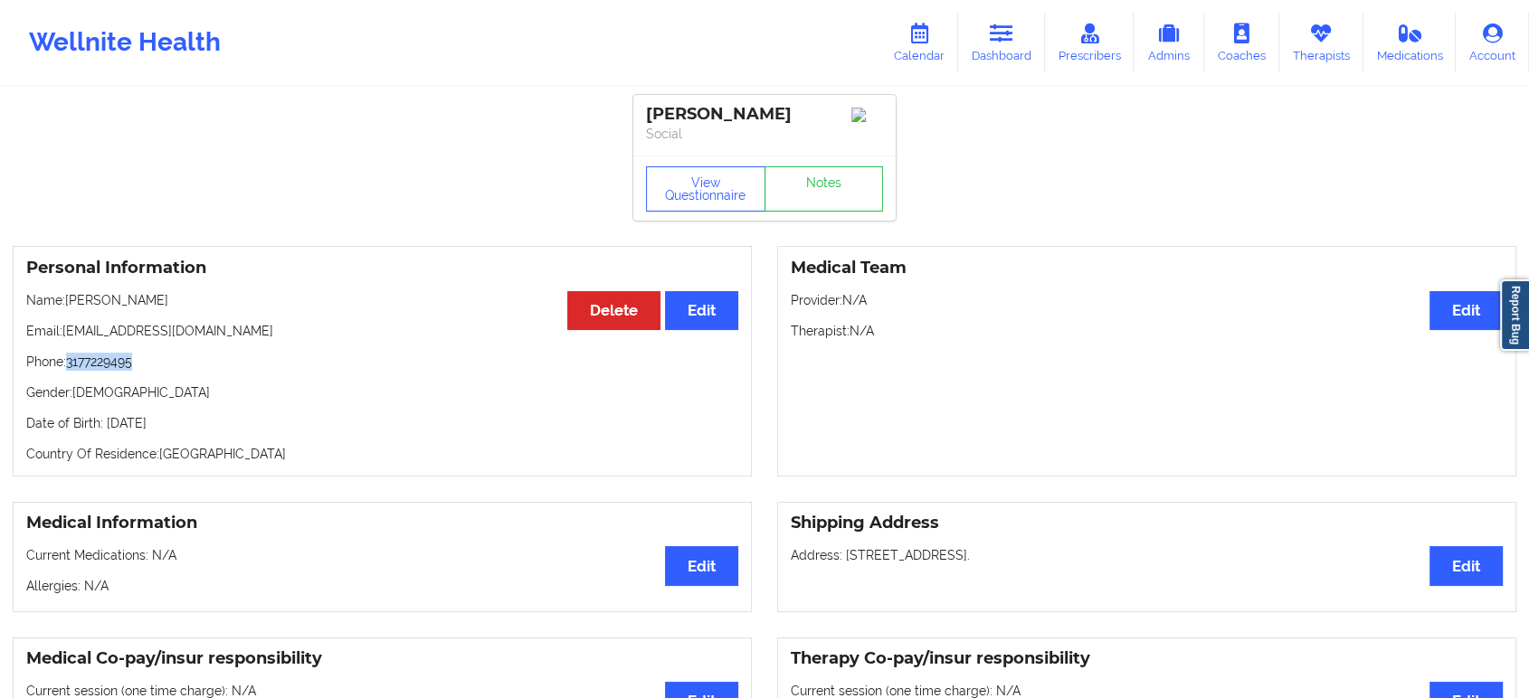
click at [104, 370] on p "Phone: [PHONE_NUMBER]" at bounding box center [382, 362] width 712 height 18
copy p "3177229495"
drag, startPoint x: 213, startPoint y: 337, endPoint x: 66, endPoint y: 336, distance: 146.6
click at [66, 336] on p "Email: [EMAIL_ADDRESS][DOMAIN_NAME]" at bounding box center [382, 331] width 712 height 18
copy p "[EMAIL_ADDRESS][DOMAIN_NAME]"
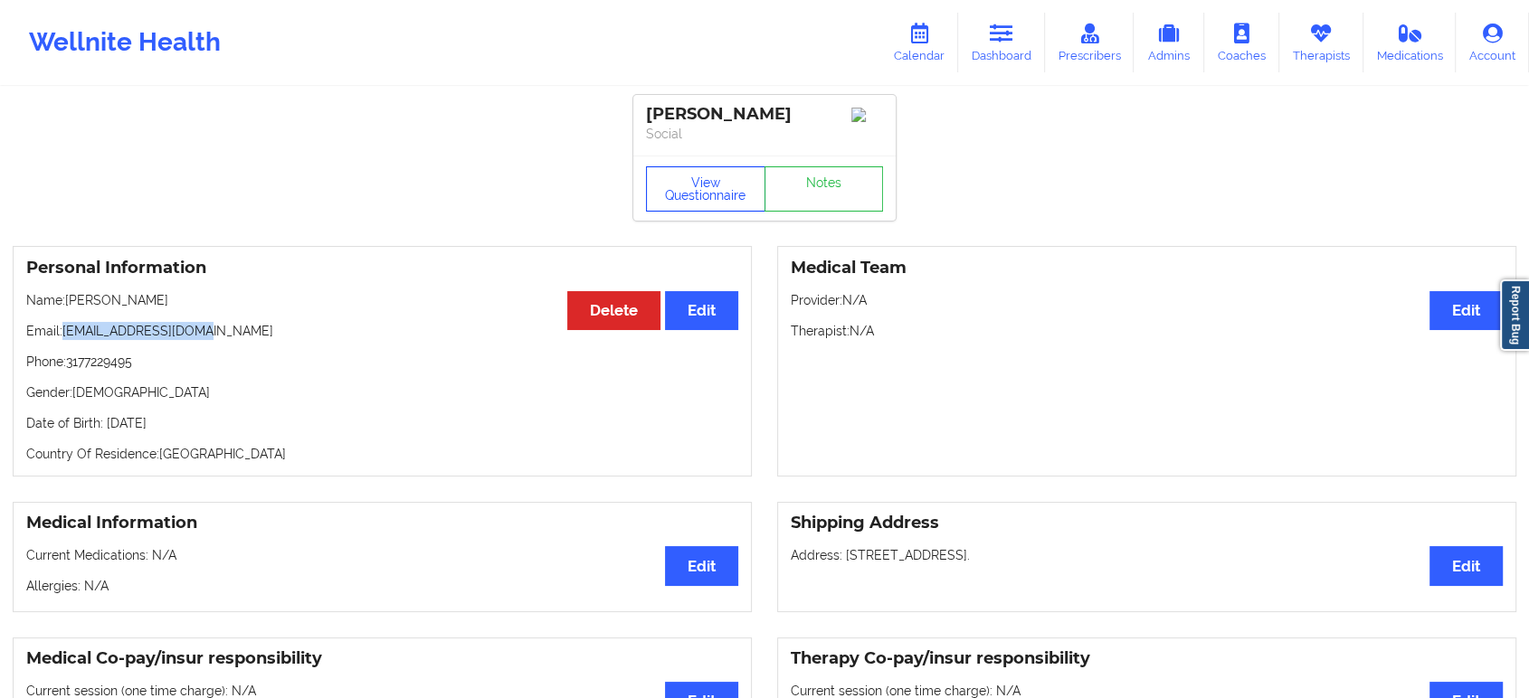
click at [685, 188] on button "View Questionnaire" at bounding box center [705, 188] width 119 height 45
click at [996, 36] on icon at bounding box center [1002, 34] width 24 height 20
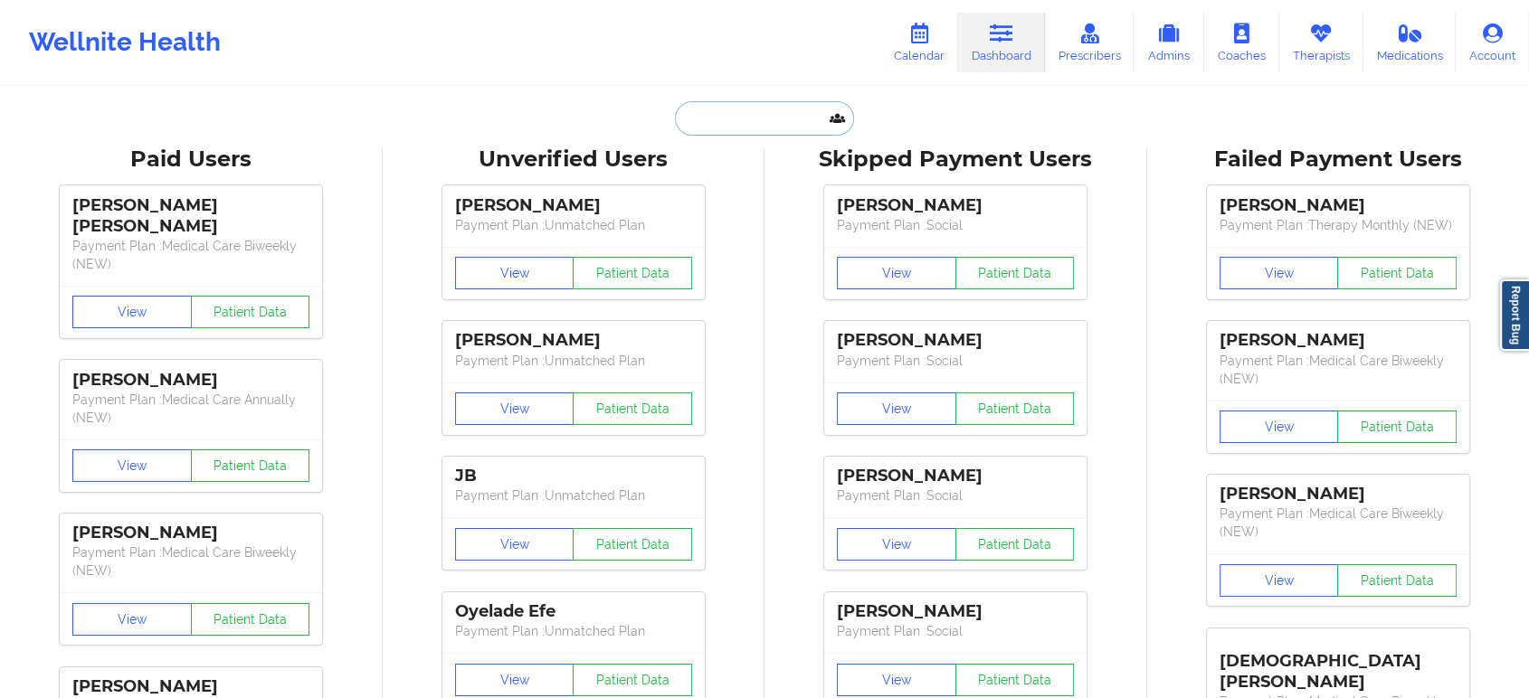
click at [803, 106] on input "text" at bounding box center [764, 118] width 179 height 34
paste input "[PERSON_NAME]"
type input "[PERSON_NAME]"
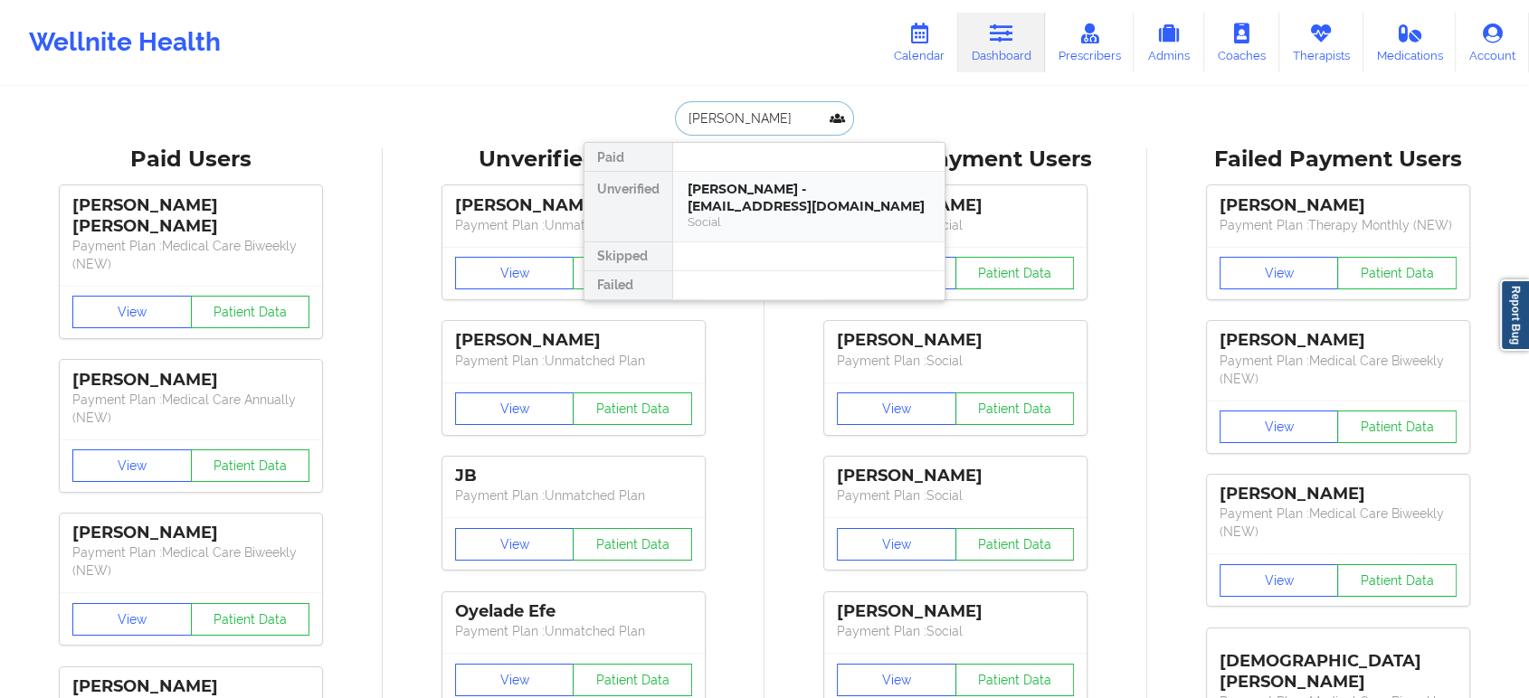
click at [788, 210] on div "[PERSON_NAME] - [EMAIL_ADDRESS][DOMAIN_NAME]" at bounding box center [809, 197] width 242 height 33
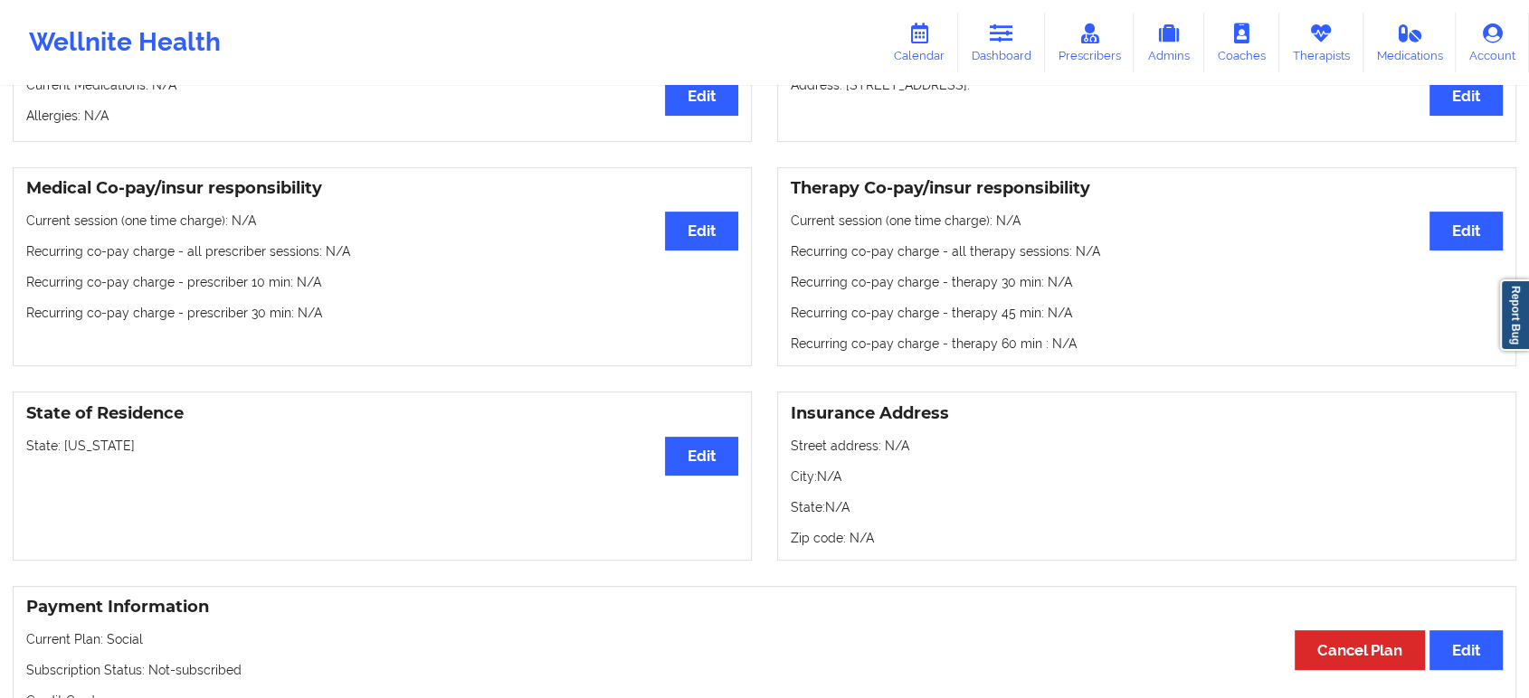
scroll to position [502, 0]
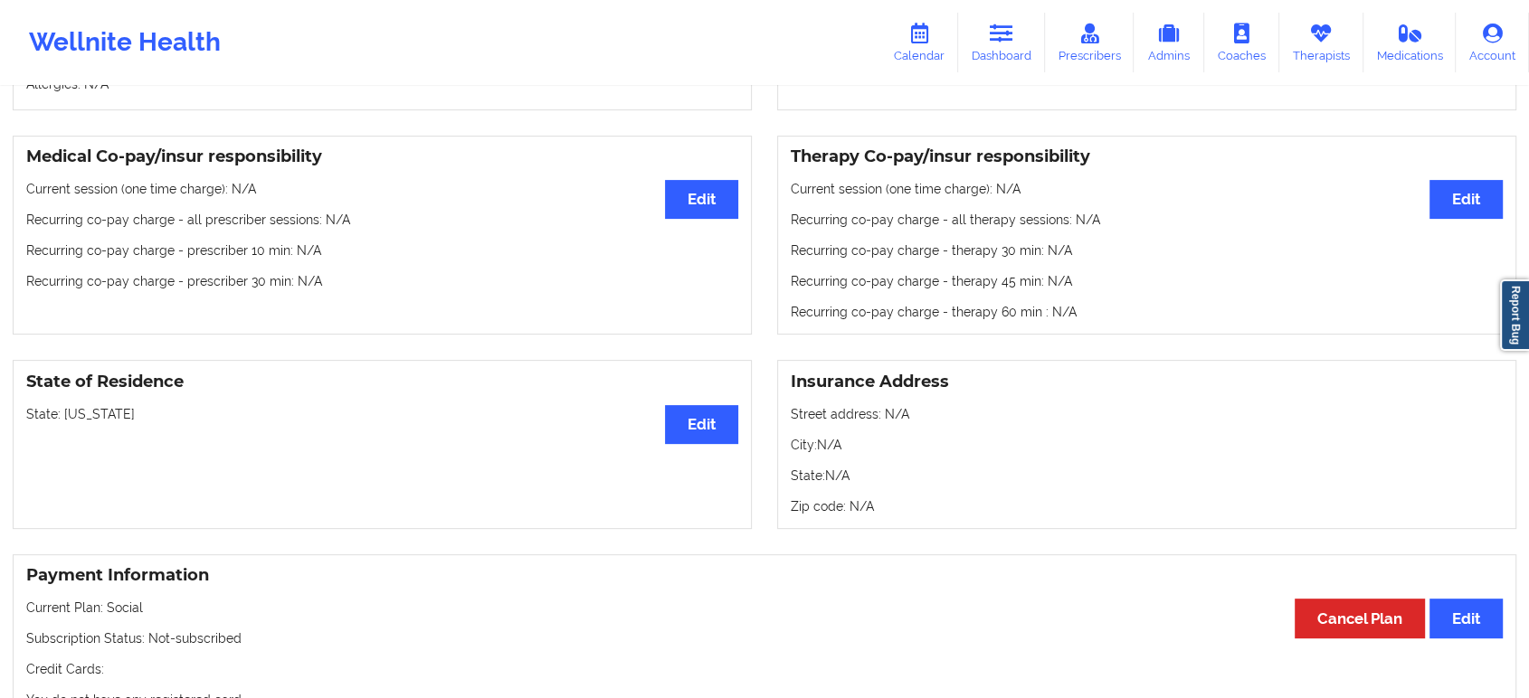
click at [82, 415] on p "State: [US_STATE]" at bounding box center [382, 414] width 712 height 18
copy p "[US_STATE]"
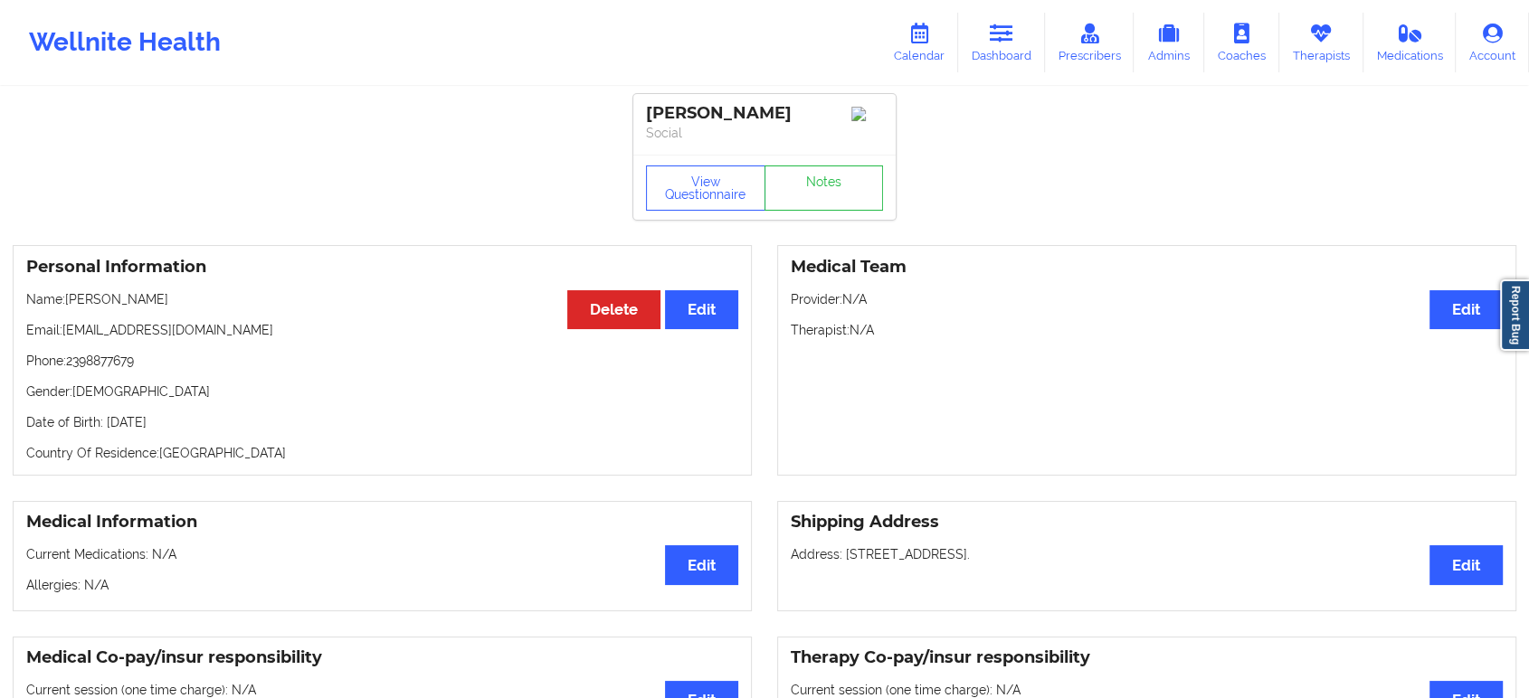
scroll to position [0, 0]
drag, startPoint x: 266, startPoint y: 334, endPoint x: 62, endPoint y: 335, distance: 203.6
click at [62, 335] on p "Email: [EMAIL_ADDRESS][DOMAIN_NAME]" at bounding box center [382, 331] width 712 height 18
copy p "[EMAIL_ADDRESS][DOMAIN_NAME]"
click at [995, 25] on icon at bounding box center [1002, 34] width 24 height 20
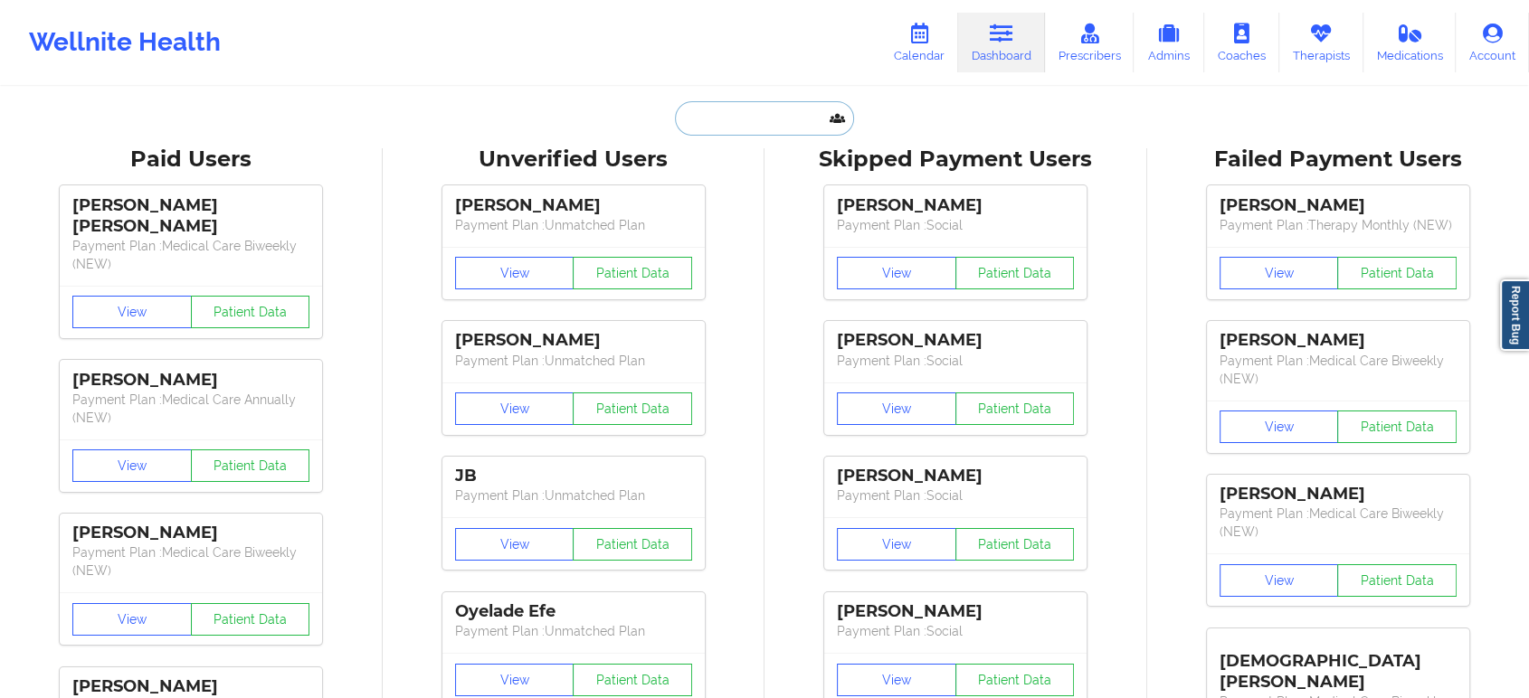
click at [768, 114] on input "text" at bounding box center [764, 118] width 179 height 34
paste input "[PERSON_NAME]"
type input "[PERSON_NAME]"
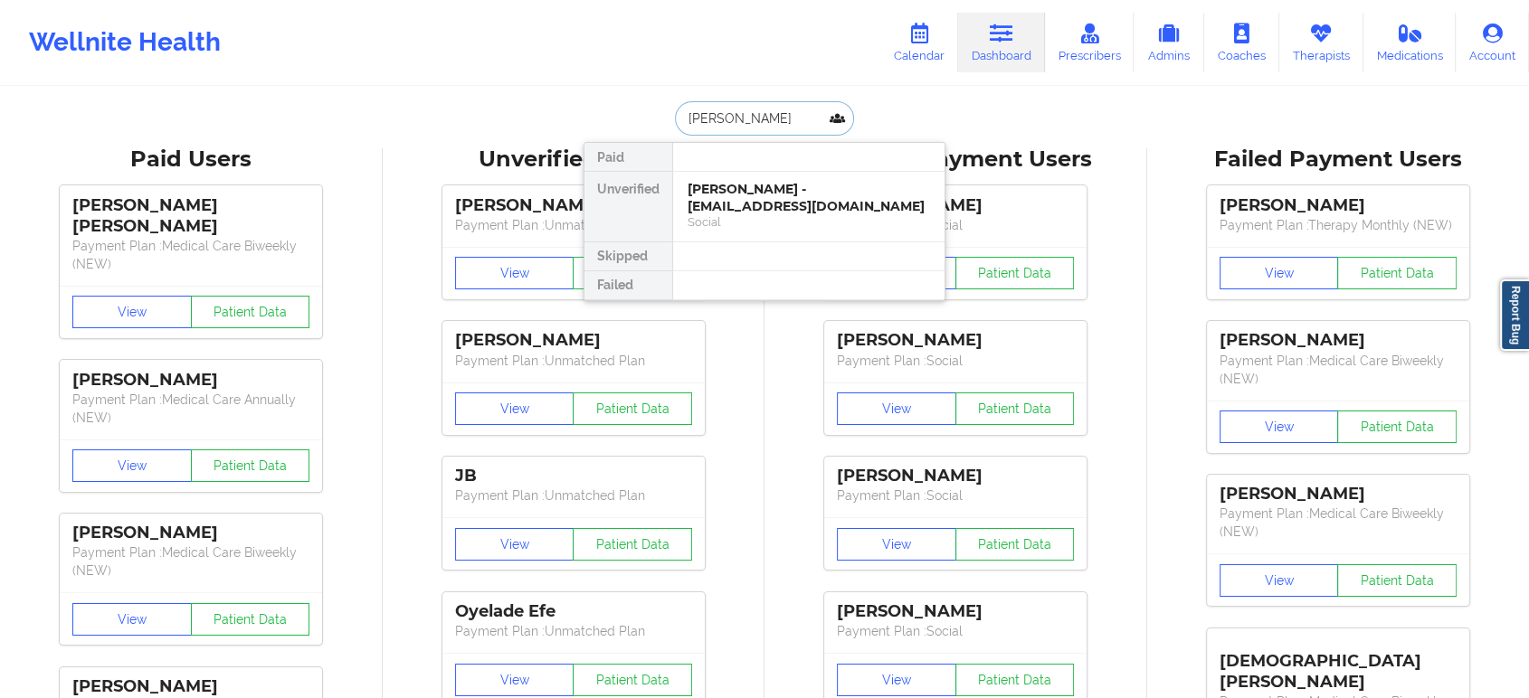
click at [734, 207] on div "[PERSON_NAME] - [EMAIL_ADDRESS][DOMAIN_NAME]" at bounding box center [809, 197] width 242 height 33
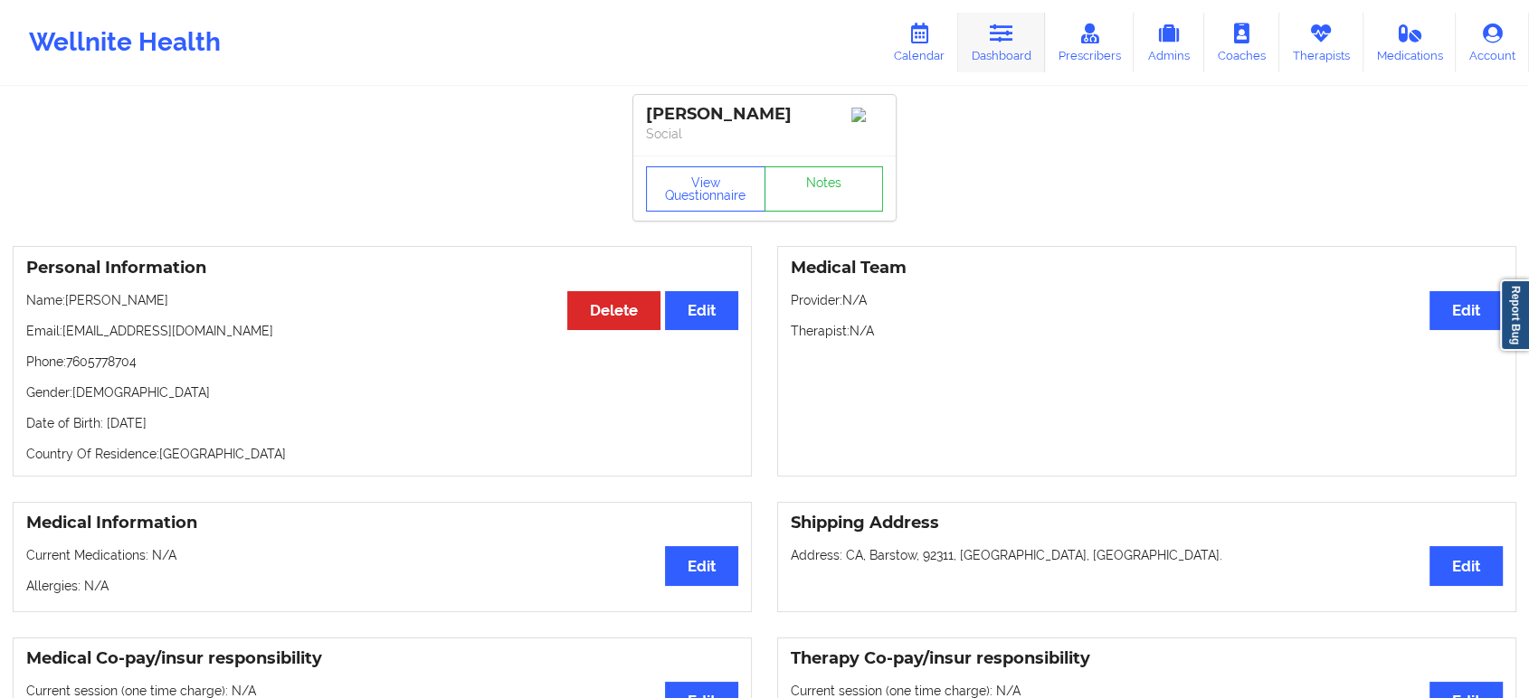
drag, startPoint x: 1009, startPoint y: 13, endPoint x: 986, endPoint y: 62, distance: 53.8
click at [1009, 13] on link "Dashboard" at bounding box center [1001, 43] width 87 height 60
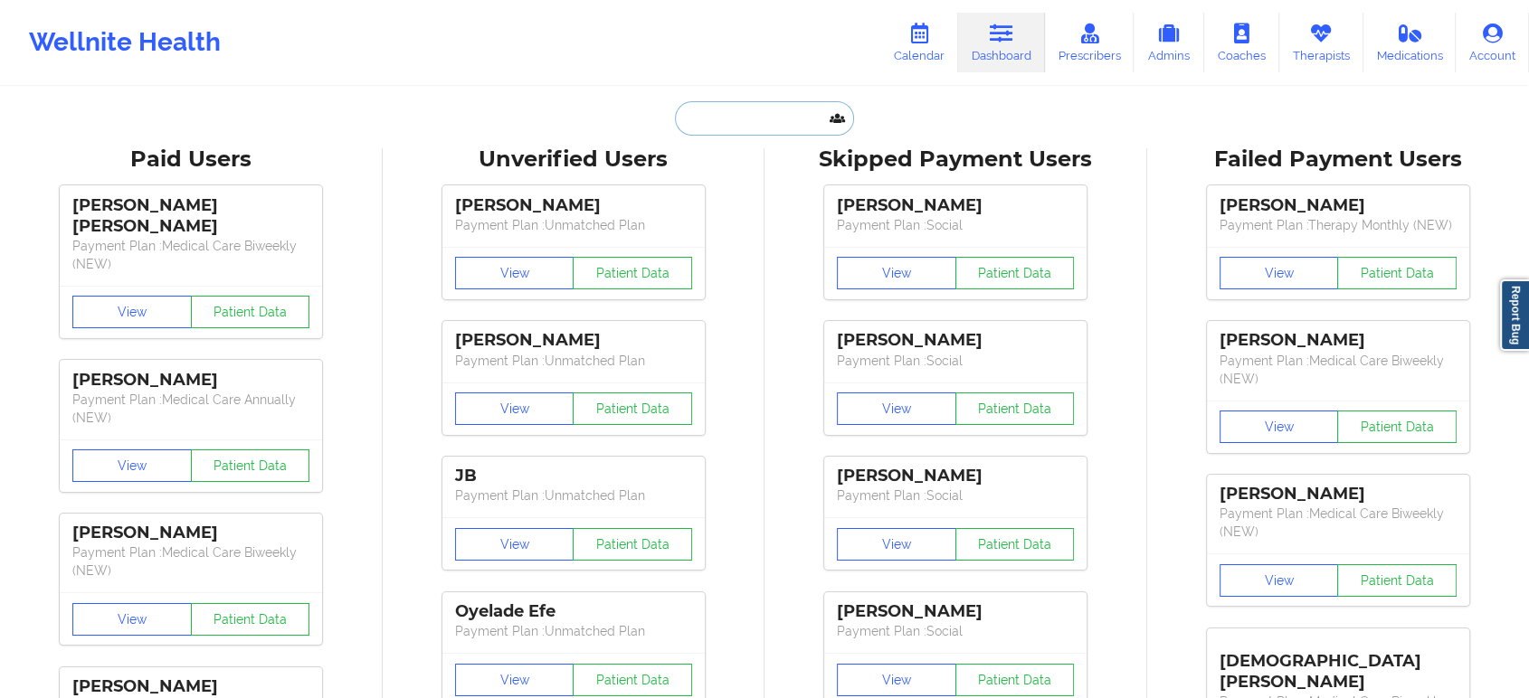
click at [738, 122] on input "text" at bounding box center [764, 118] width 179 height 34
paste input "[PERSON_NAME]"
type input "[PERSON_NAME]"
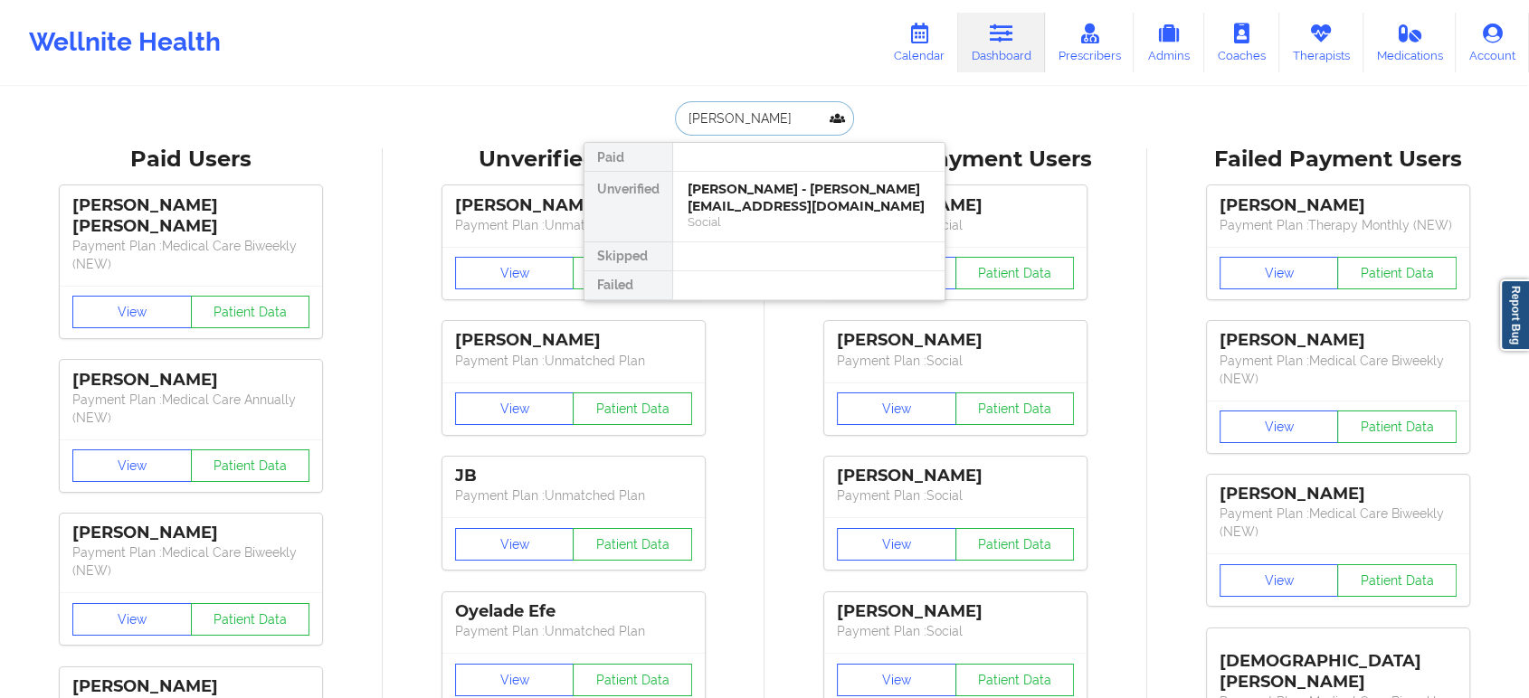
click at [753, 201] on div "[PERSON_NAME] - [PERSON_NAME][EMAIL_ADDRESS][DOMAIN_NAME]" at bounding box center [809, 197] width 242 height 33
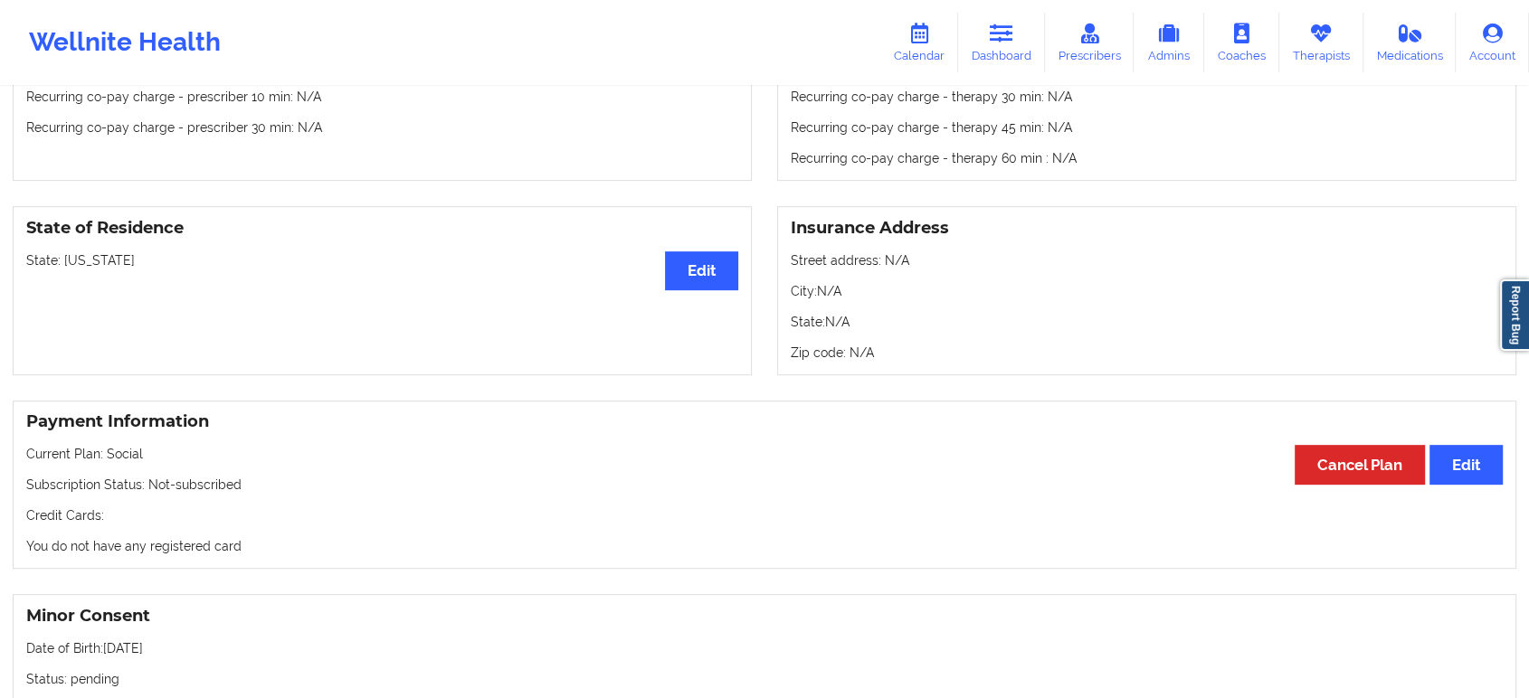
scroll to position [703, 0]
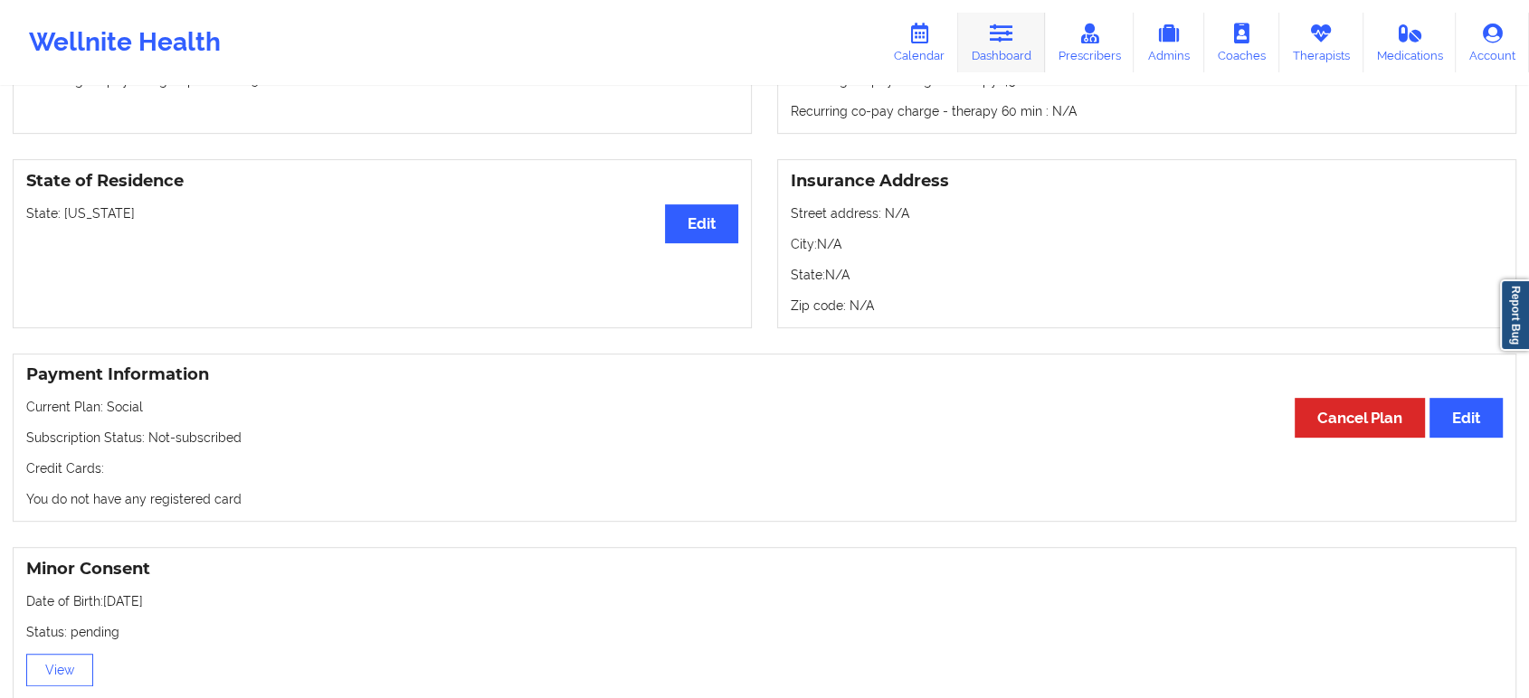
click at [995, 35] on icon at bounding box center [1002, 34] width 24 height 20
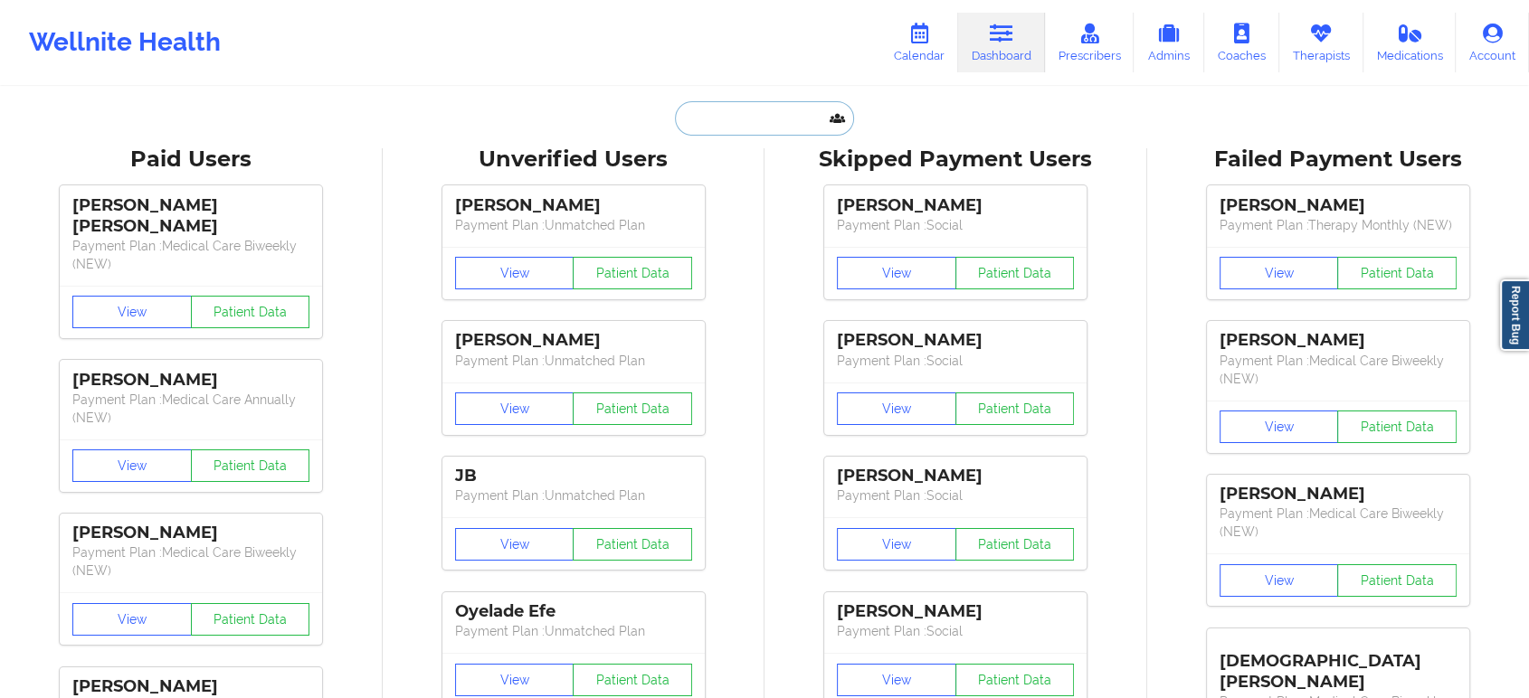
click at [755, 119] on input "text" at bounding box center [764, 118] width 179 height 34
paste input "[PERSON_NAME]"
type input "[PERSON_NAME]"
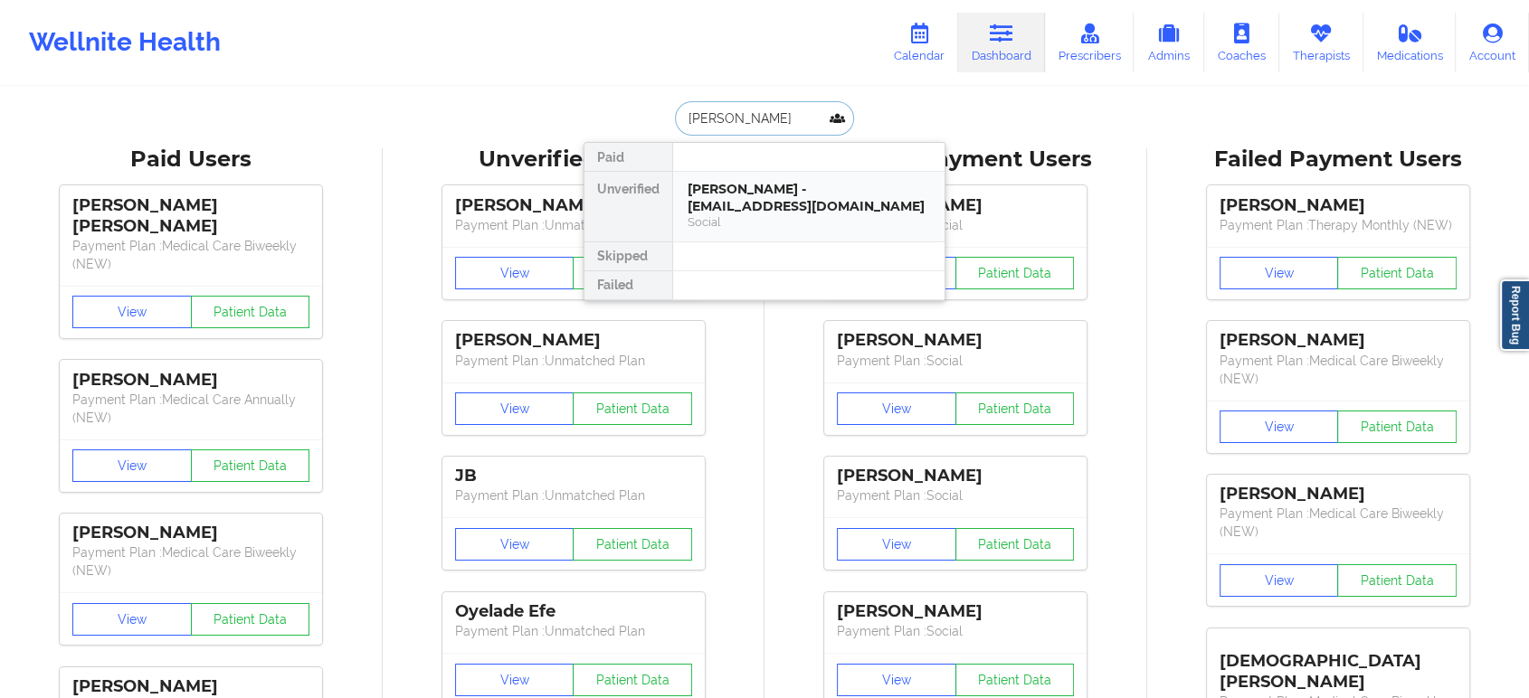
click at [760, 195] on div "[PERSON_NAME] - [EMAIL_ADDRESS][DOMAIN_NAME]" at bounding box center [809, 197] width 242 height 33
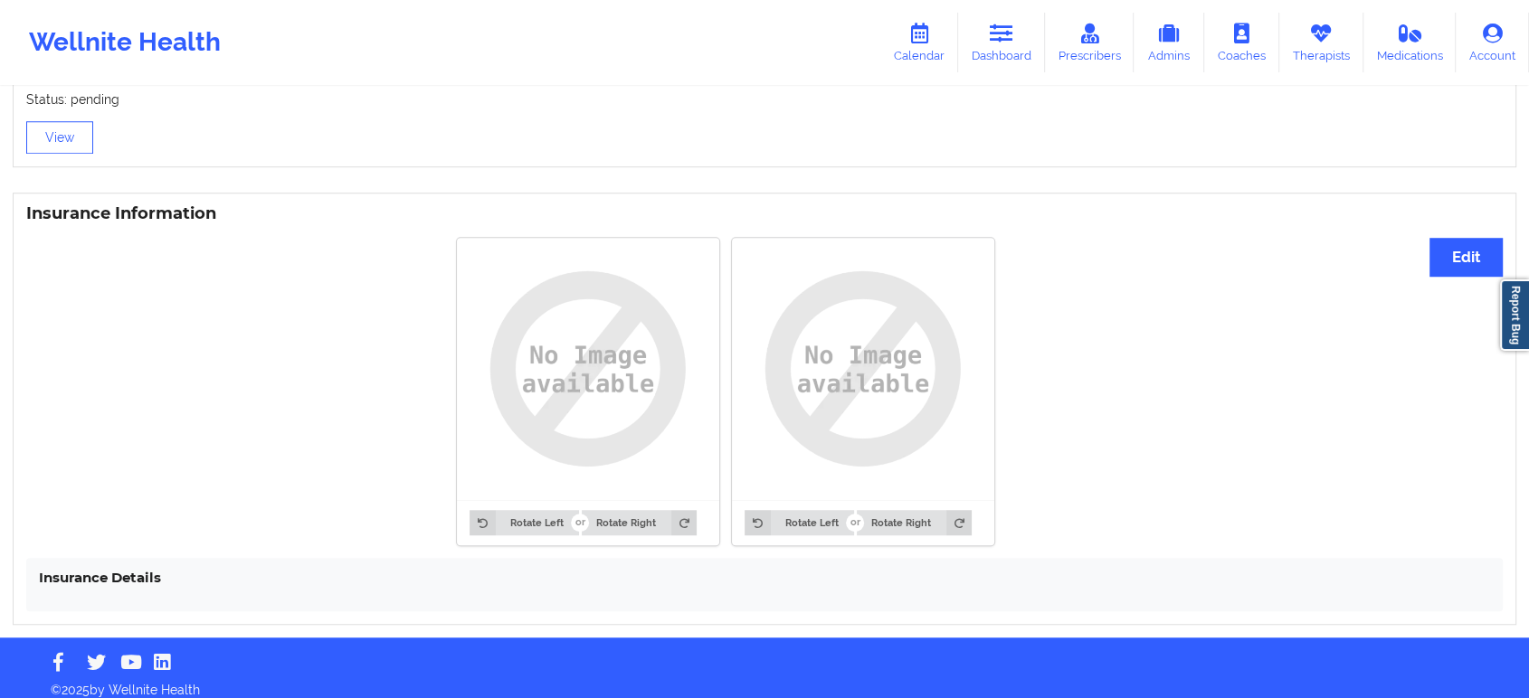
scroll to position [1252, 0]
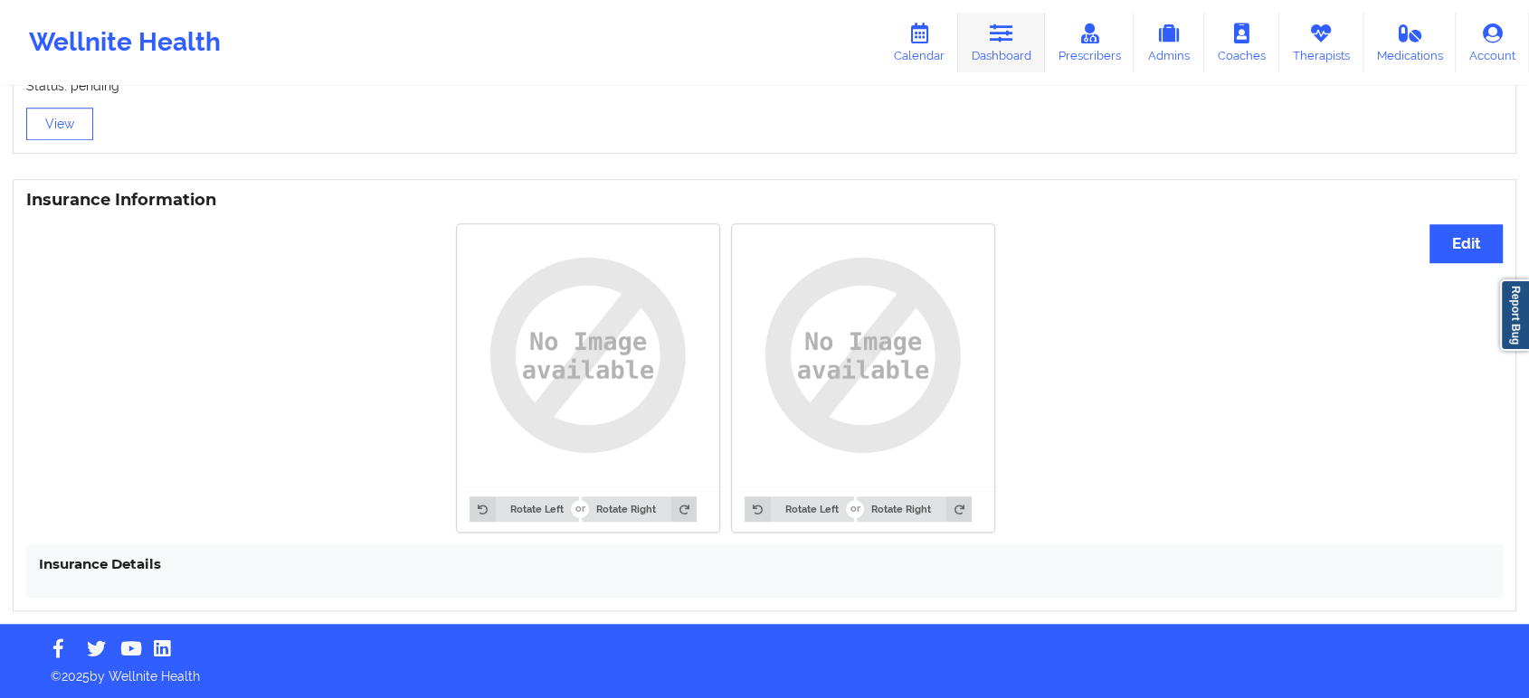
click at [1000, 33] on icon at bounding box center [1002, 34] width 24 height 20
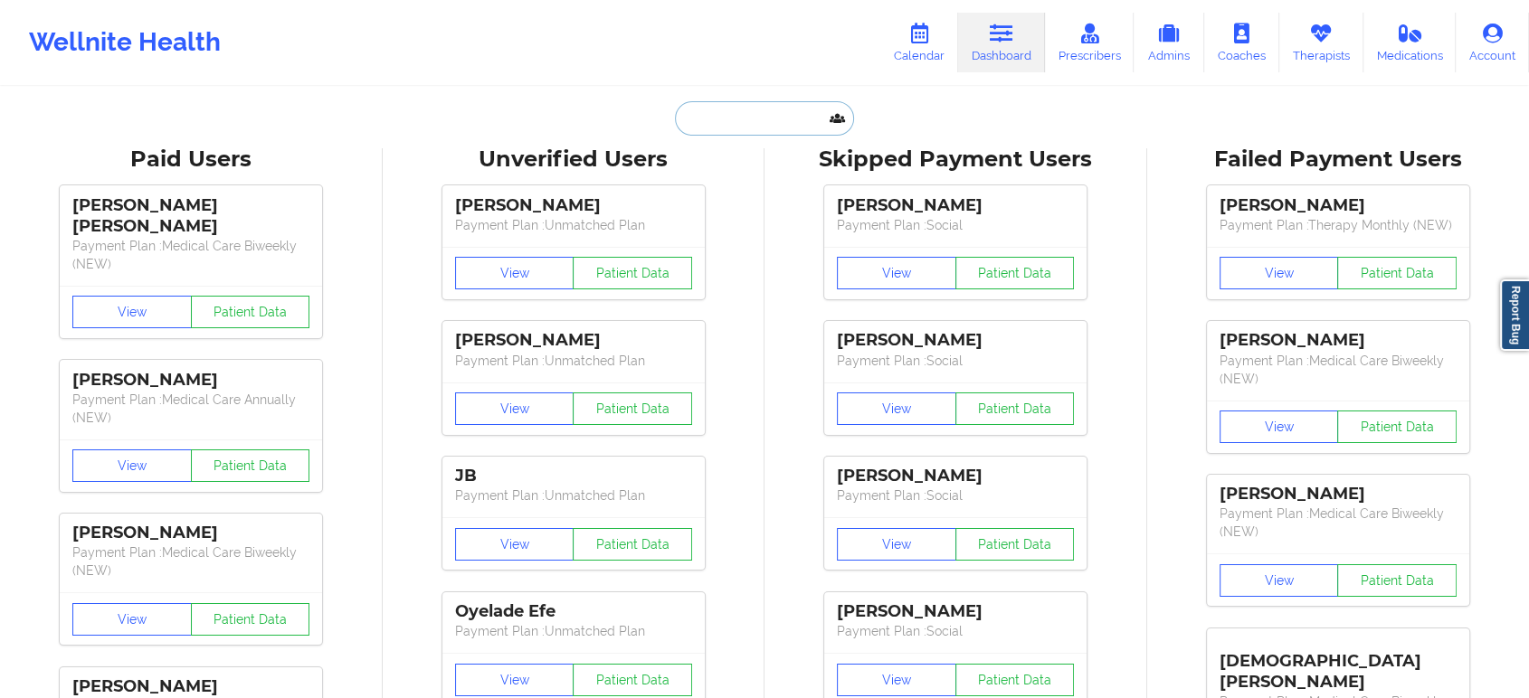
click at [790, 128] on input "text" at bounding box center [764, 118] width 179 height 34
paste input "[EMAIL_ADDRESS][DOMAIN_NAME]"
type input "[EMAIL_ADDRESS][DOMAIN_NAME]"
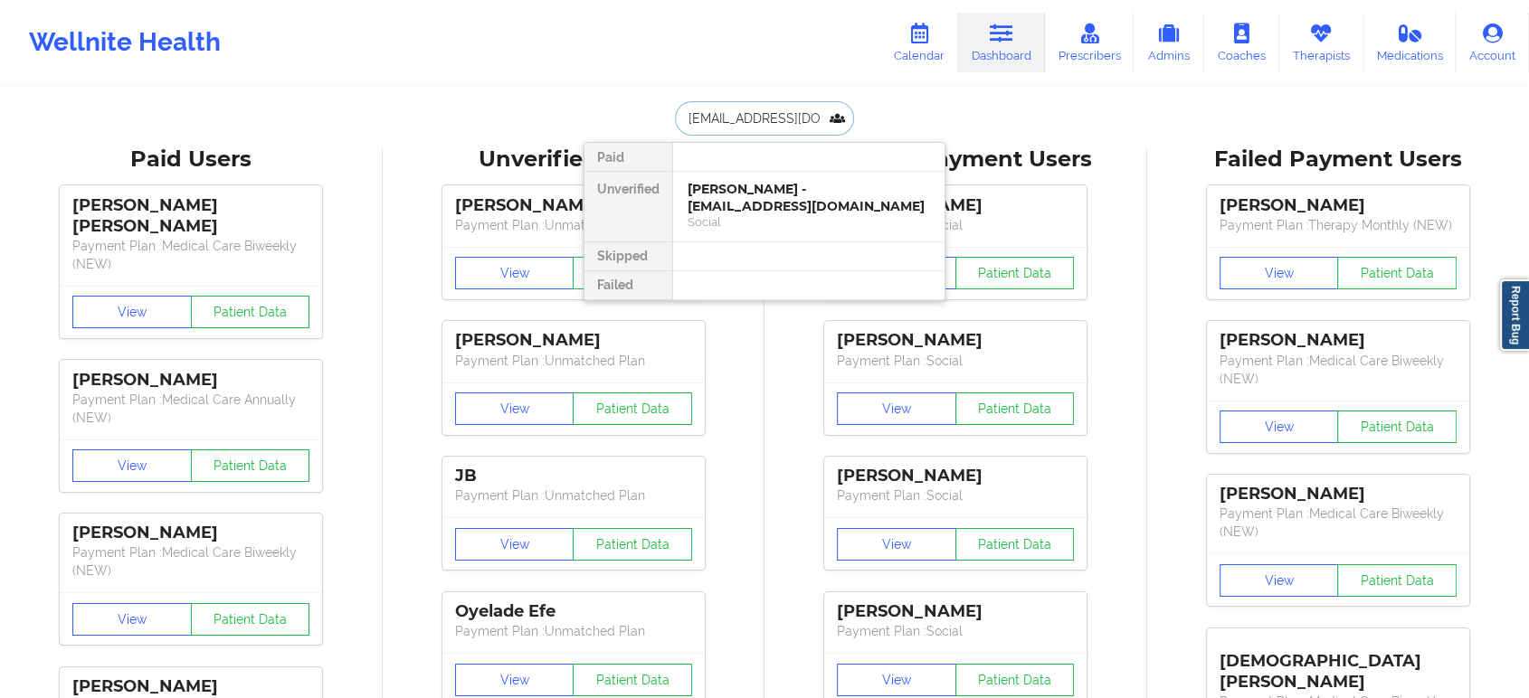
scroll to position [0, 5]
click at [784, 209] on div "[PERSON_NAME] - [EMAIL_ADDRESS][DOMAIN_NAME]" at bounding box center [809, 197] width 242 height 33
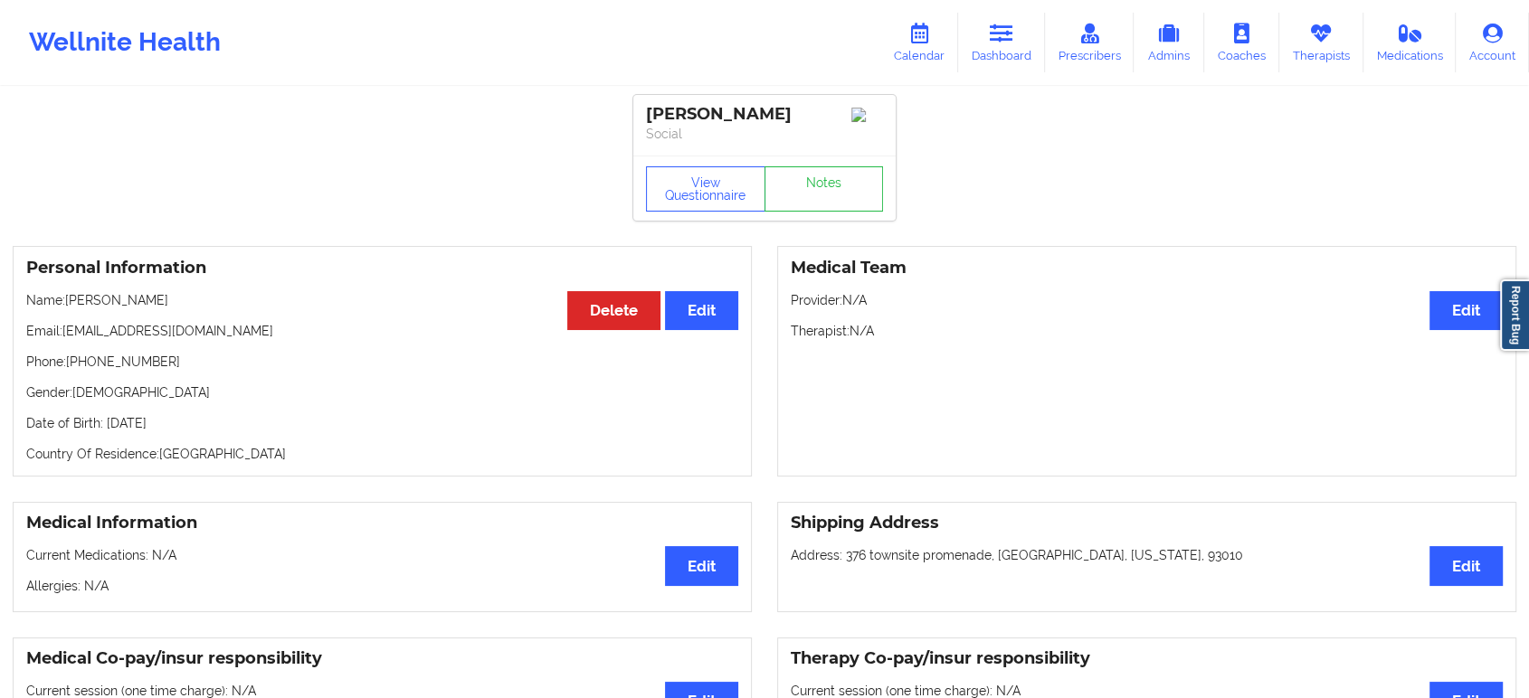
drag, startPoint x: 191, startPoint y: 303, endPoint x: 71, endPoint y: 306, distance: 120.4
click at [71, 306] on p "Name: [PERSON_NAME]" at bounding box center [382, 300] width 712 height 18
copy p "[PERSON_NAME]"
drag, startPoint x: 228, startPoint y: 341, endPoint x: 65, endPoint y: 337, distance: 162.9
click at [65, 337] on p "Email: [EMAIL_ADDRESS][DOMAIN_NAME]" at bounding box center [382, 331] width 712 height 18
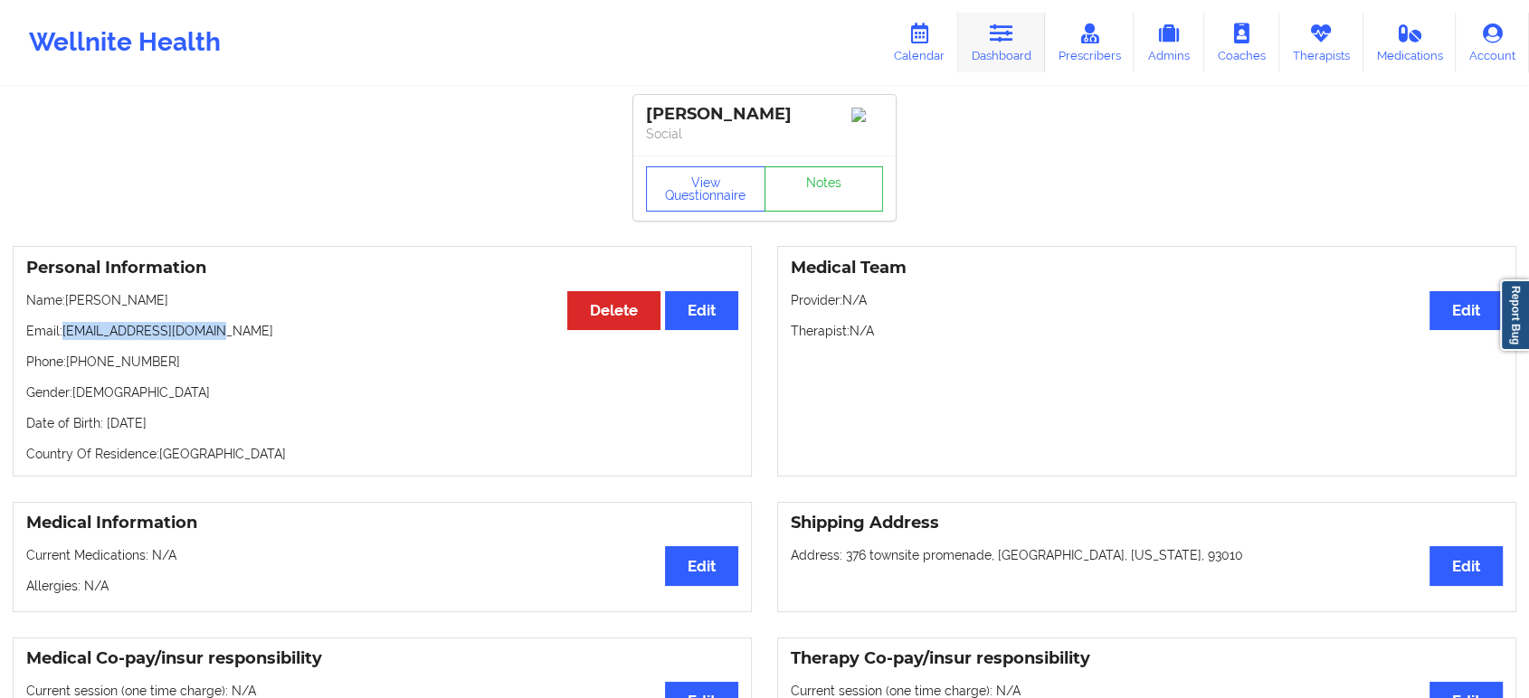
drag, startPoint x: 1000, startPoint y: 37, endPoint x: 993, endPoint y: 50, distance: 14.6
click at [1000, 37] on icon at bounding box center [1002, 34] width 24 height 20
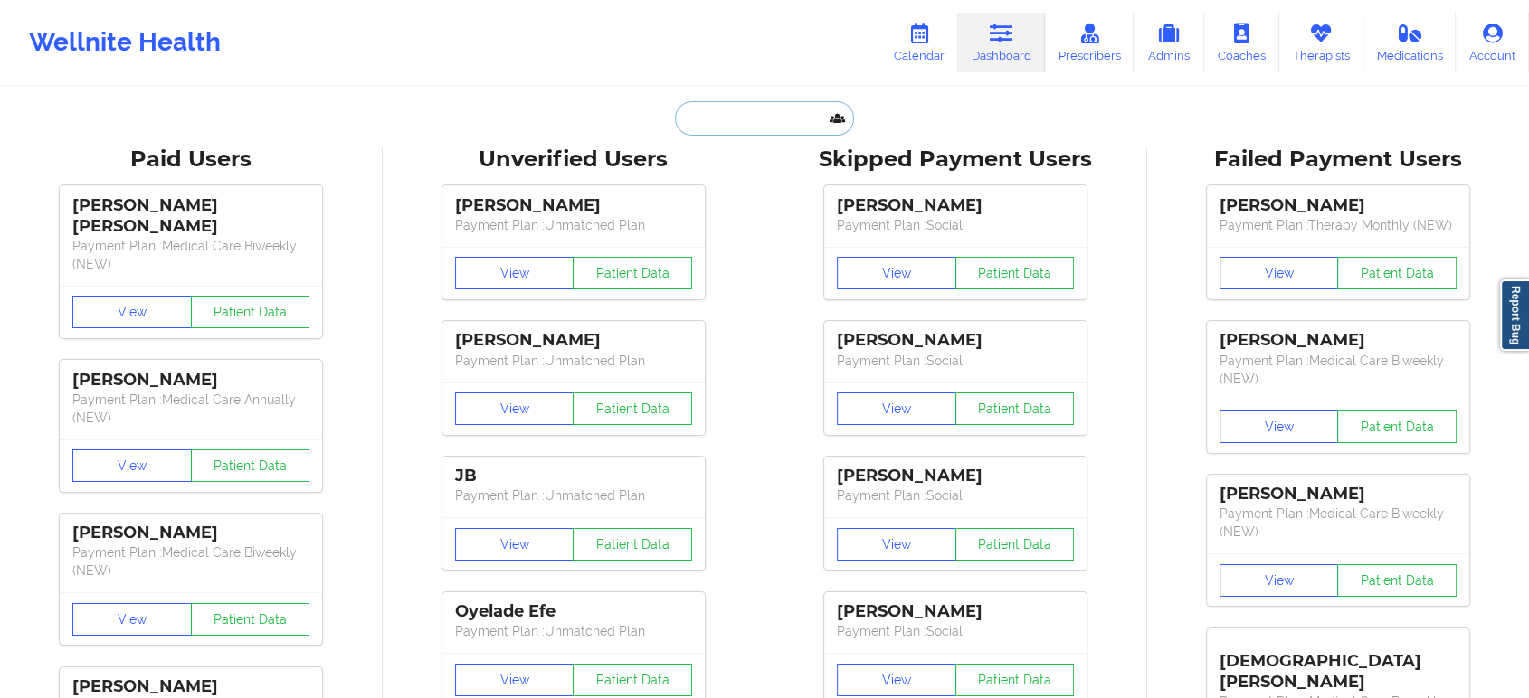
click at [734, 125] on input "text" at bounding box center [764, 118] width 179 height 34
paste input "[PERSON_NAME]"
type input "[PERSON_NAME]"
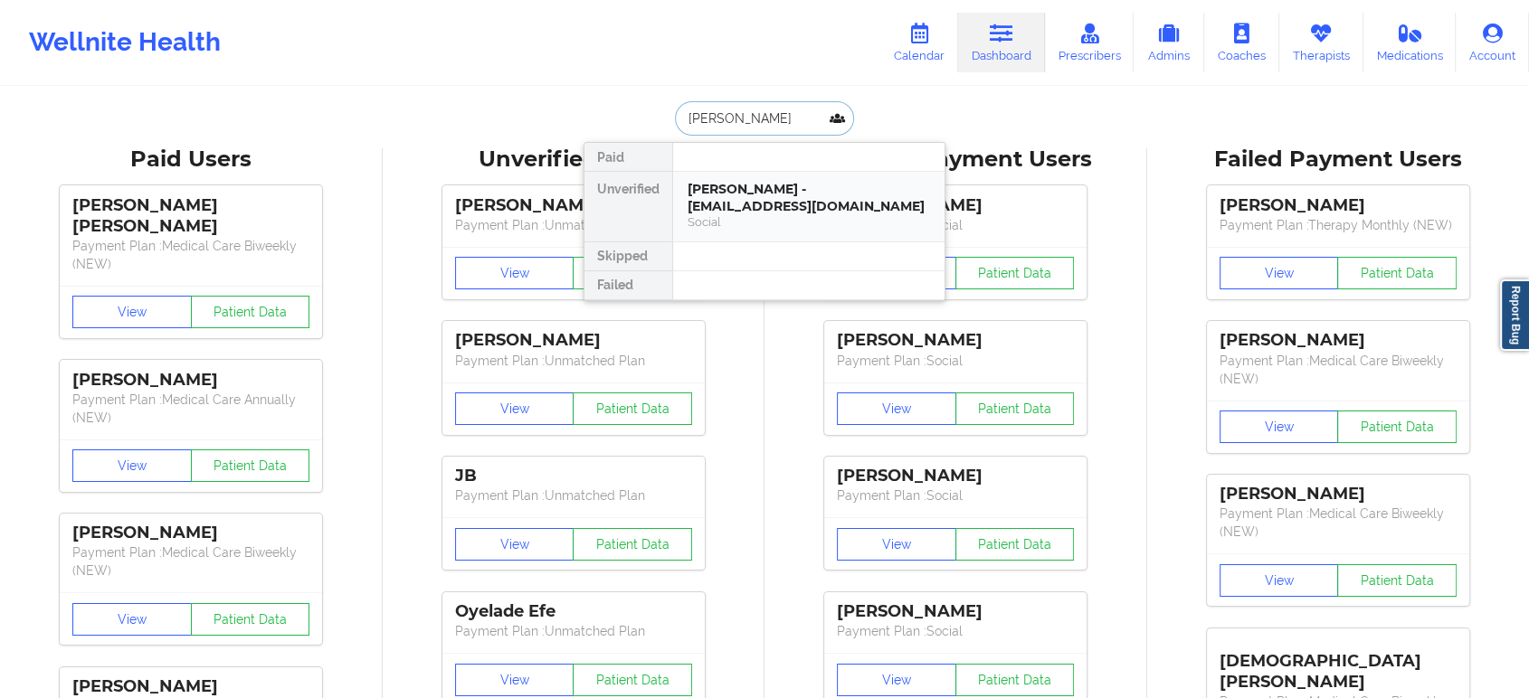
click at [773, 188] on div "[PERSON_NAME] - [EMAIL_ADDRESS][DOMAIN_NAME]" at bounding box center [809, 197] width 242 height 33
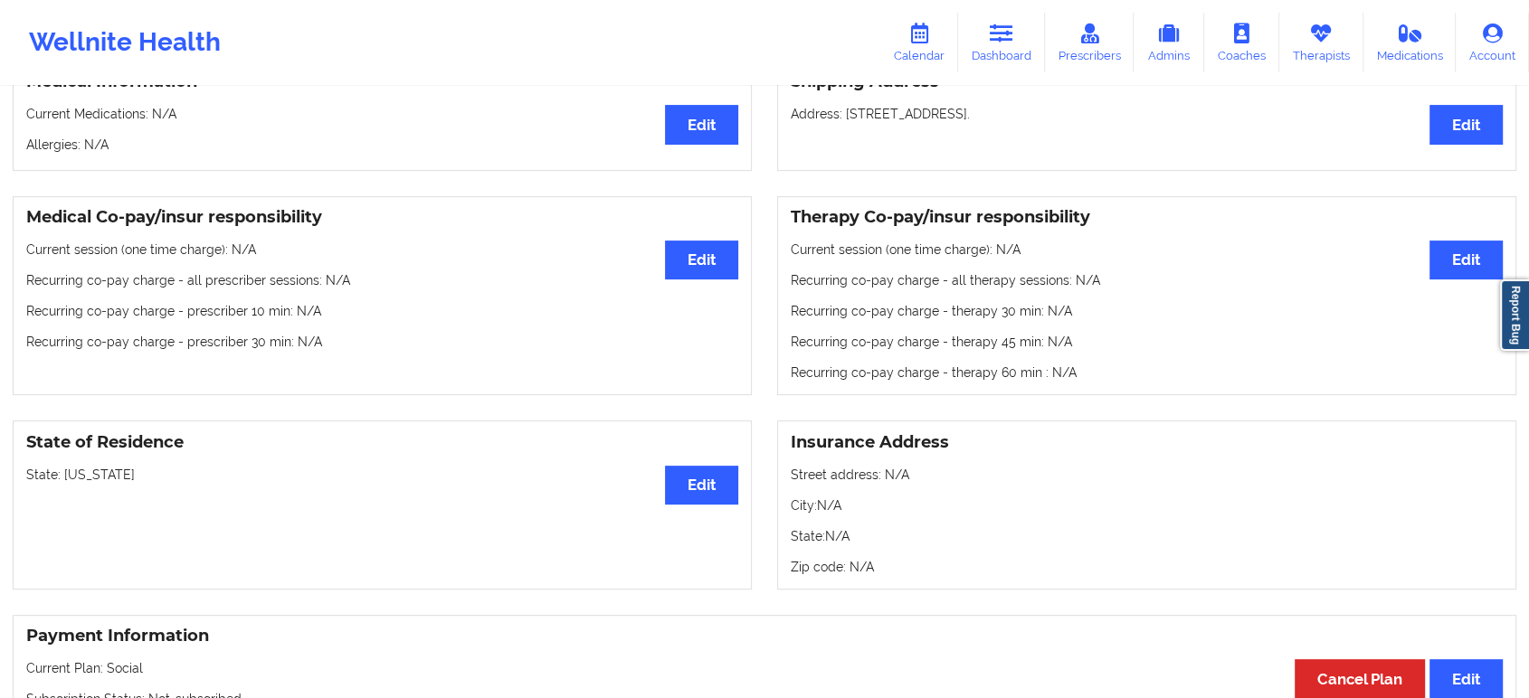
scroll to position [502, 0]
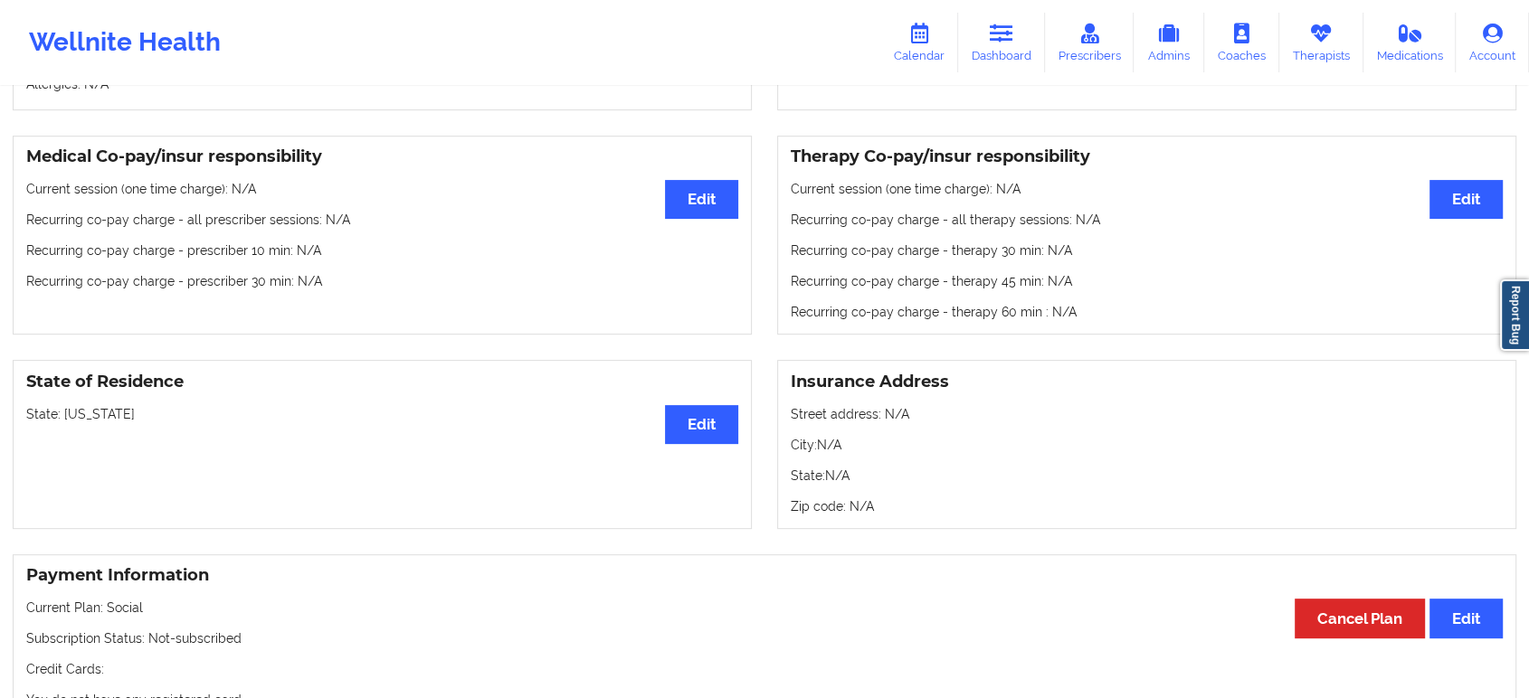
click at [96, 422] on p "State: [US_STATE]" at bounding box center [382, 414] width 712 height 18
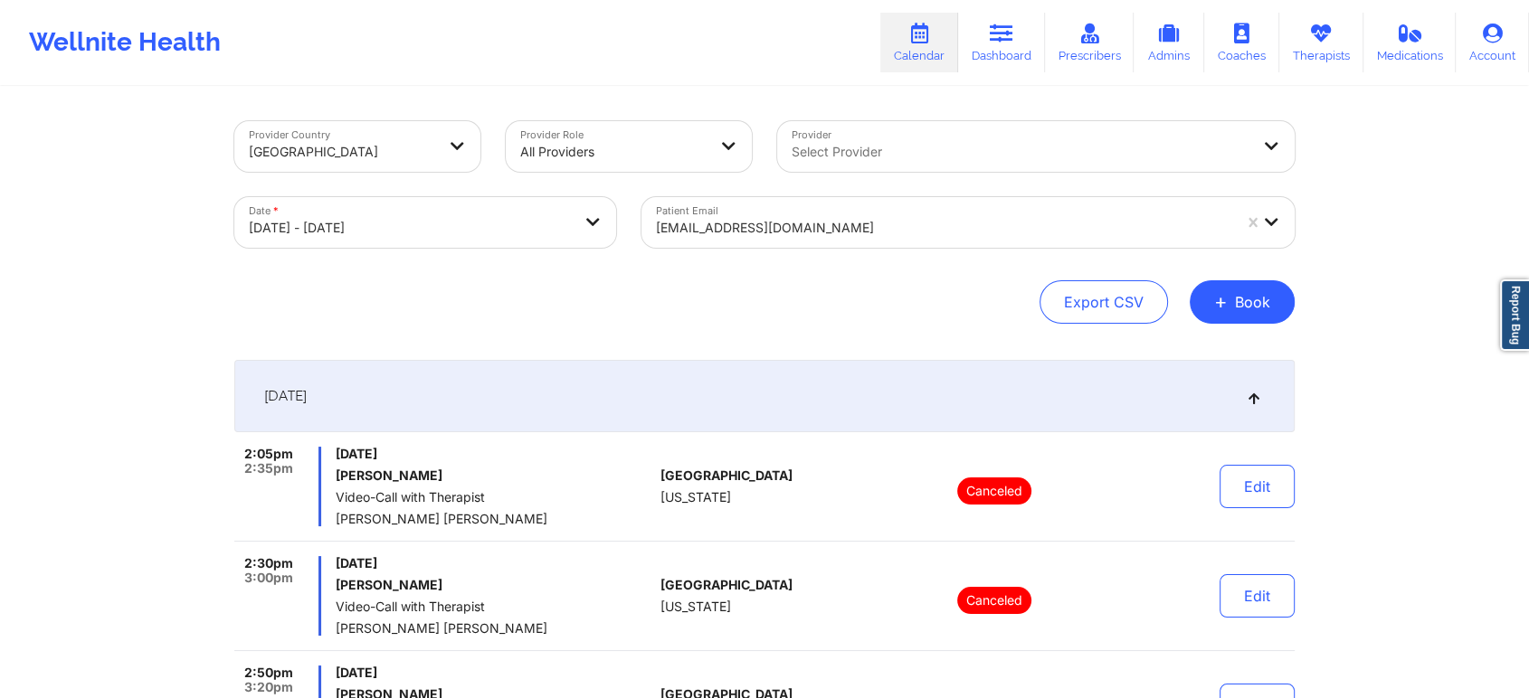
click at [930, 233] on div at bounding box center [943, 228] width 575 height 22
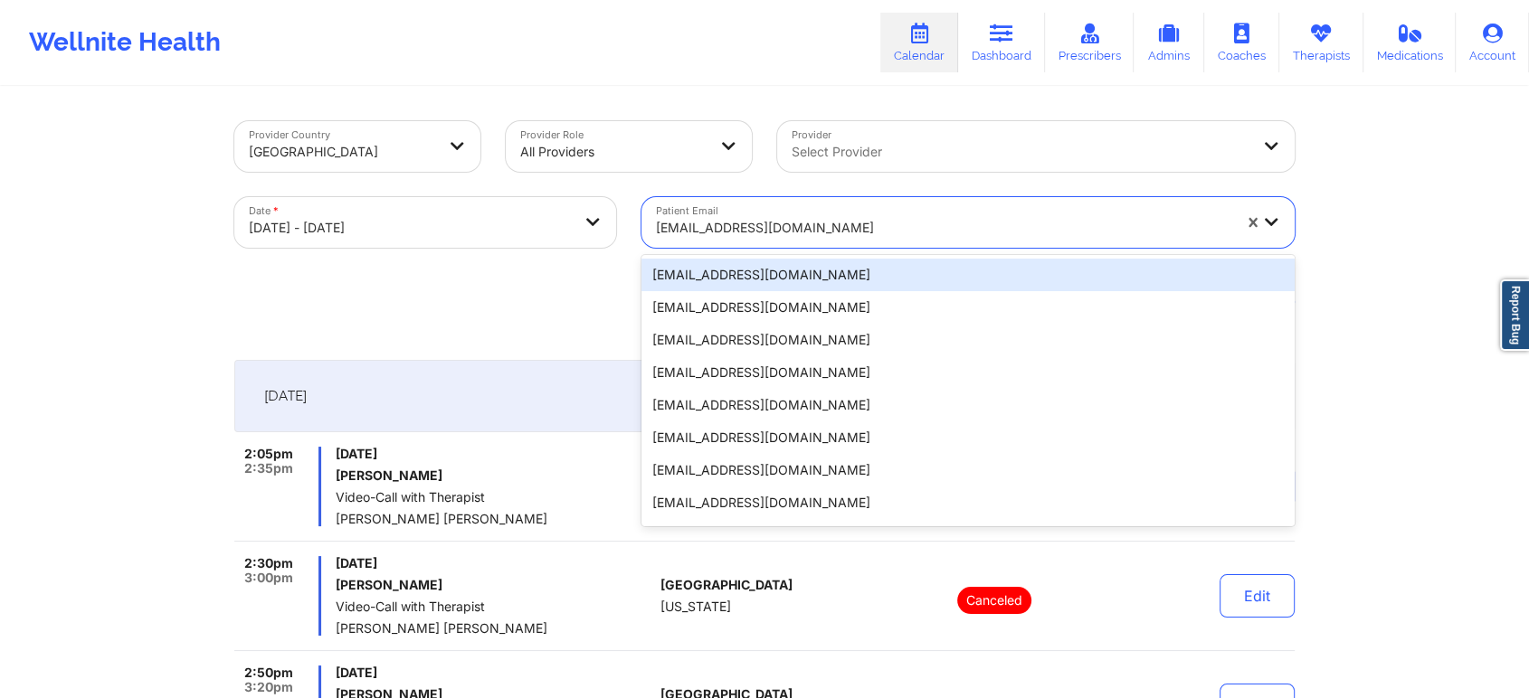
paste input "findanthonyspillane@gmail.com"
type input "findanthonyspillane@gmail.com"
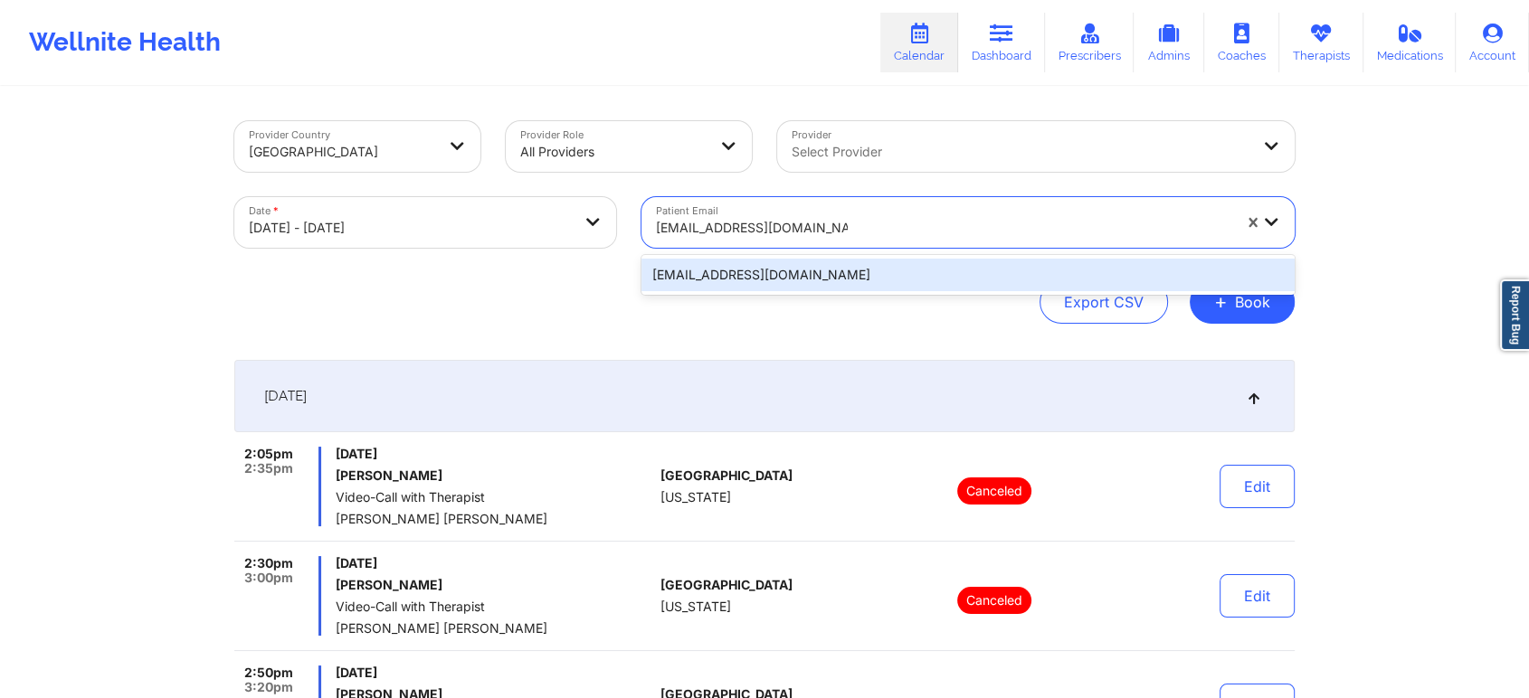
click at [853, 273] on div "[EMAIL_ADDRESS][DOMAIN_NAME]" at bounding box center [967, 275] width 653 height 33
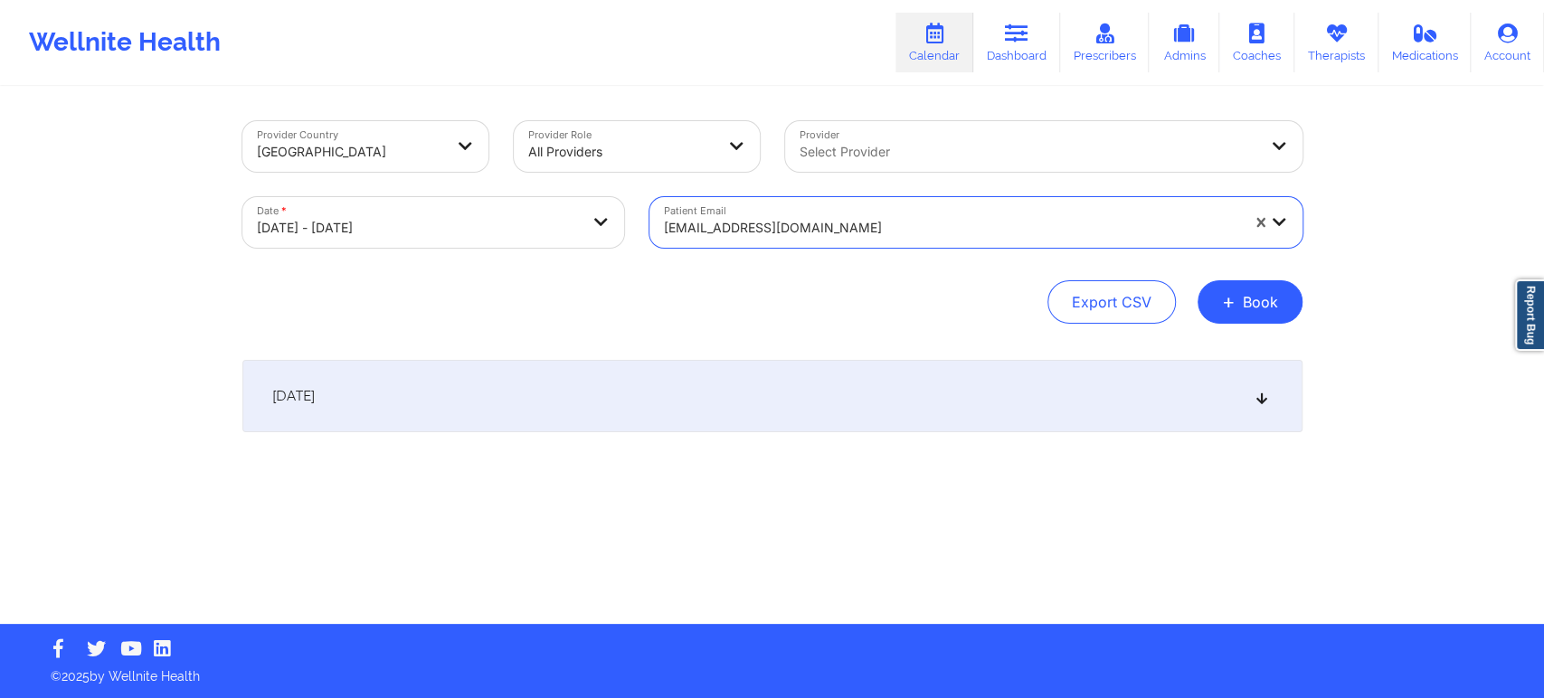
select select "2025-9"
select select "2025-10"
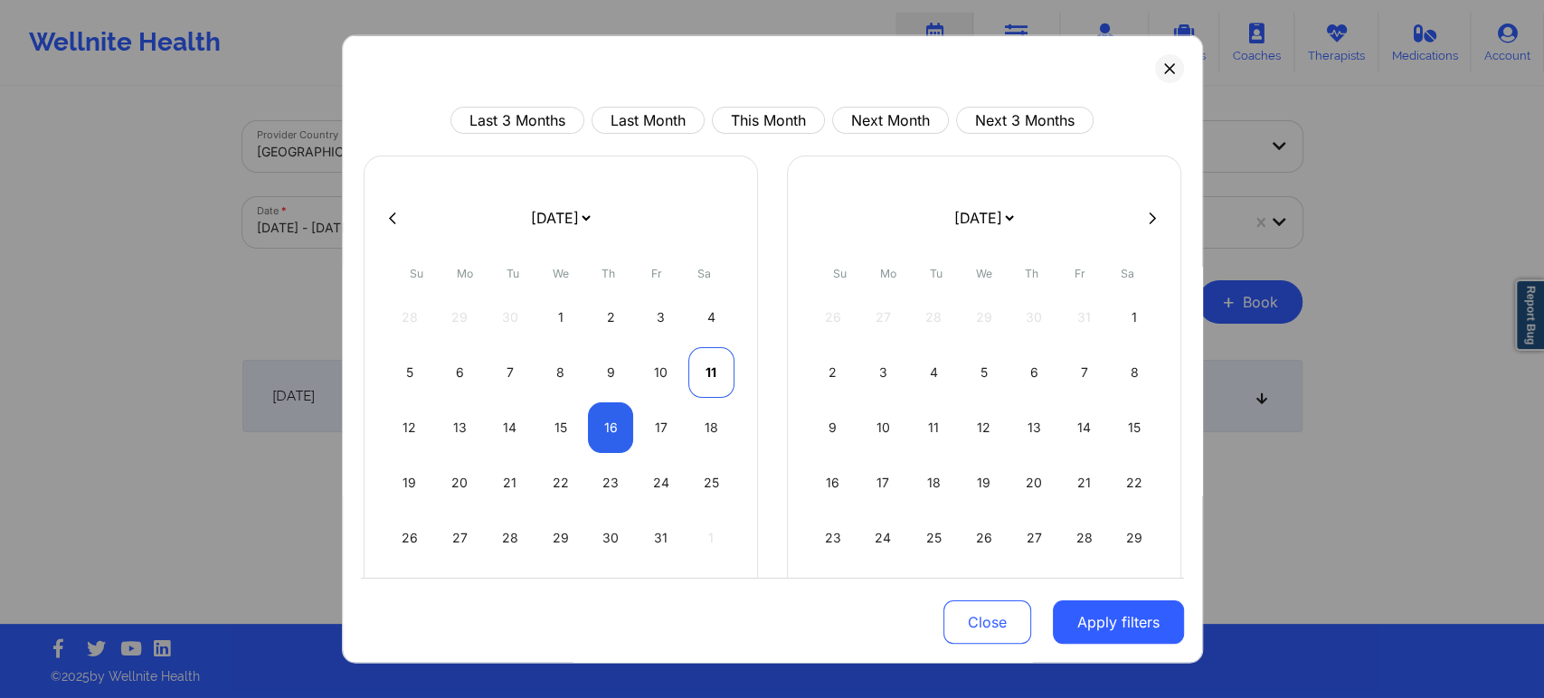
click at [706, 376] on div "11" at bounding box center [712, 372] width 46 height 51
select select "2025-9"
select select "2025-10"
click at [707, 376] on div "11" at bounding box center [712, 372] width 46 height 51
select select "2025-9"
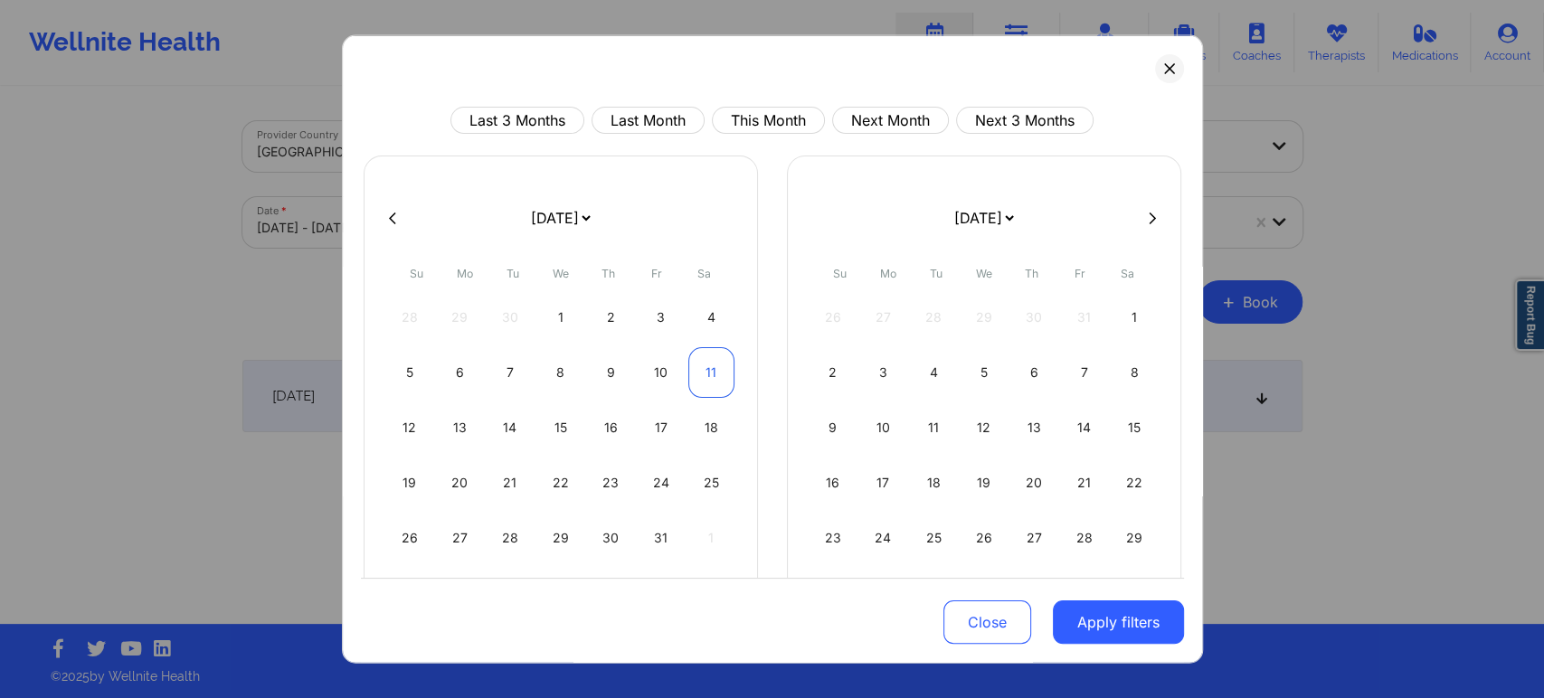
select select "2025-10"
click at [1145, 639] on button "Apply filters" at bounding box center [1118, 622] width 131 height 43
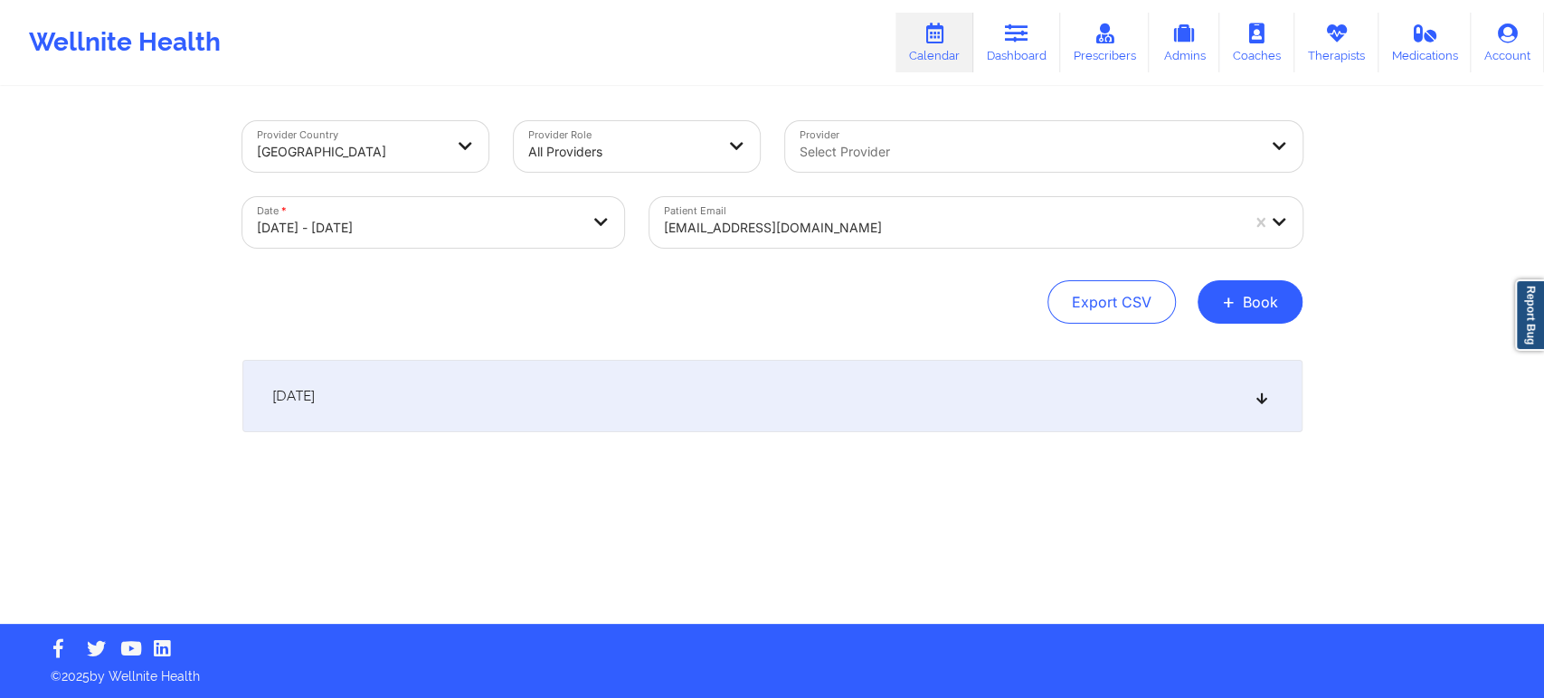
click at [1160, 392] on div "October 11, 2025" at bounding box center [772, 396] width 1060 height 72
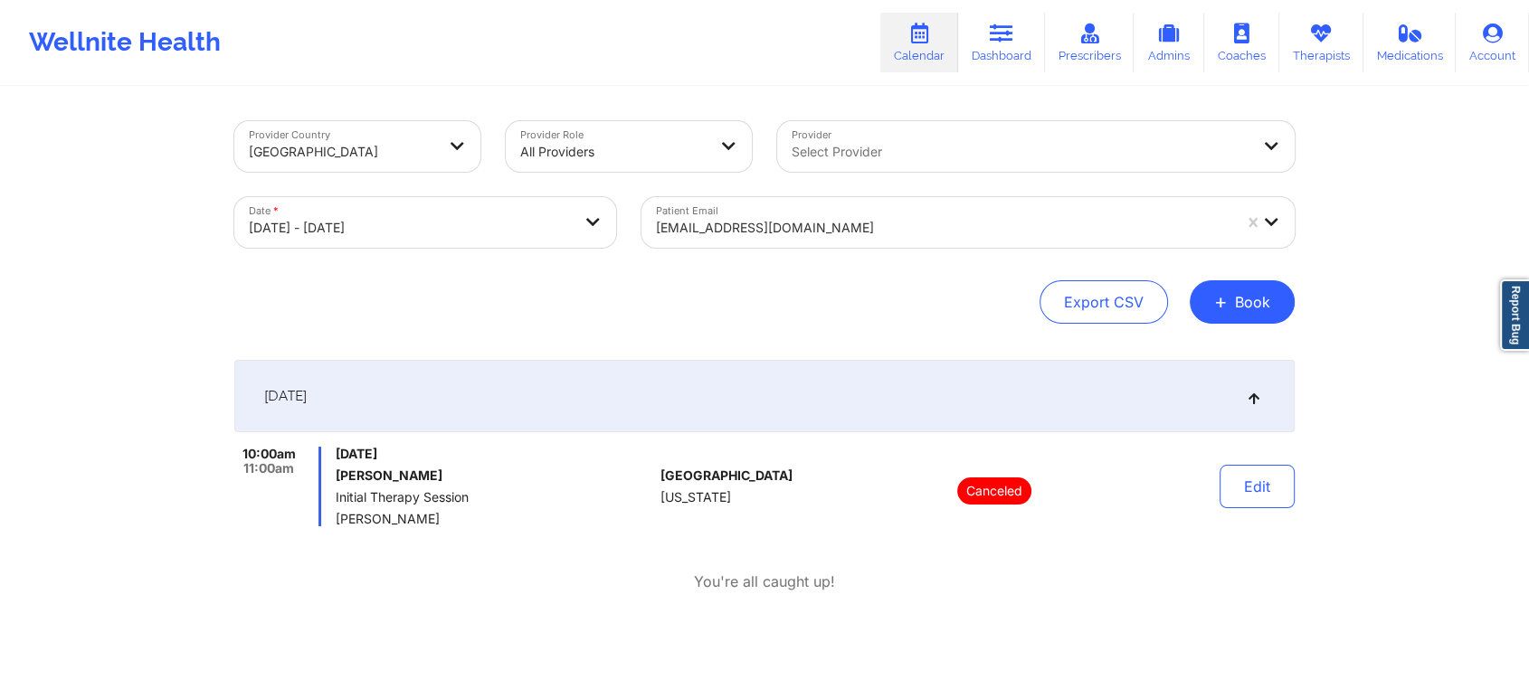
click at [832, 309] on div "Export CSV + Book" at bounding box center [764, 301] width 1060 height 43
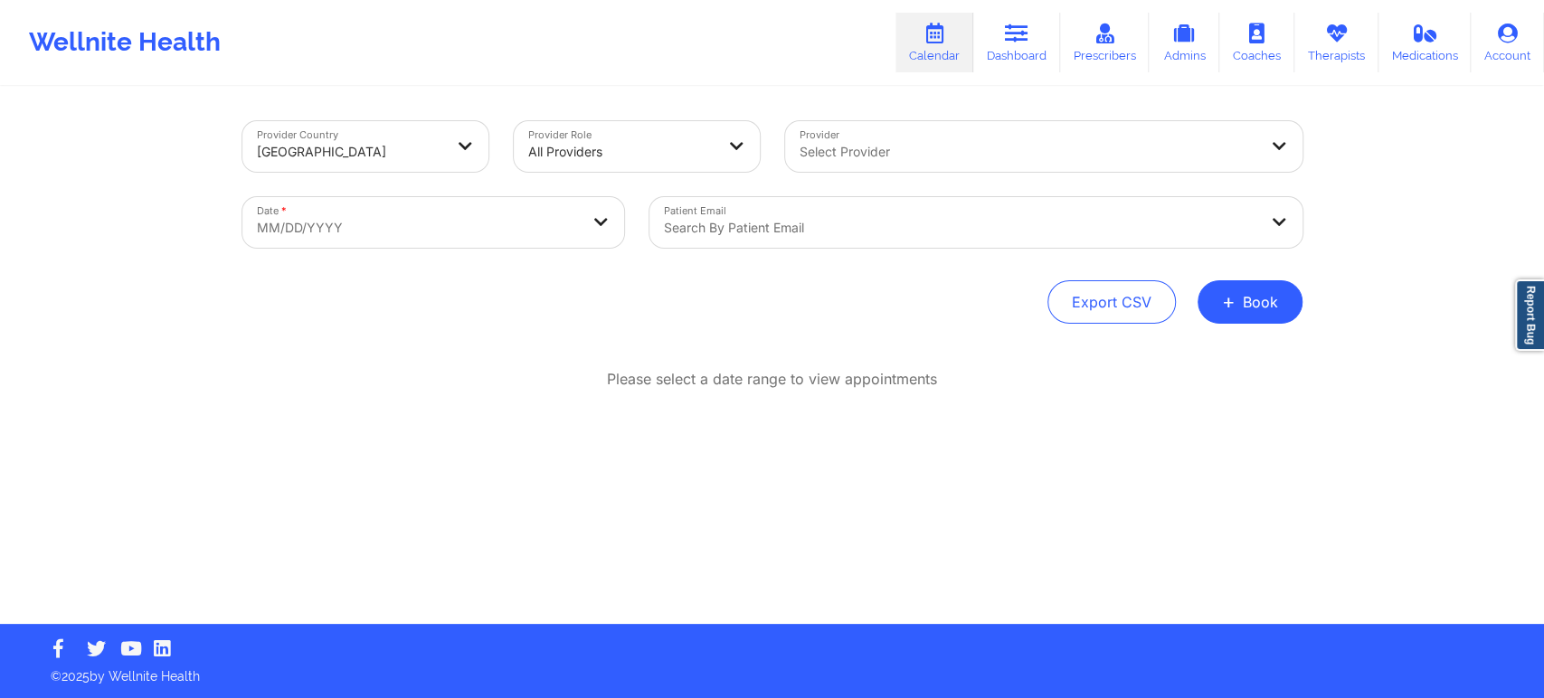
click at [476, 221] on body "Wellnite Health Calendar Dashboard Prescribers Admins Coaches Therapists Medica…" at bounding box center [772, 349] width 1544 height 698
select select "2025-8"
select select "2025-9"
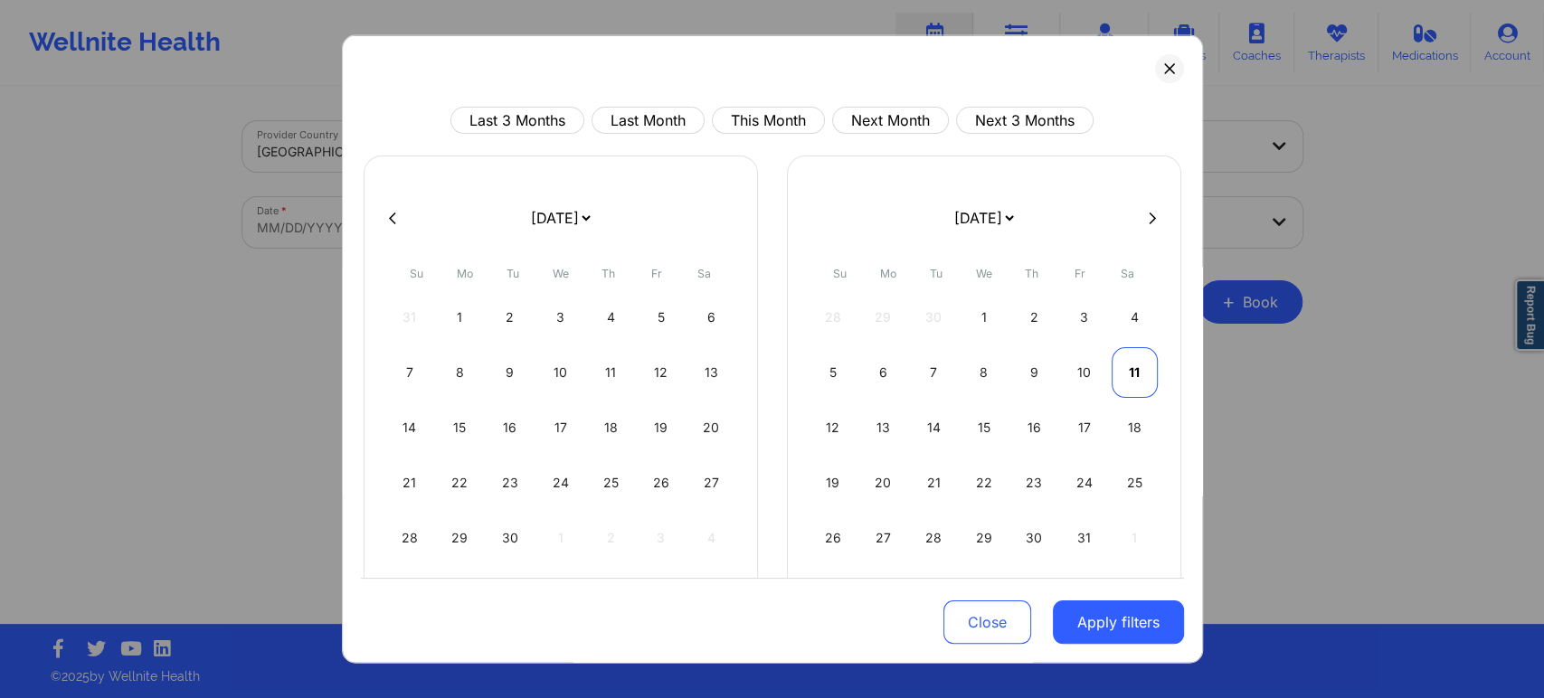
click at [1143, 369] on div "11" at bounding box center [1135, 372] width 46 height 51
select select "2025-9"
select select "2025-10"
select select "2025-9"
select select "2025-10"
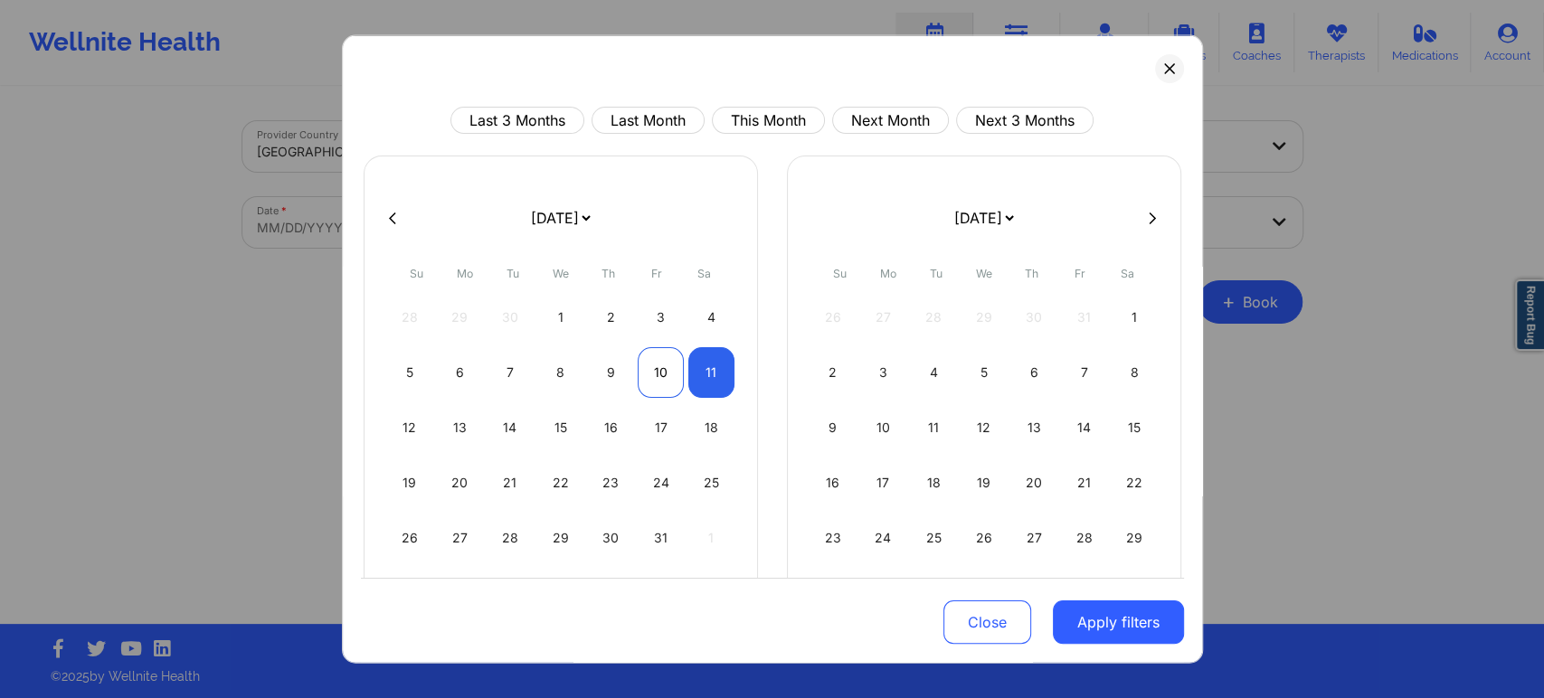
select select "2025-9"
select select "2025-10"
select select "2025-9"
select select "2025-10"
click at [702, 364] on div "11" at bounding box center [712, 372] width 46 height 51
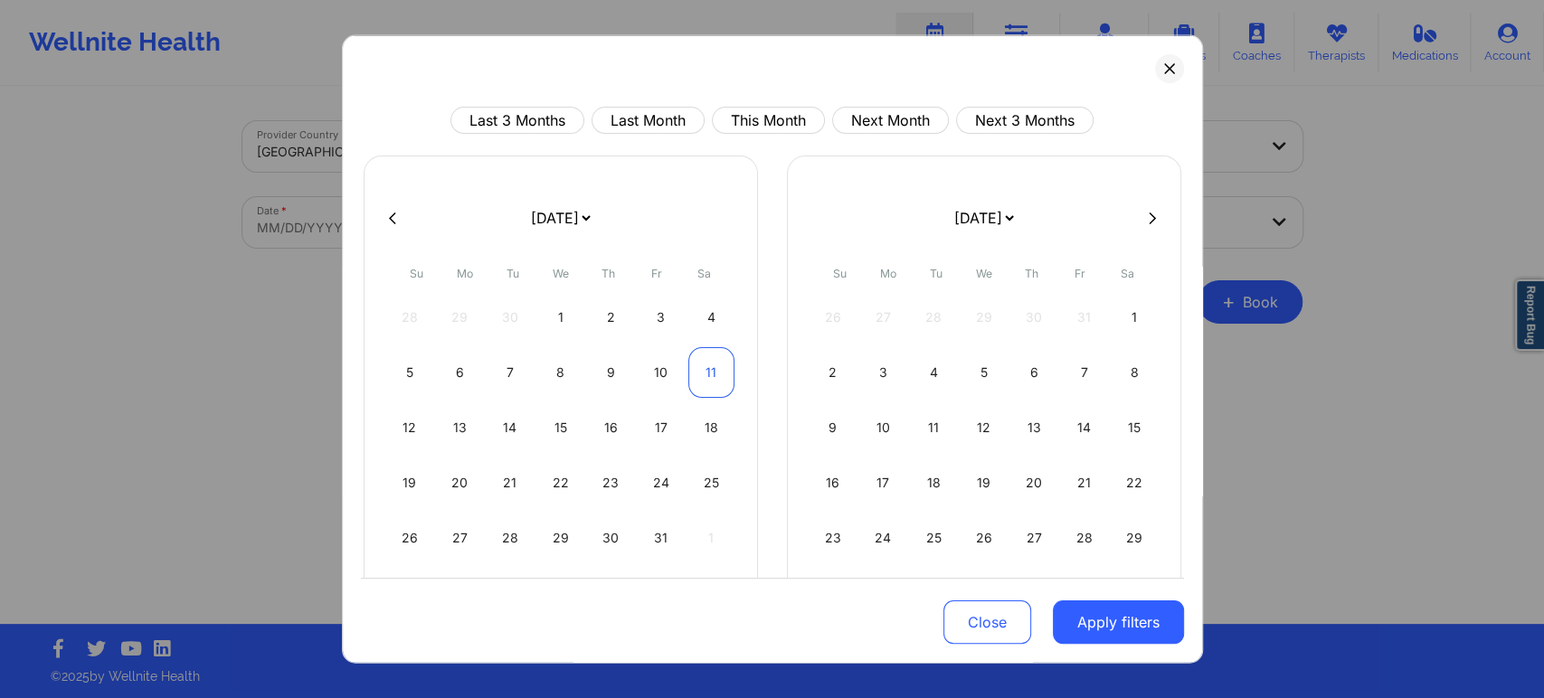
select select "2025-9"
select select "2025-10"
click at [1151, 609] on button "Apply filters" at bounding box center [1118, 622] width 131 height 43
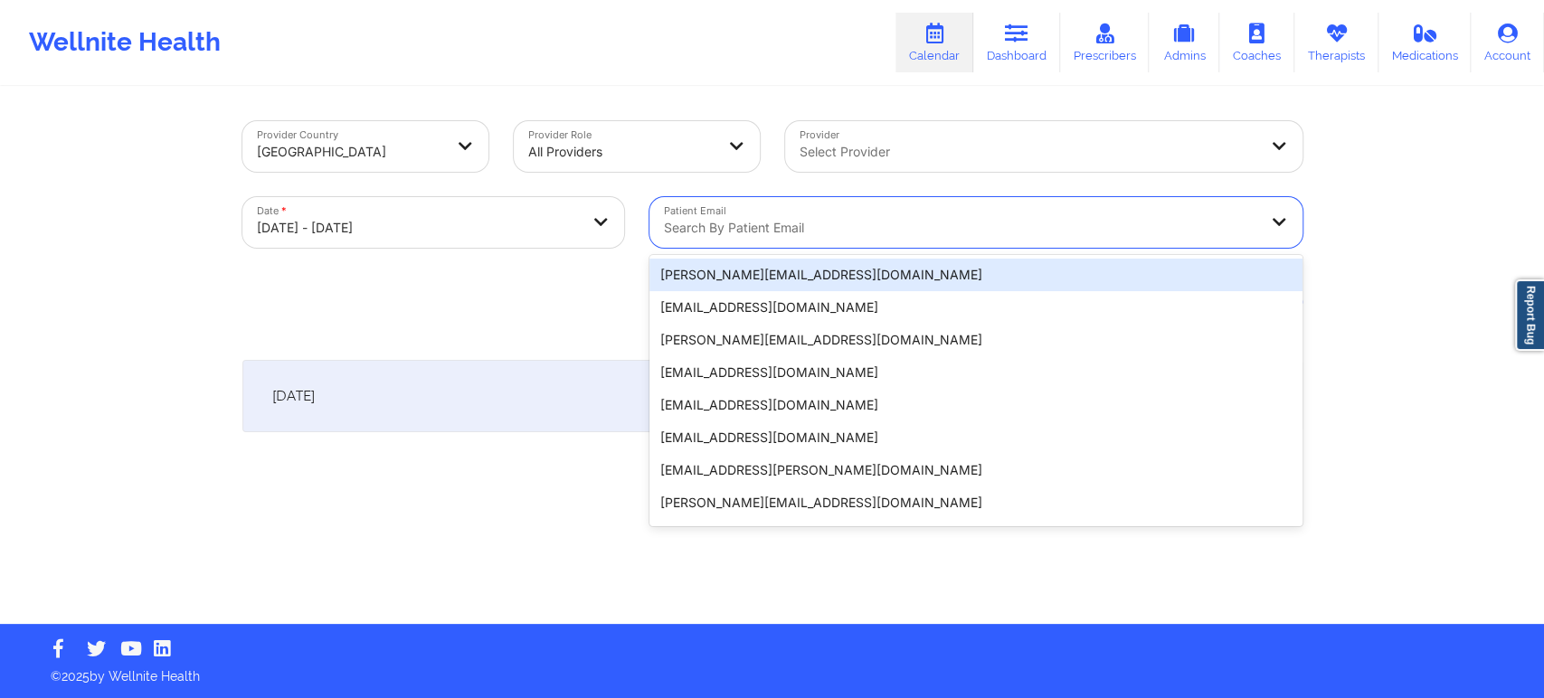
click at [943, 240] on div "Search by patient email" at bounding box center [955, 222] width 610 height 51
paste input "[EMAIL_ADDRESS][DOMAIN_NAME]"
type input "[EMAIL_ADDRESS][DOMAIN_NAME]"
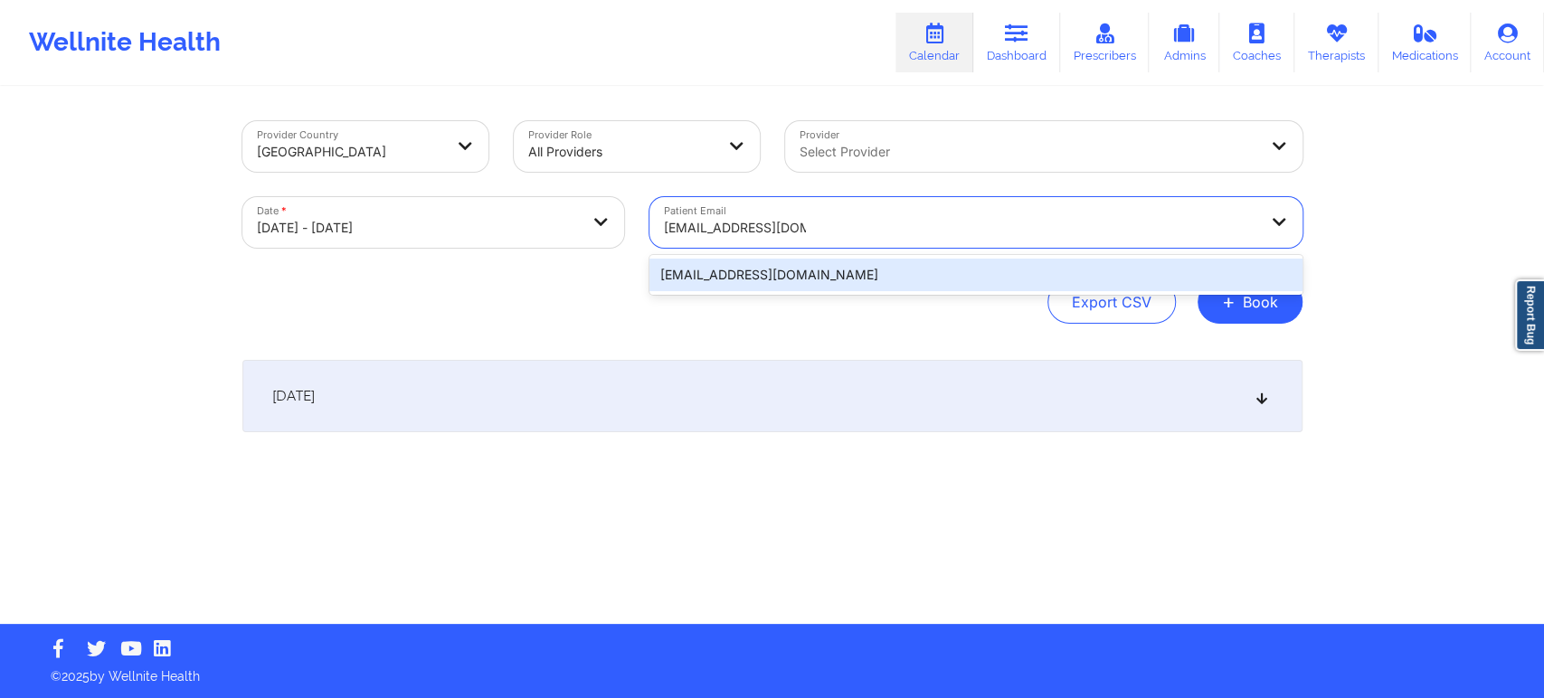
click at [842, 271] on div "[EMAIL_ADDRESS][DOMAIN_NAME]" at bounding box center [976, 275] width 653 height 33
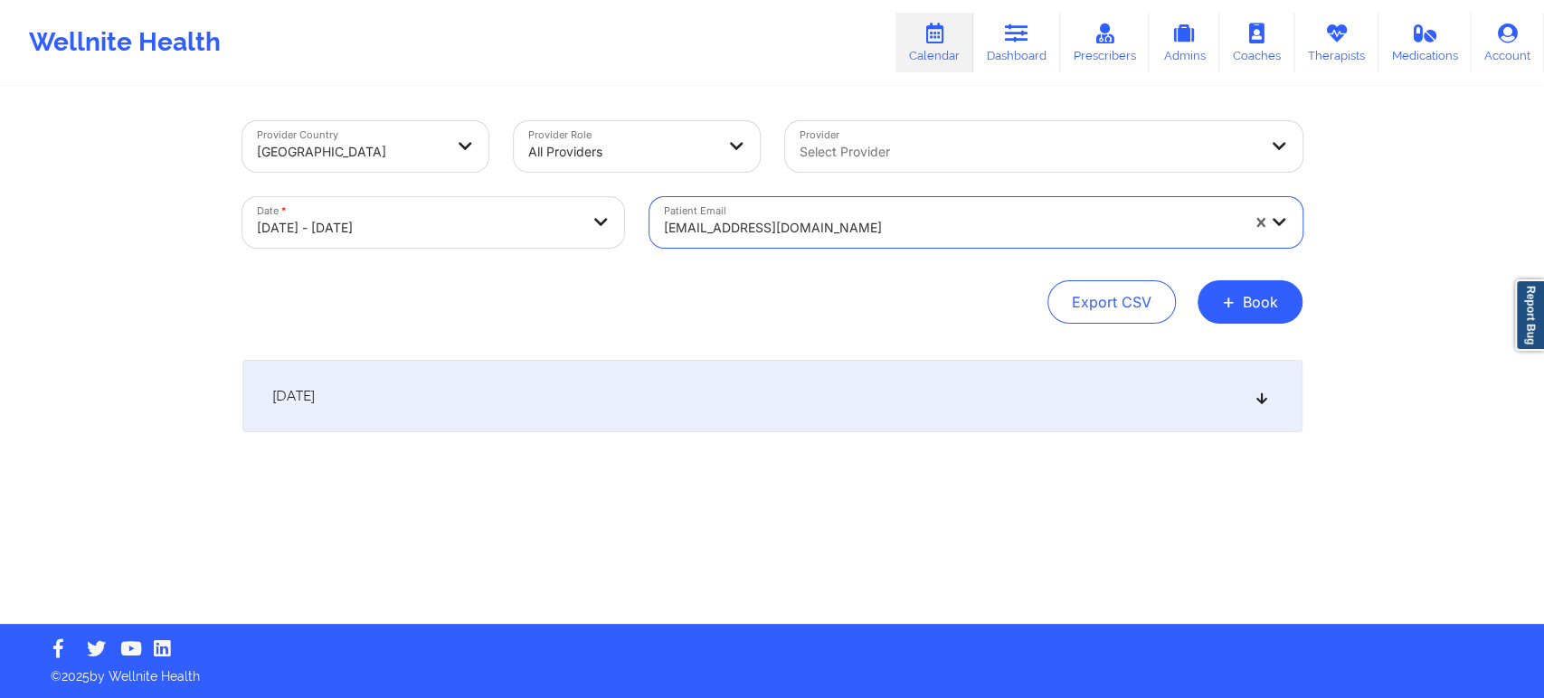
click at [1195, 396] on div "October 11, 2025" at bounding box center [772, 396] width 1060 height 72
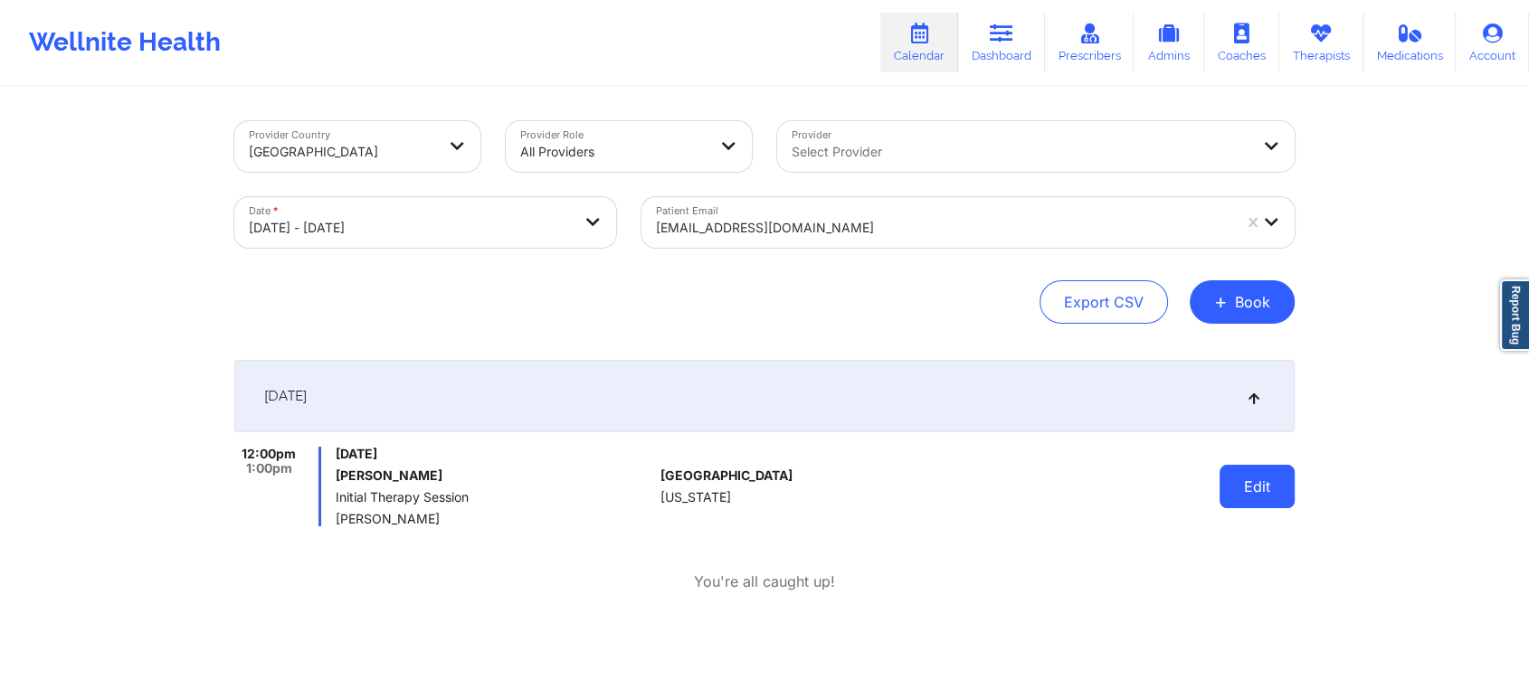
click at [1255, 495] on button "Edit" at bounding box center [1257, 486] width 75 height 43
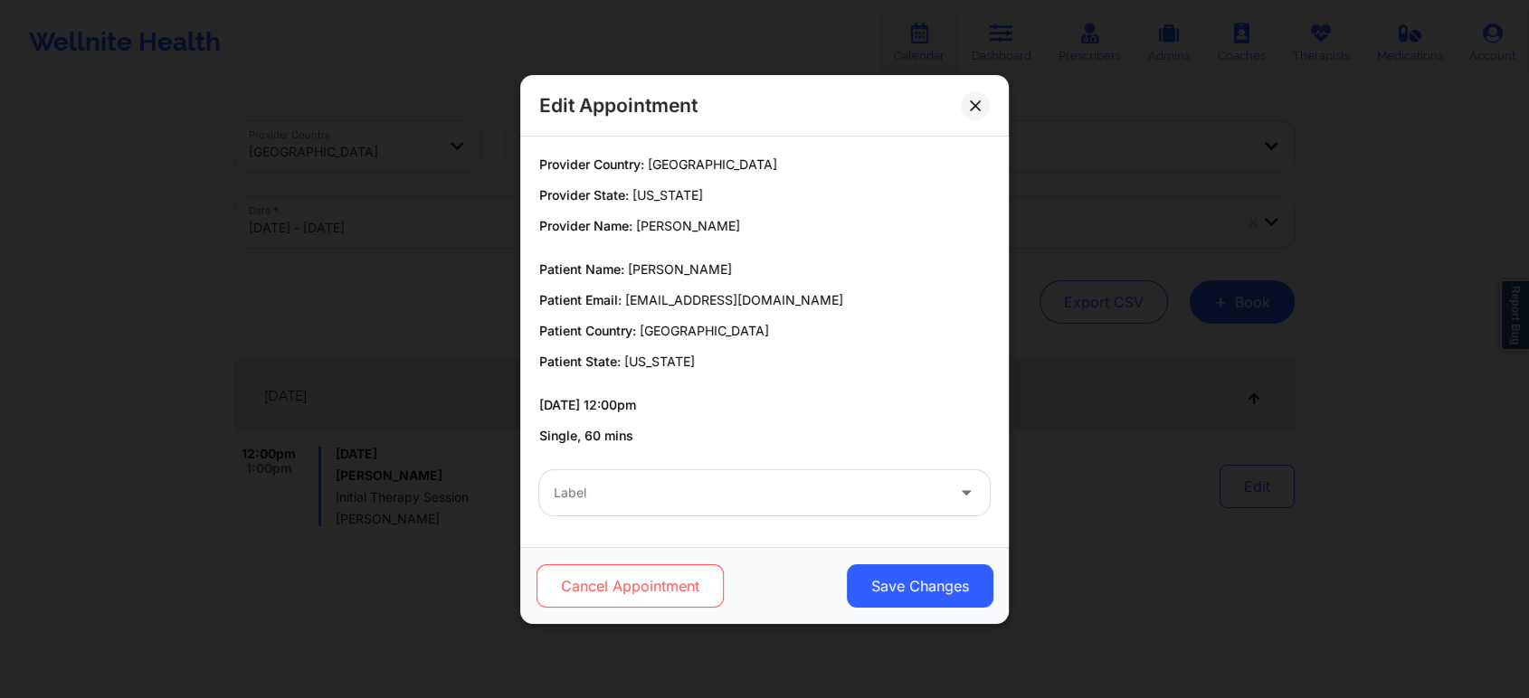
click at [623, 598] on button "Cancel Appointment" at bounding box center [630, 586] width 187 height 43
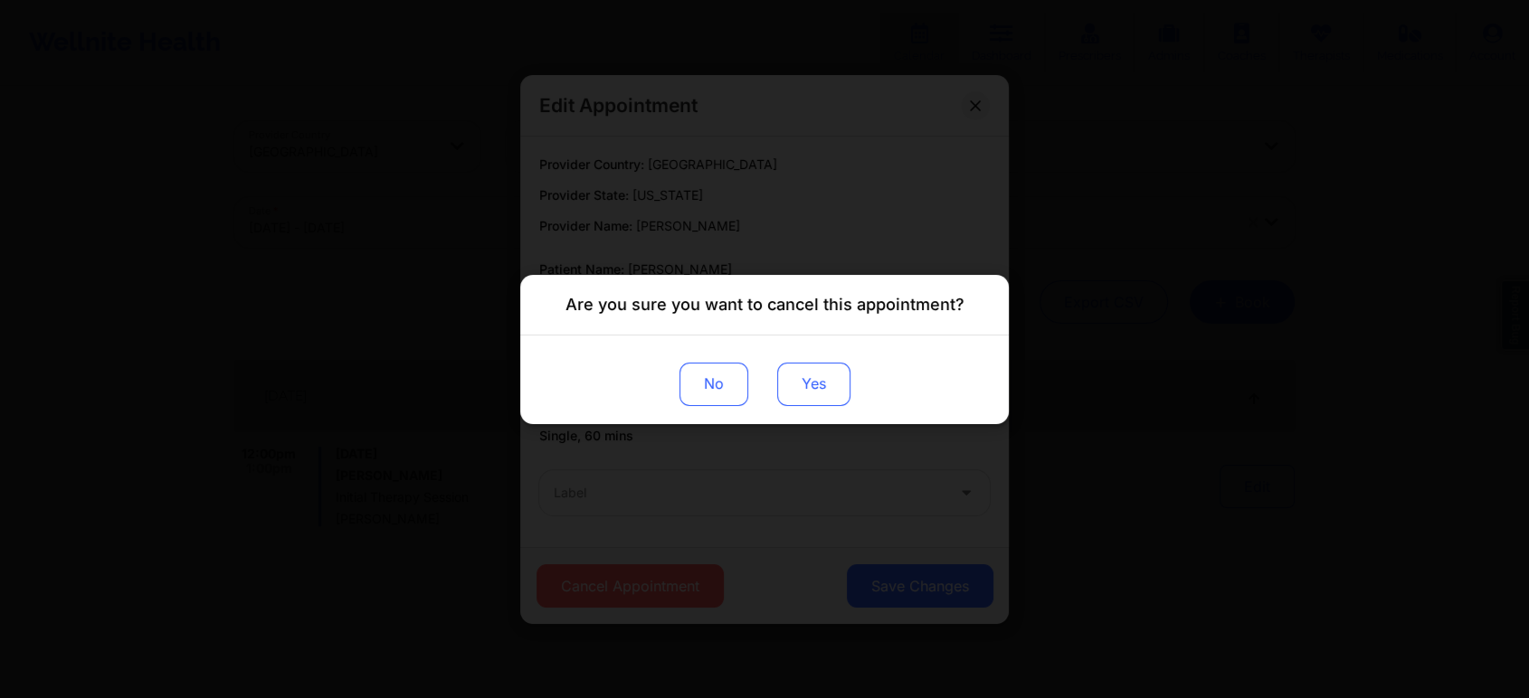
click at [834, 376] on button "Yes" at bounding box center [813, 383] width 73 height 43
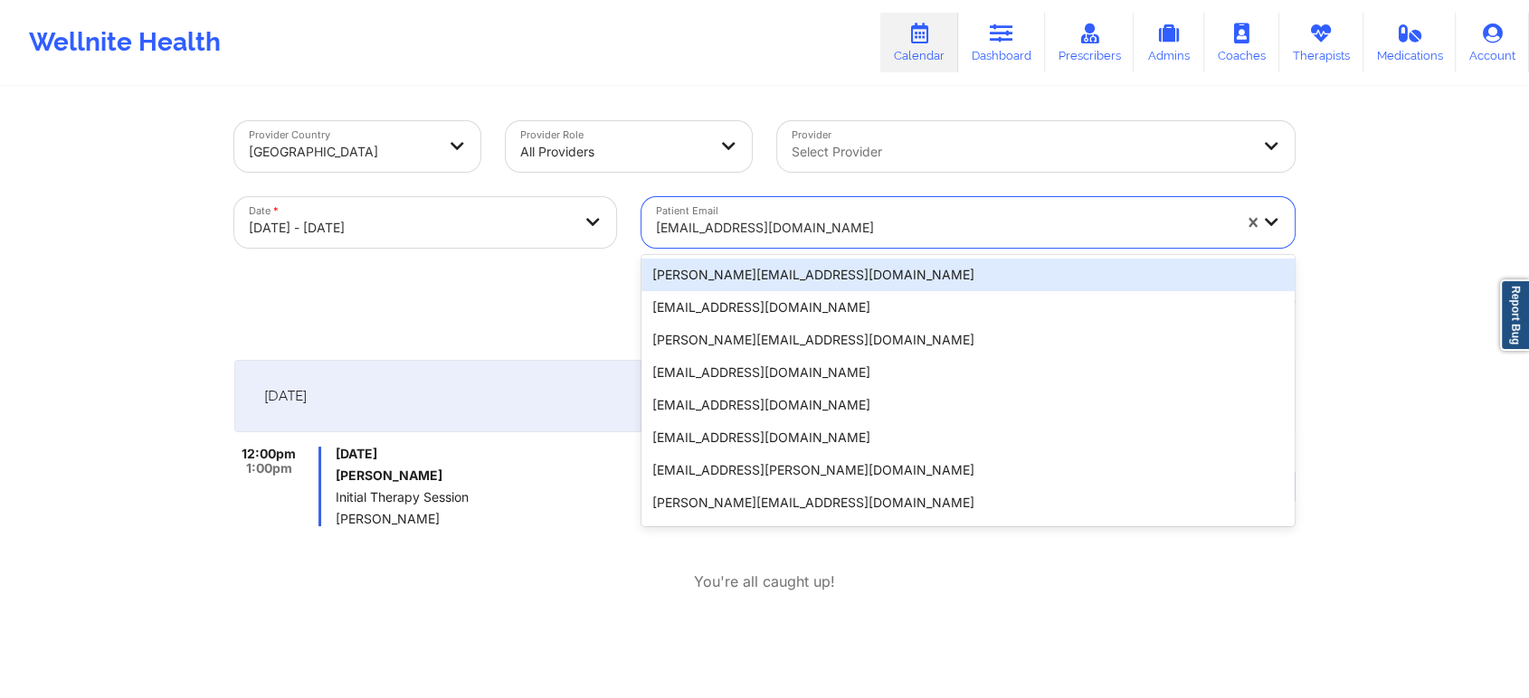
click at [951, 214] on div "[EMAIL_ADDRESS][DOMAIN_NAME]" at bounding box center [943, 228] width 575 height 40
paste input "[EMAIL_ADDRESS][DOMAIN_NAME]"
type input "[EMAIL_ADDRESS][DOMAIN_NAME]"
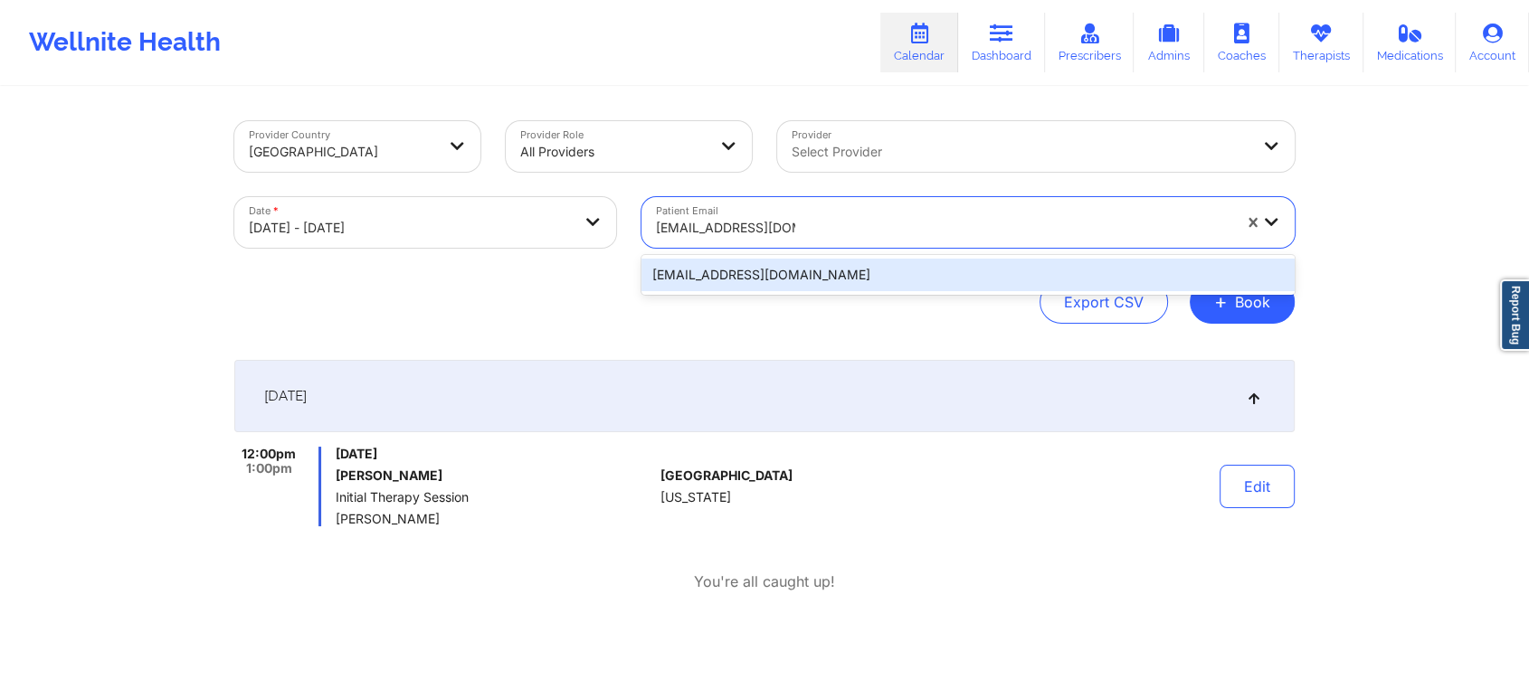
click at [912, 266] on div "[EMAIL_ADDRESS][DOMAIN_NAME]" at bounding box center [967, 275] width 653 height 33
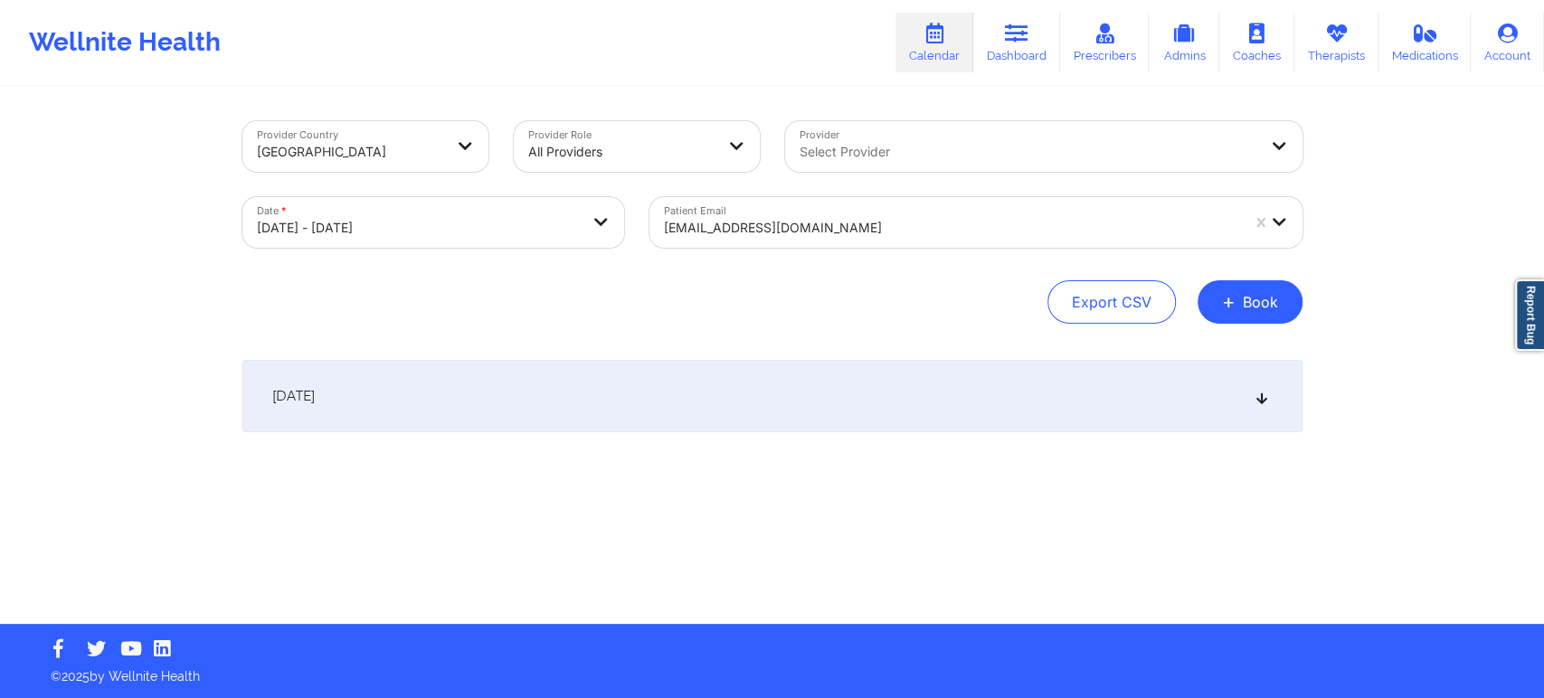
click at [816, 380] on div "October 11, 2025" at bounding box center [772, 396] width 1060 height 72
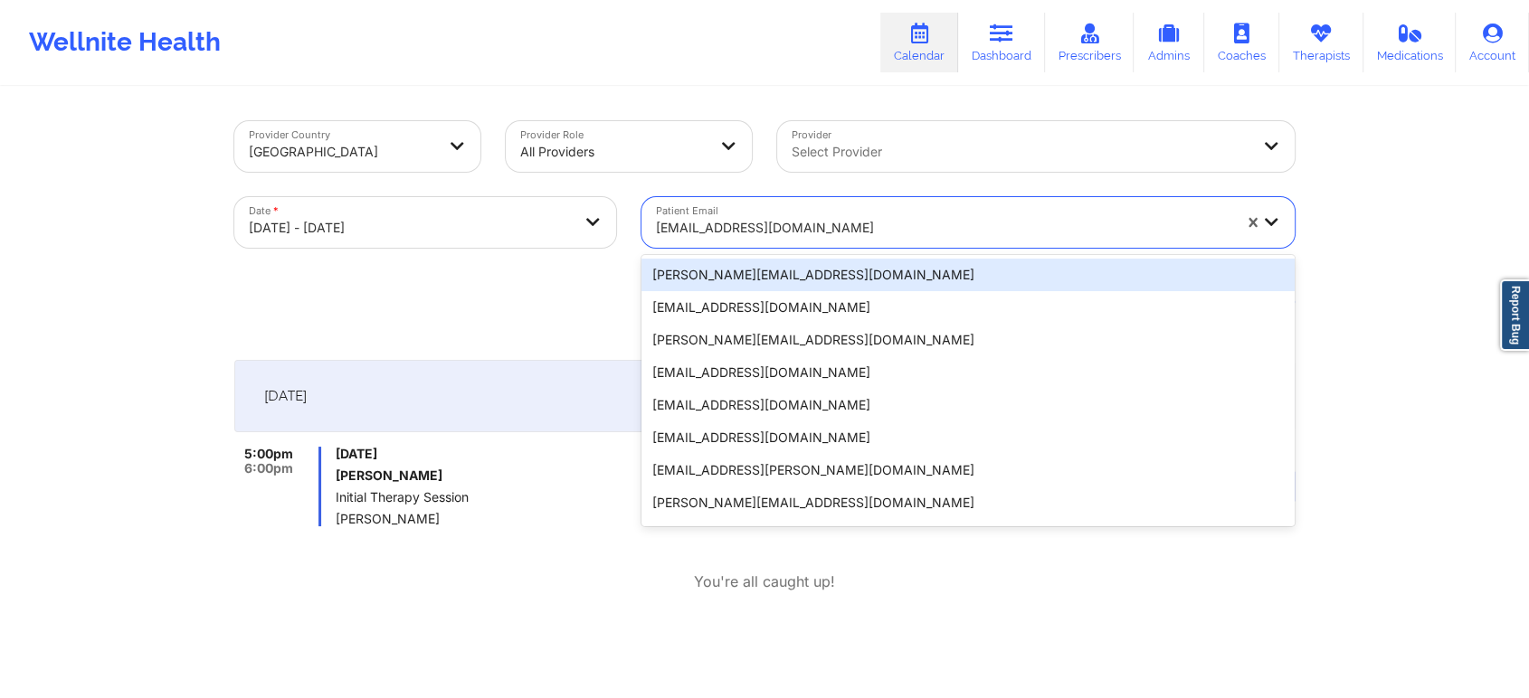
click at [866, 225] on div at bounding box center [943, 228] width 575 height 22
paste input "[EMAIL_ADDRESS][DOMAIN_NAME]"
type input "[EMAIL_ADDRESS][DOMAIN_NAME]"
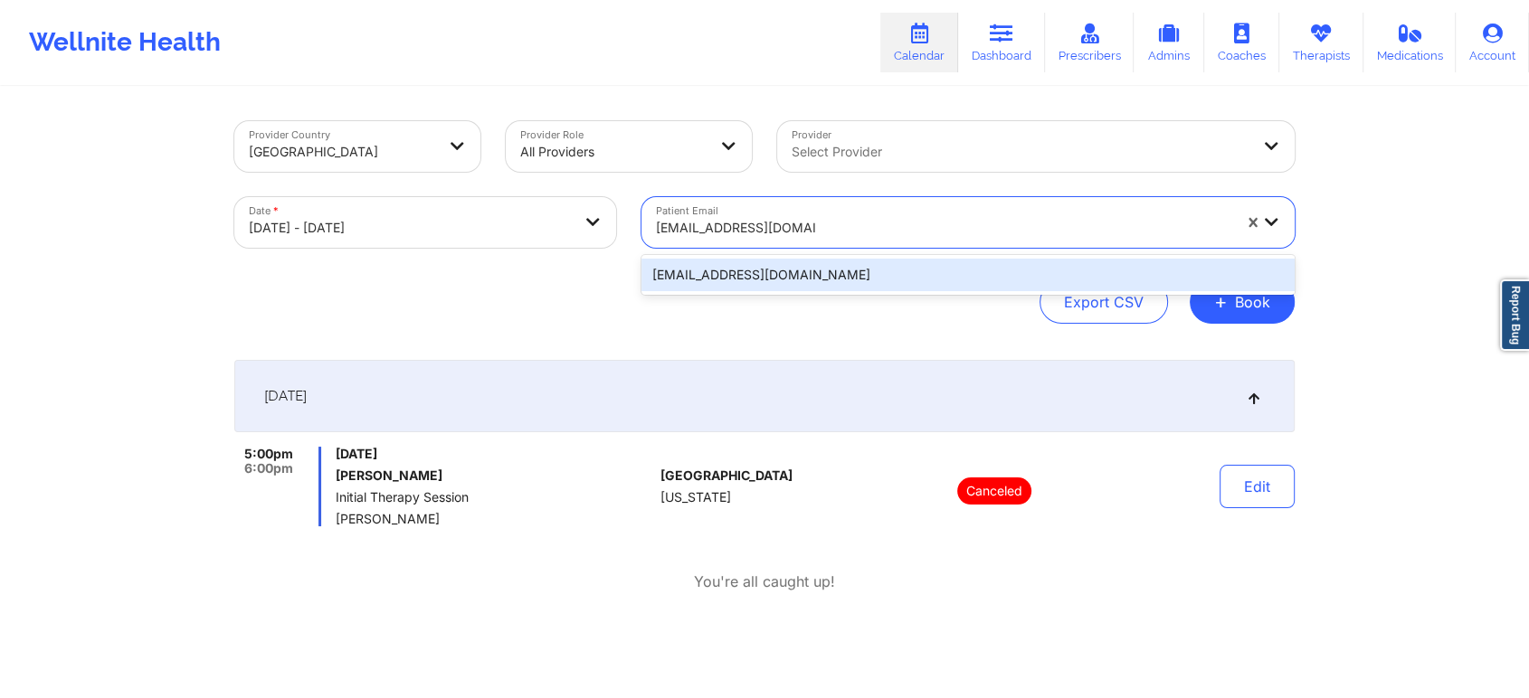
click at [832, 272] on div "[EMAIL_ADDRESS][DOMAIN_NAME]" at bounding box center [967, 275] width 653 height 33
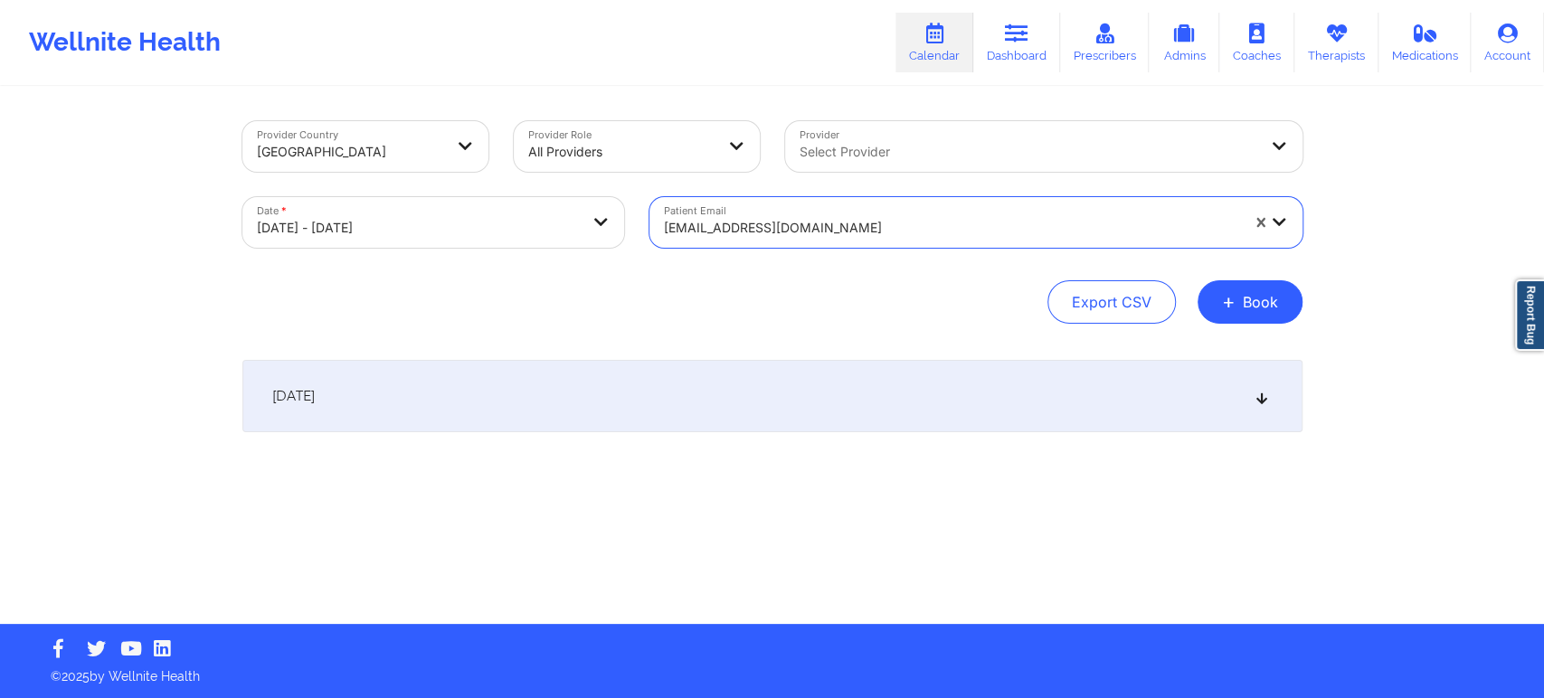
click at [1169, 392] on div "October 11, 2025" at bounding box center [772, 396] width 1060 height 72
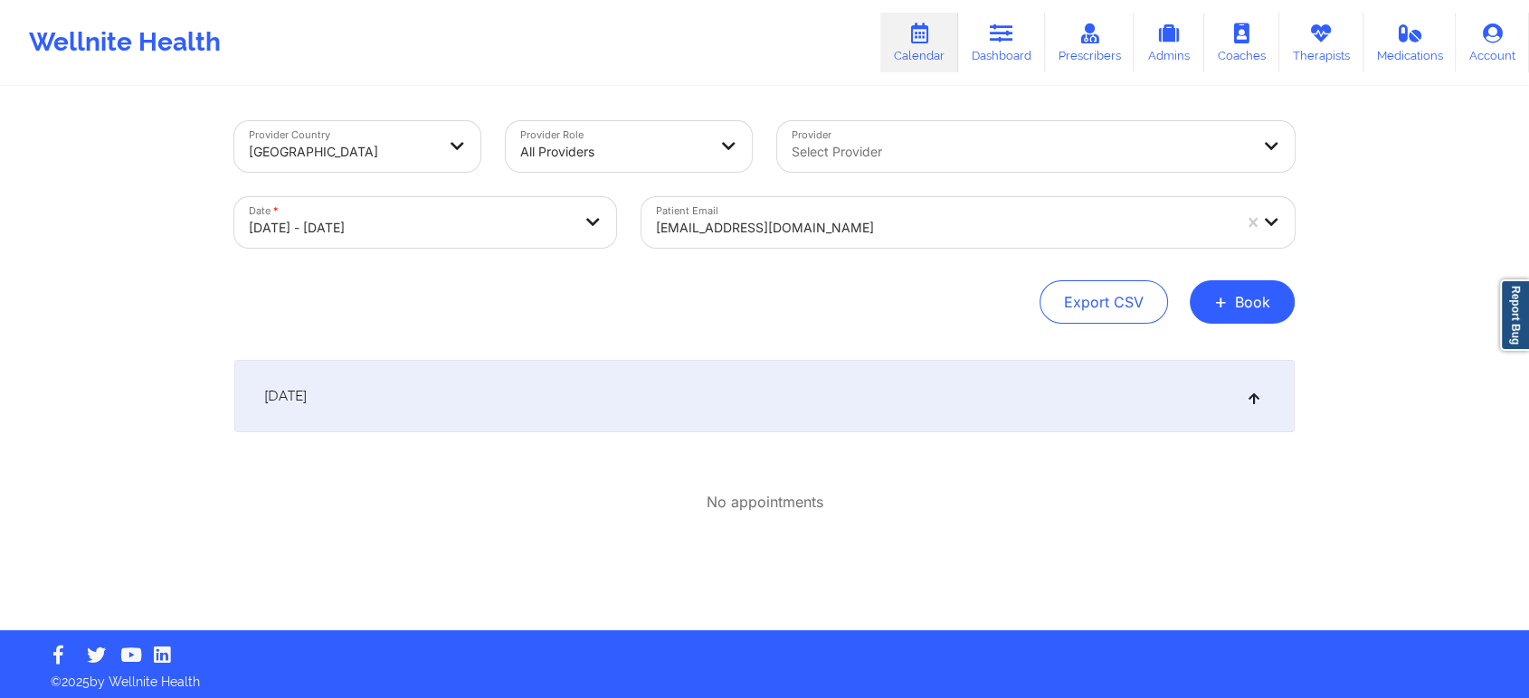
click at [500, 223] on body "Wellnite Health Calendar Dashboard Prescribers Admins Coaches Therapists Medica…" at bounding box center [764, 349] width 1529 height 698
select select "2025-9"
select select "2025-10"
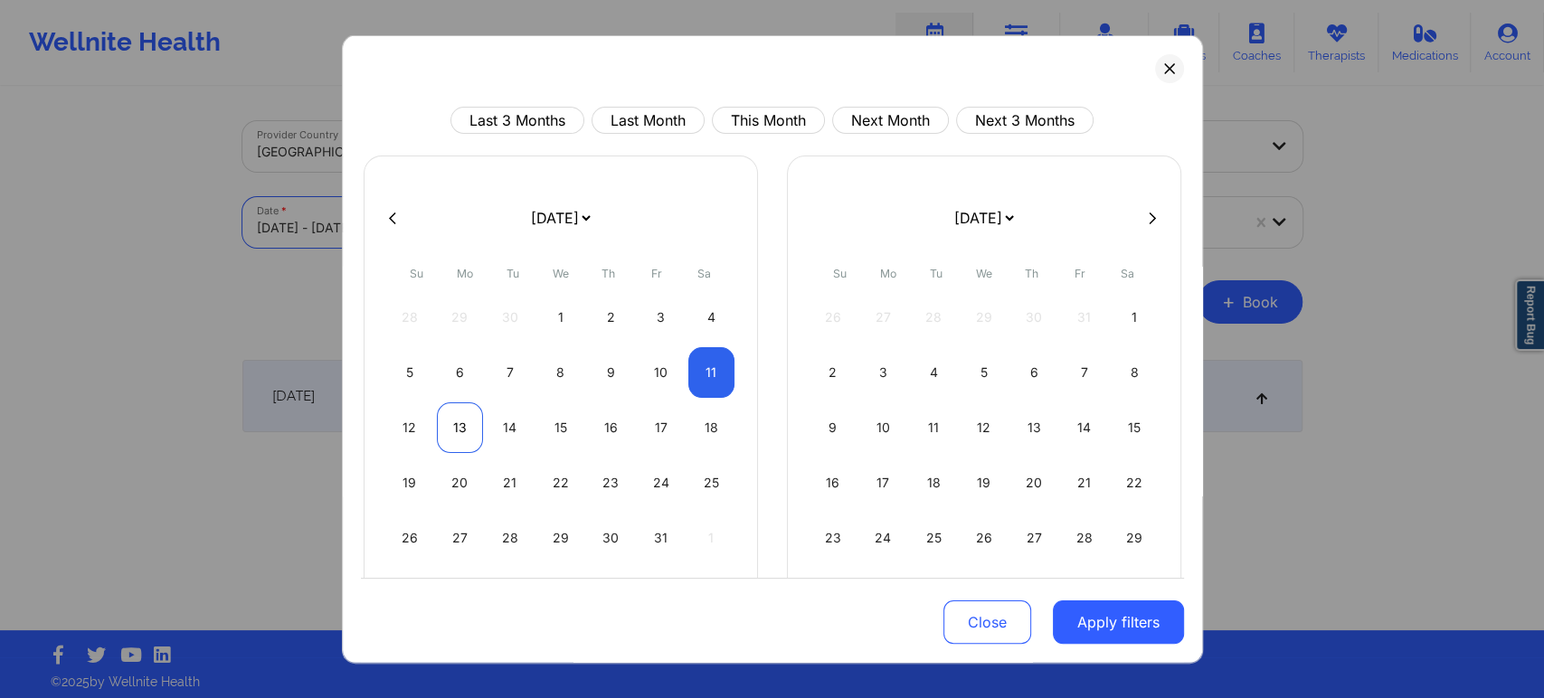
click at [470, 421] on div "13" at bounding box center [460, 428] width 46 height 51
select select "2025-9"
select select "2025-10"
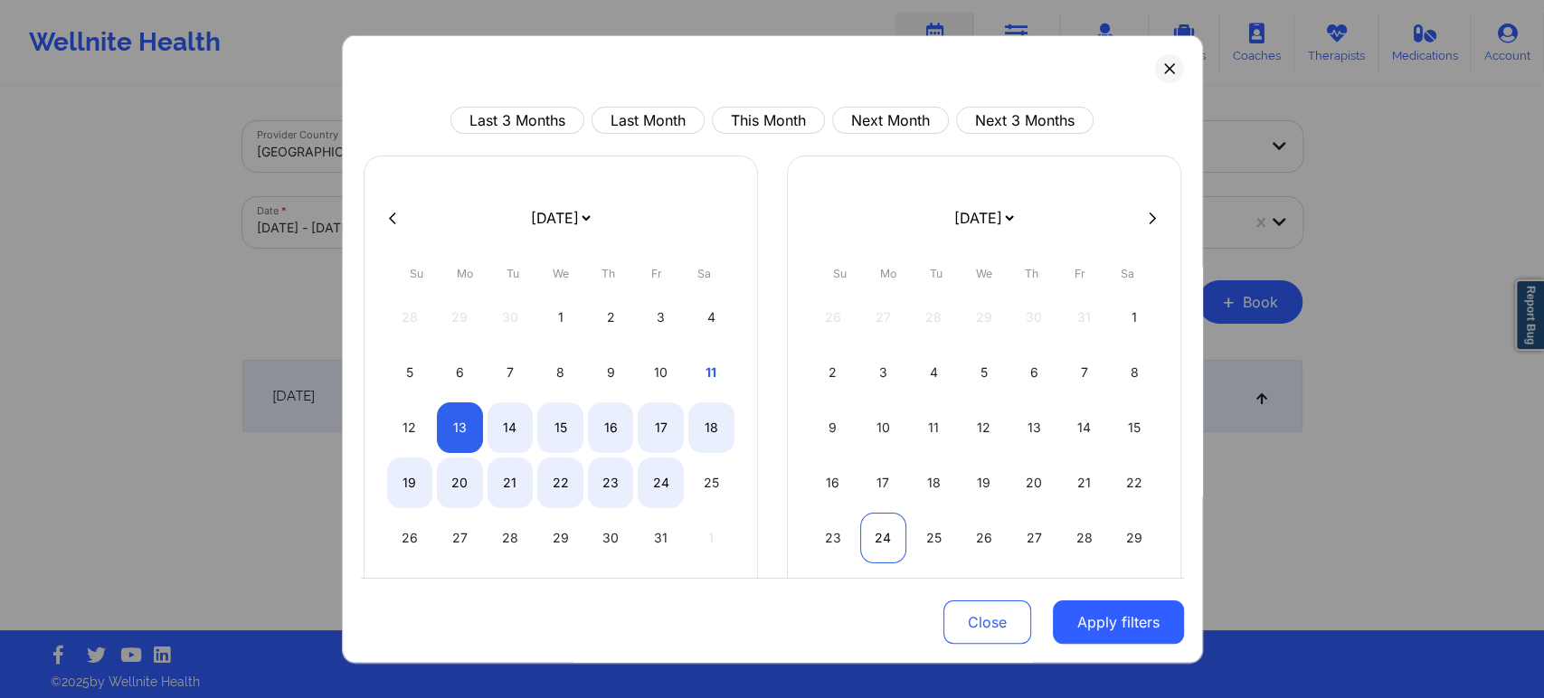
select select "2025-9"
select select "2025-10"
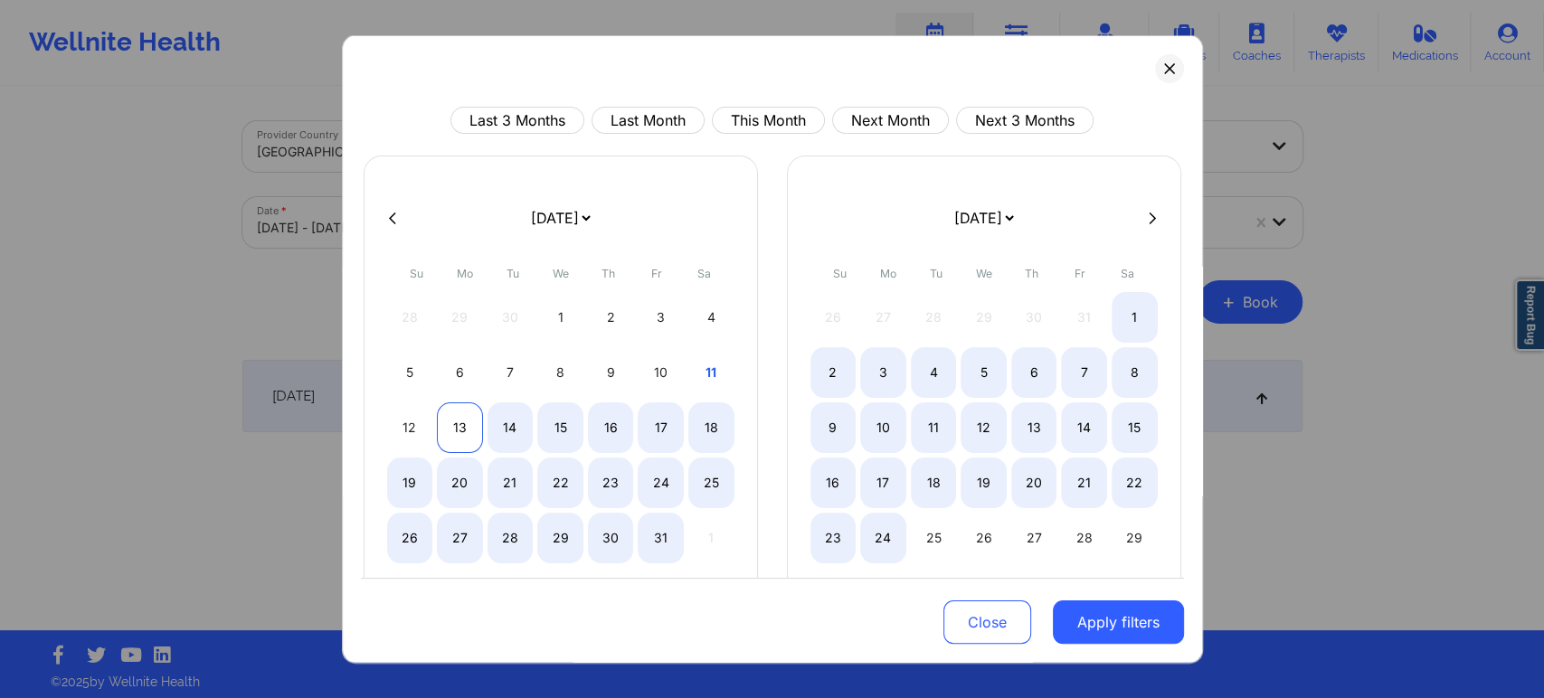
select select "2025-9"
select select "2025-10"
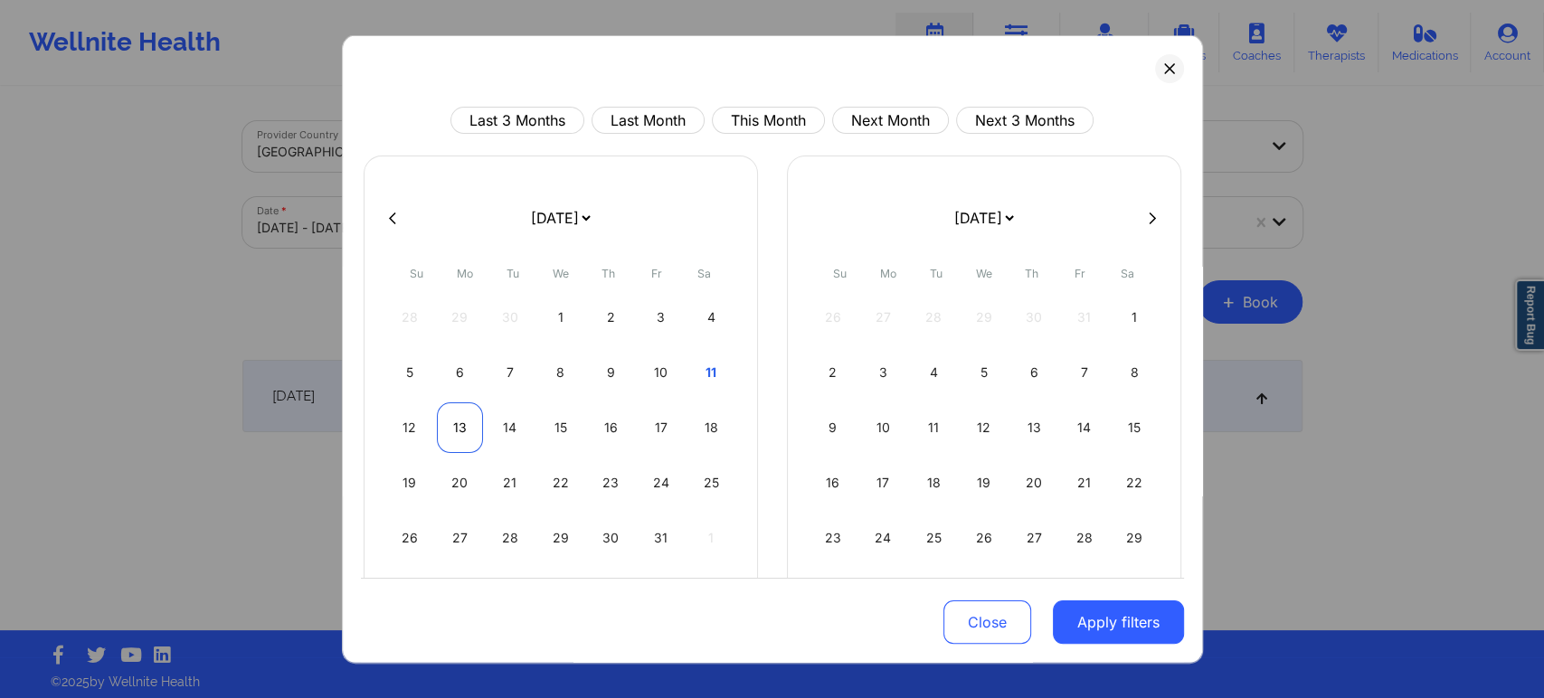
click at [457, 417] on div "13" at bounding box center [460, 428] width 46 height 51
select select "2025-9"
select select "2025-10"
click at [1114, 626] on button "Apply filters" at bounding box center [1118, 622] width 131 height 43
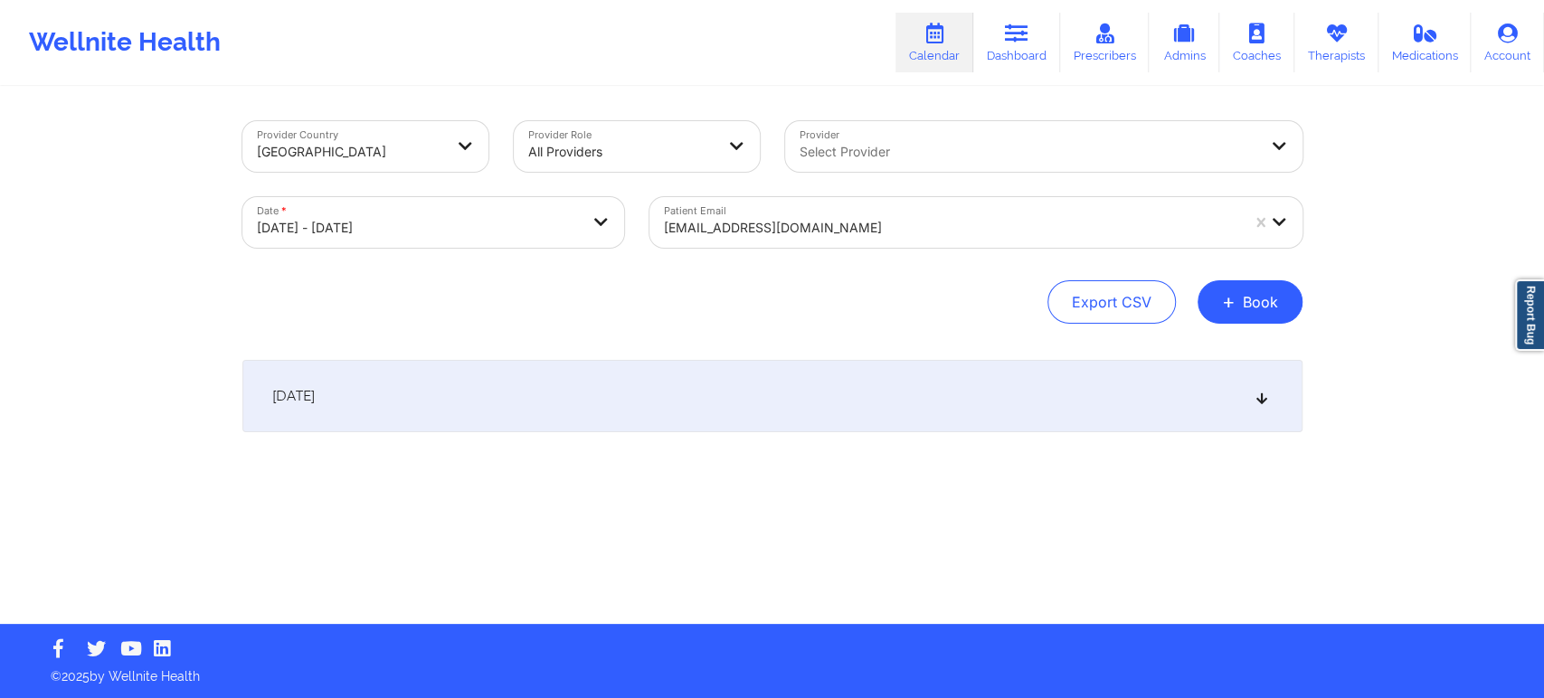
click at [1197, 382] on div "October 13, 2025" at bounding box center [772, 396] width 1060 height 72
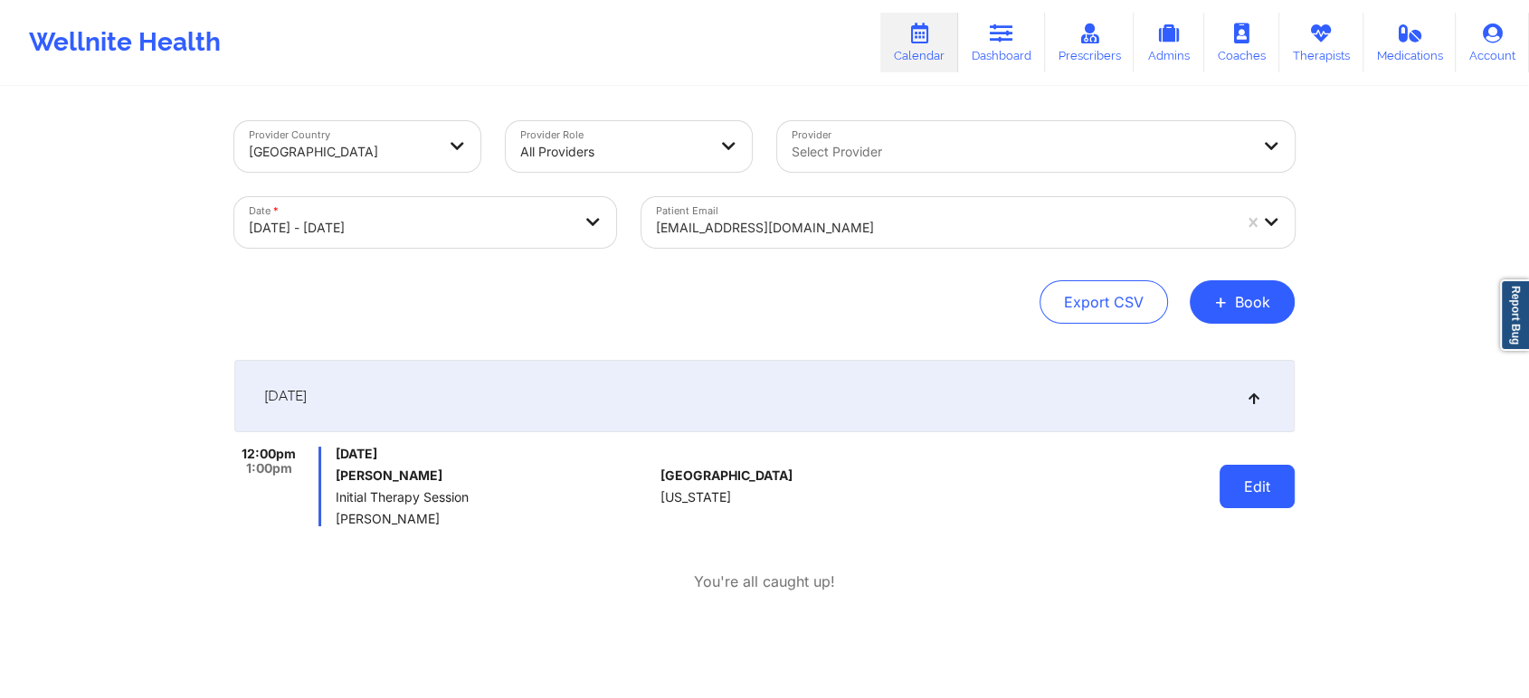
click at [1252, 497] on button "Edit" at bounding box center [1257, 486] width 75 height 43
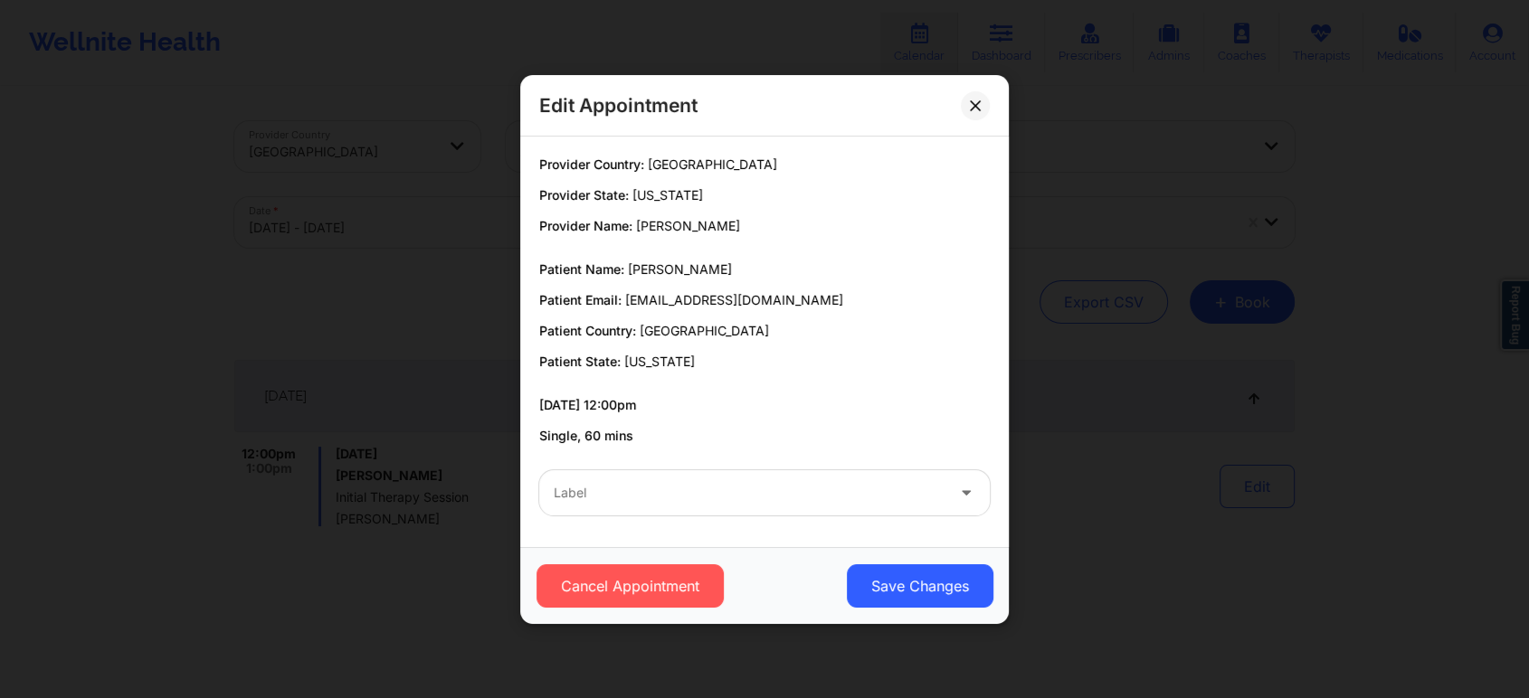
click at [705, 489] on div at bounding box center [749, 493] width 391 height 22
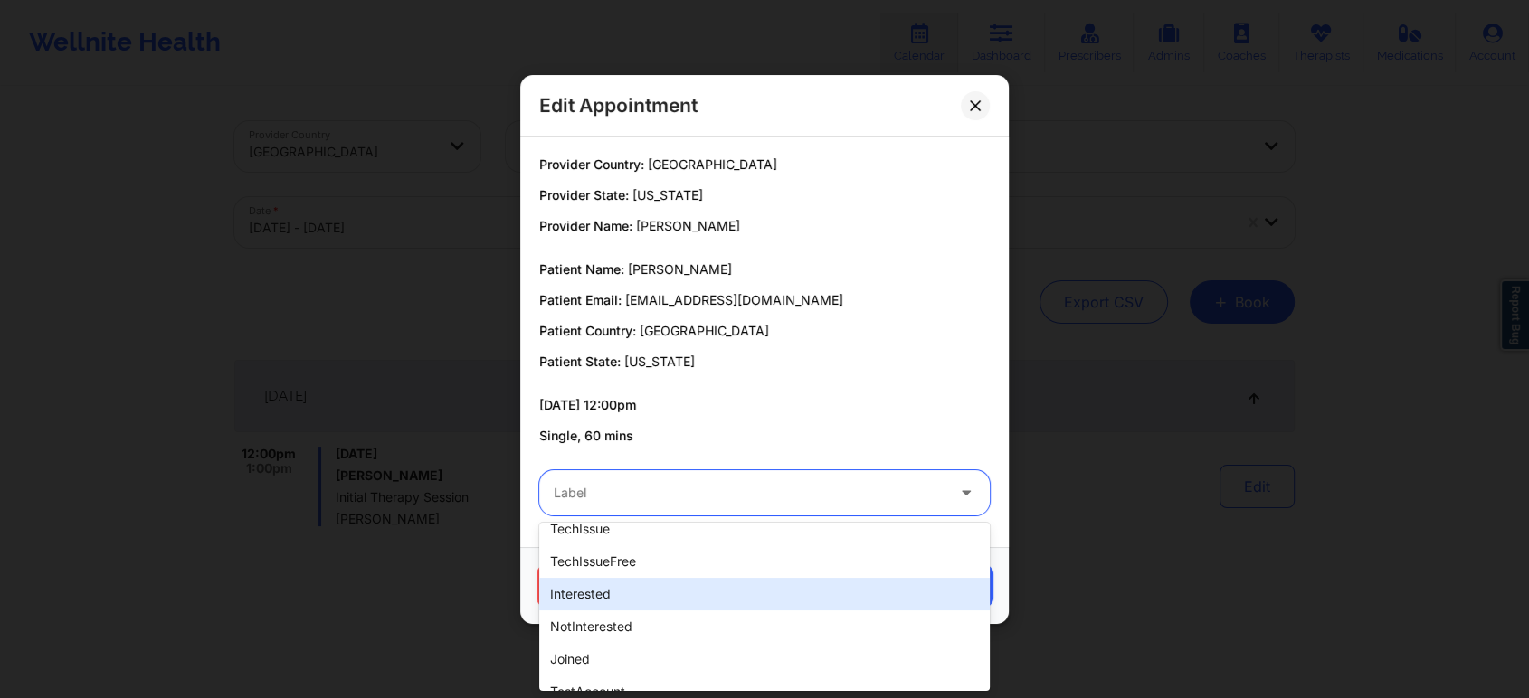
scroll to position [555, 0]
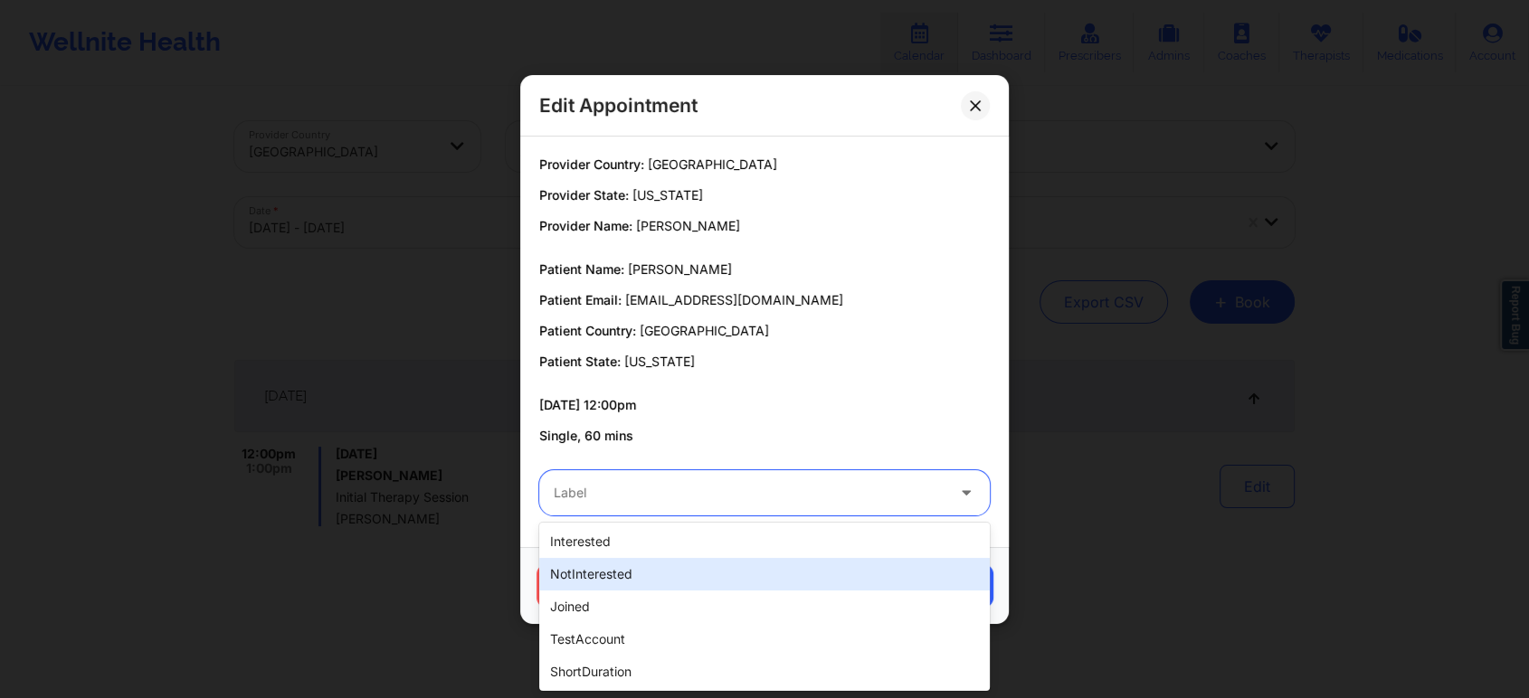
click at [580, 576] on div "notInterested" at bounding box center [764, 574] width 451 height 33
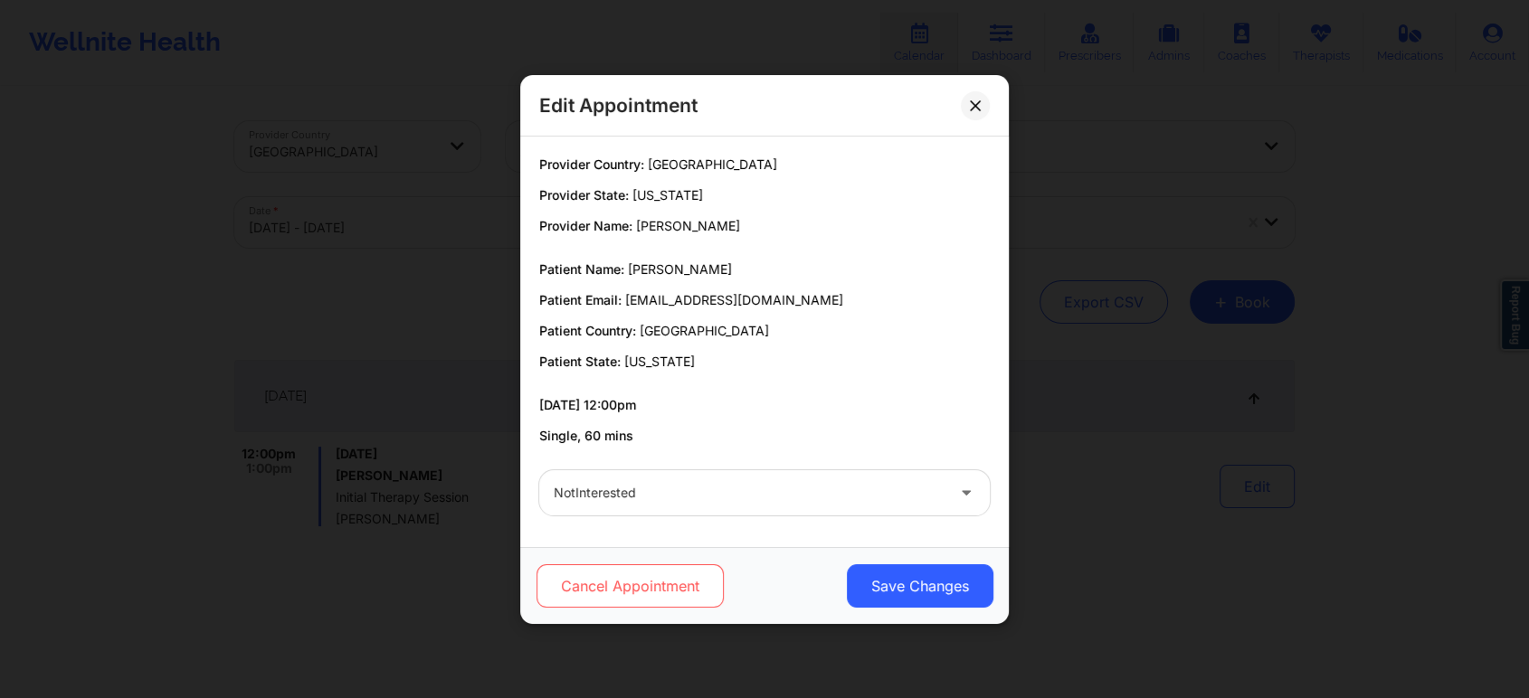
click at [630, 591] on button "Cancel Appointment" at bounding box center [630, 586] width 187 height 43
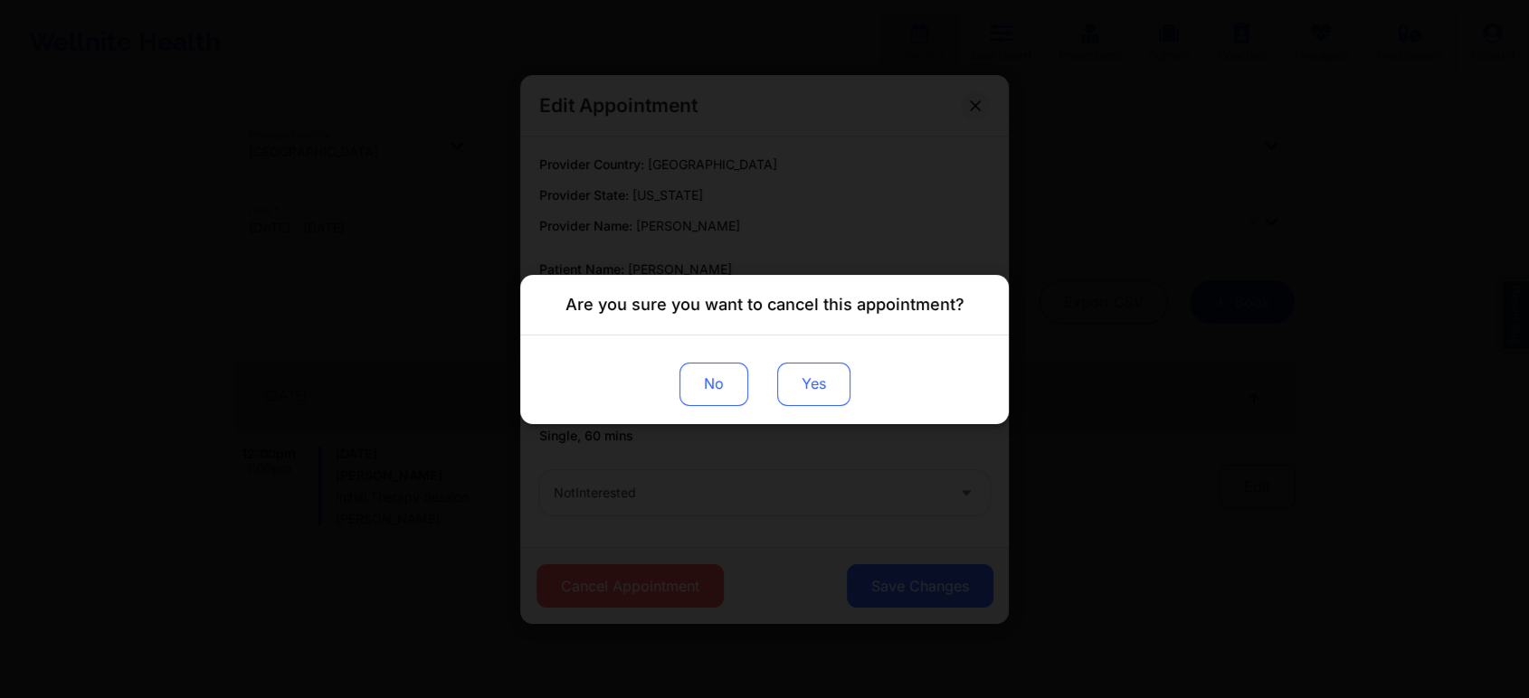
click at [807, 394] on button "Yes" at bounding box center [813, 383] width 73 height 43
